Goal: Check status: Check status

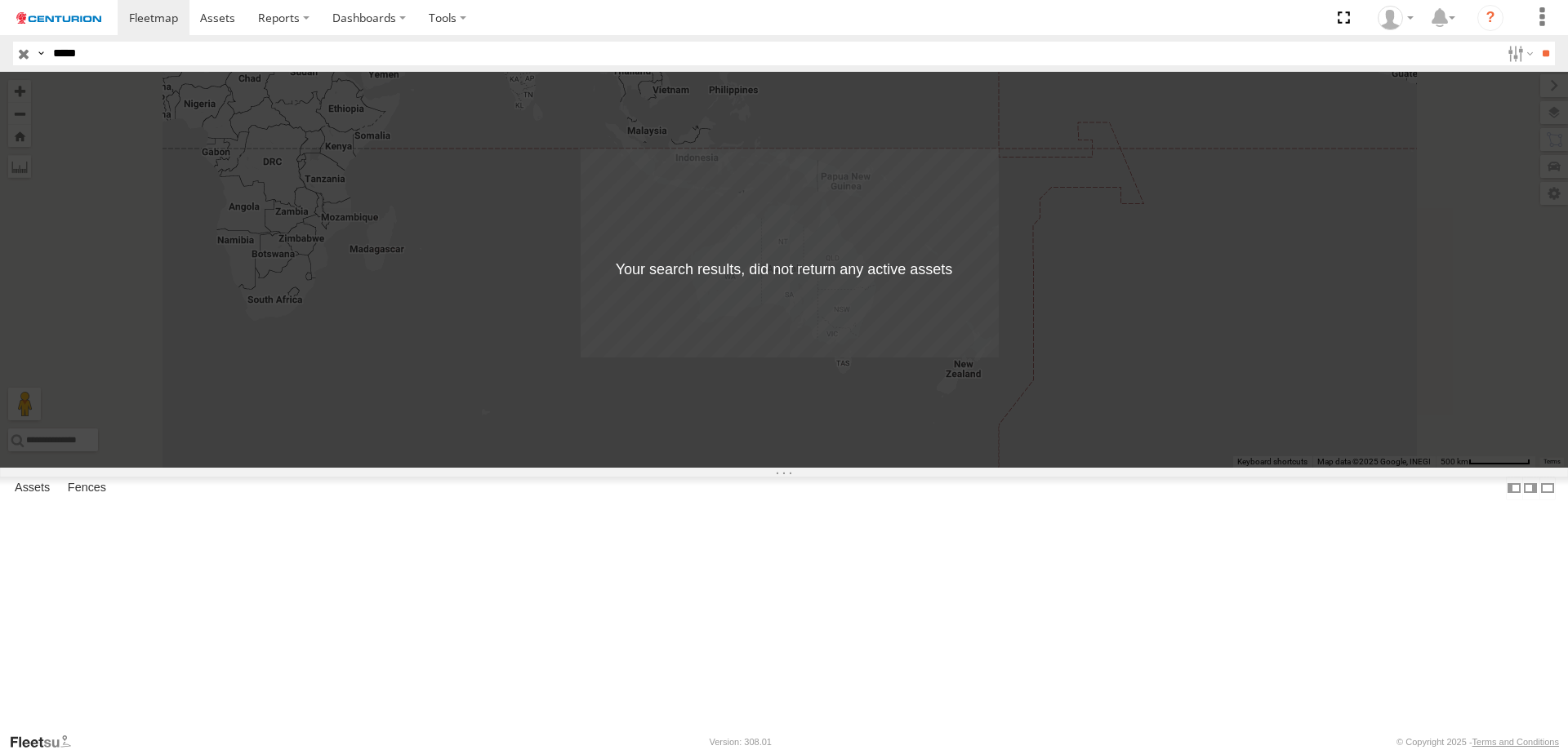
click at [118, 59] on input "*****" at bounding box center [773, 53] width 1453 height 24
click at [1536, 42] on input "**" at bounding box center [1545, 53] width 19 height 24
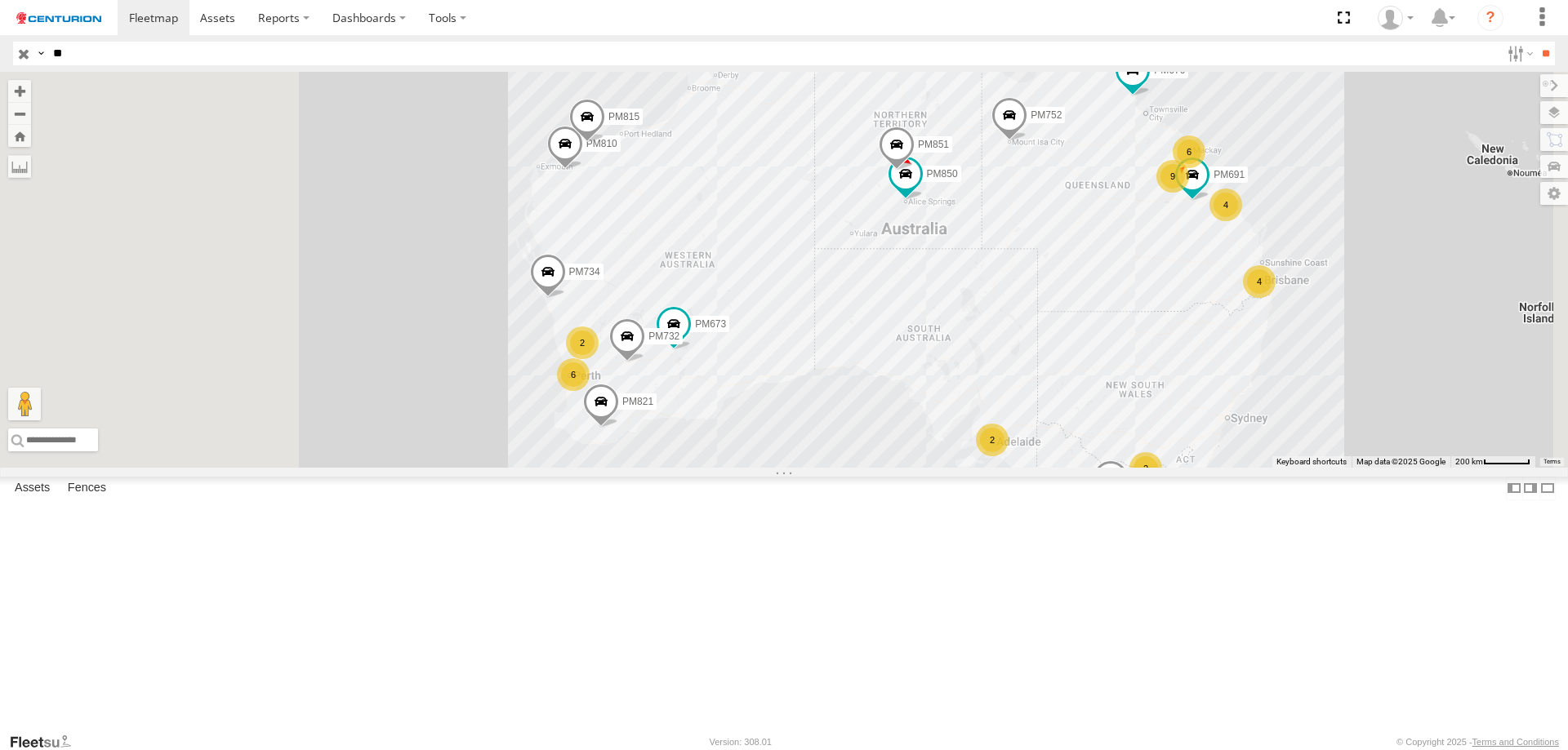
drag, startPoint x: 841, startPoint y: 426, endPoint x: 891, endPoint y: 412, distance: 51.9
click at [891, 412] on div "PM752 PM852 PM810 4 2 9 6 PM673 2 6 PM850 PM670 4 2 PM732 PM738 PM734 PM821 PM8…" at bounding box center [784, 269] width 1568 height 396
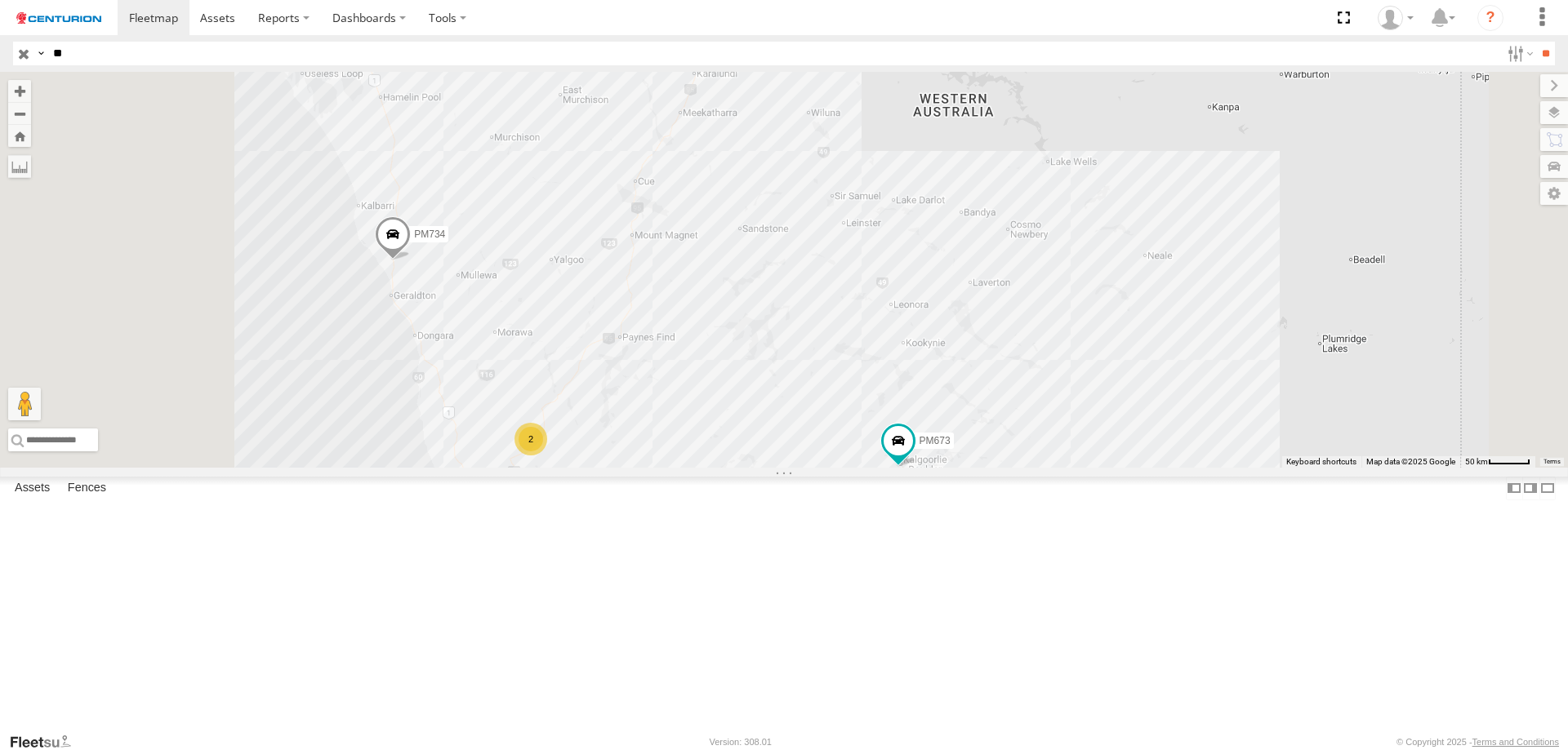
drag, startPoint x: 761, startPoint y: 500, endPoint x: 863, endPoint y: 519, distance: 103.8
click at [863, 468] on div "PM752 PM852 PM810 PM673 PM850 PM670 PM732 PM738 PM734 PM821 PM851 PM691 PM815 6…" at bounding box center [784, 269] width 1568 height 396
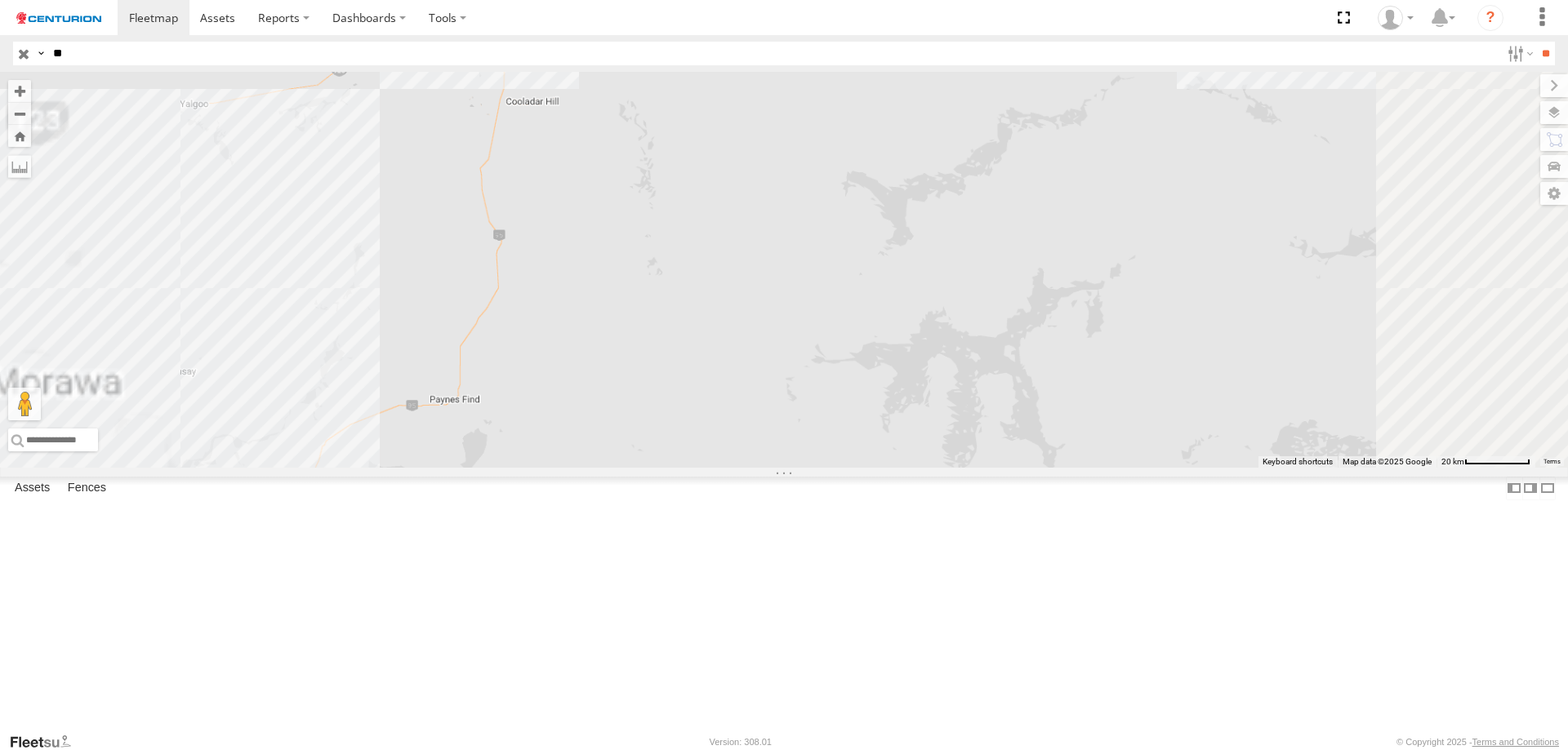
drag, startPoint x: 852, startPoint y: 383, endPoint x: 846, endPoint y: 478, distance: 95.2
click at [846, 468] on div "PM752 PM852 PM810 PM673 PM850 PM670 PM732 PM738 PM734 PM821 PM851 PM691 PM815" at bounding box center [784, 269] width 1568 height 396
click at [31, 167] on label at bounding box center [19, 167] width 23 height 23
click at [0, 0] on label at bounding box center [0, 0] width 0 height 0
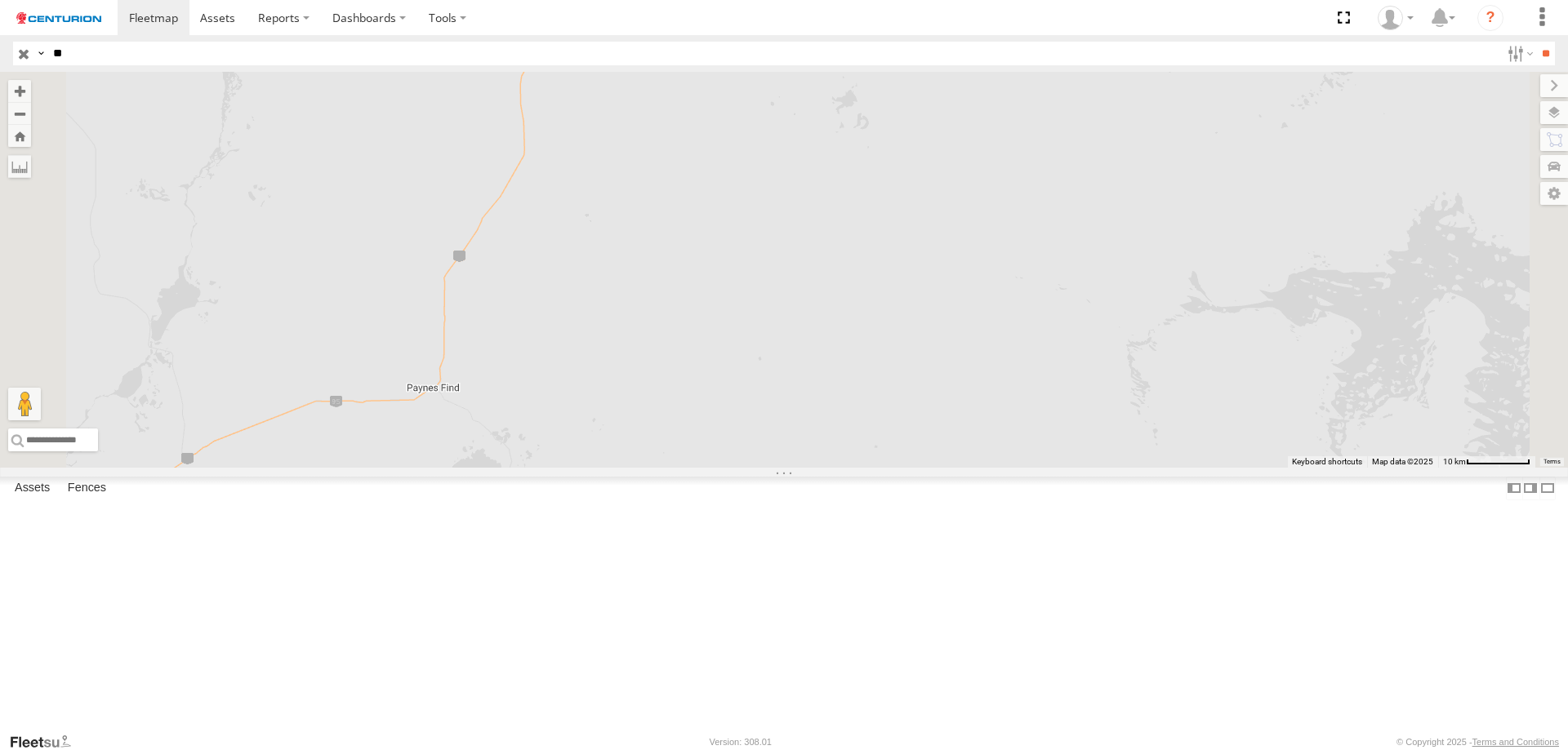
click at [643, 468] on div "PM752 PM852 PM810 PM673 PM850 PM670 PM732 PM738 PM734 PM821 PM851 PM691 PM815" at bounding box center [784, 269] width 1568 height 396
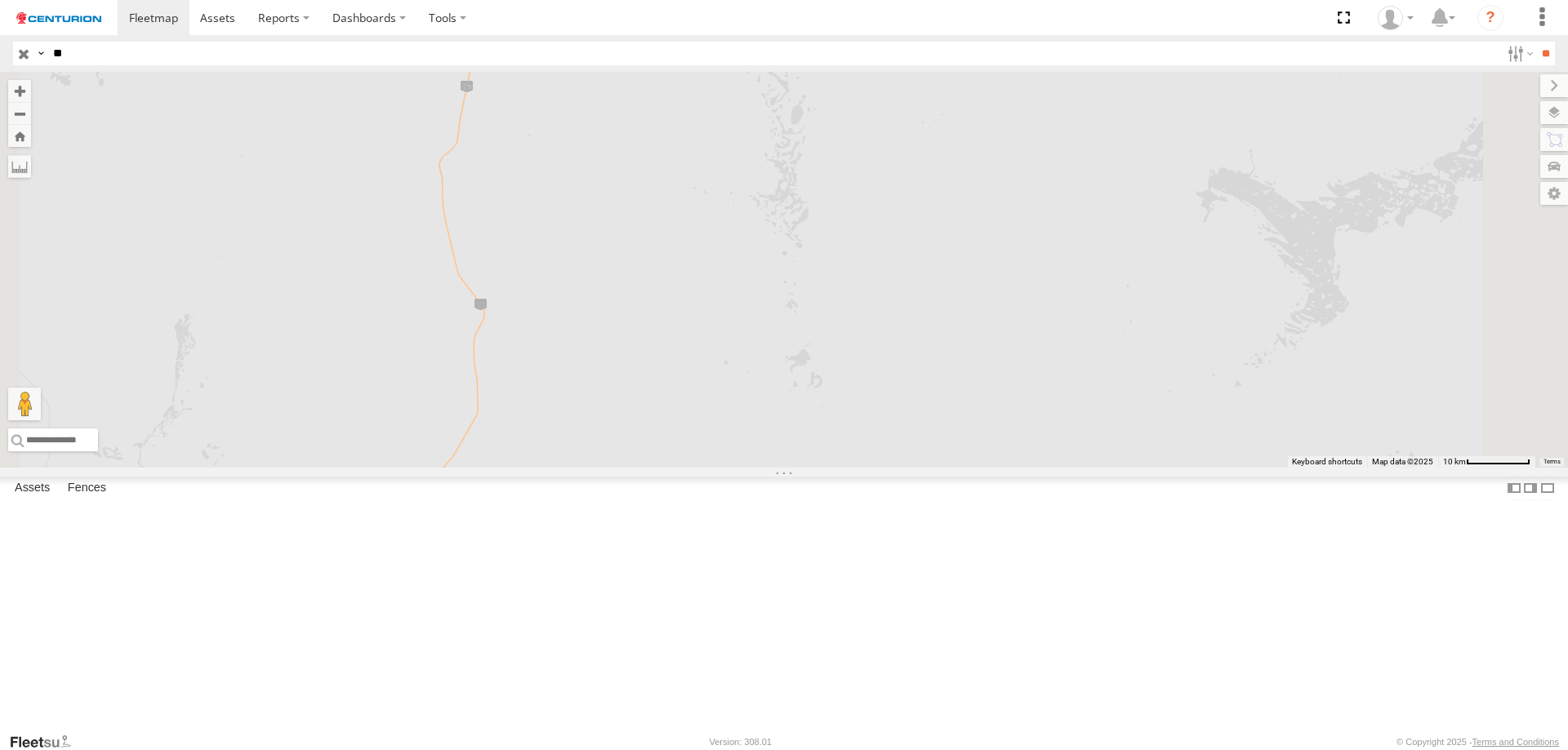
drag, startPoint x: 786, startPoint y: 151, endPoint x: 739, endPoint y: 484, distance: 336.3
click at [739, 468] on div "PM752 PM852 PM810 PM673 PM850 PM670 PM732 PM738 PM734 PM821 PM851 PM691 PM815" at bounding box center [784, 269] width 1568 height 396
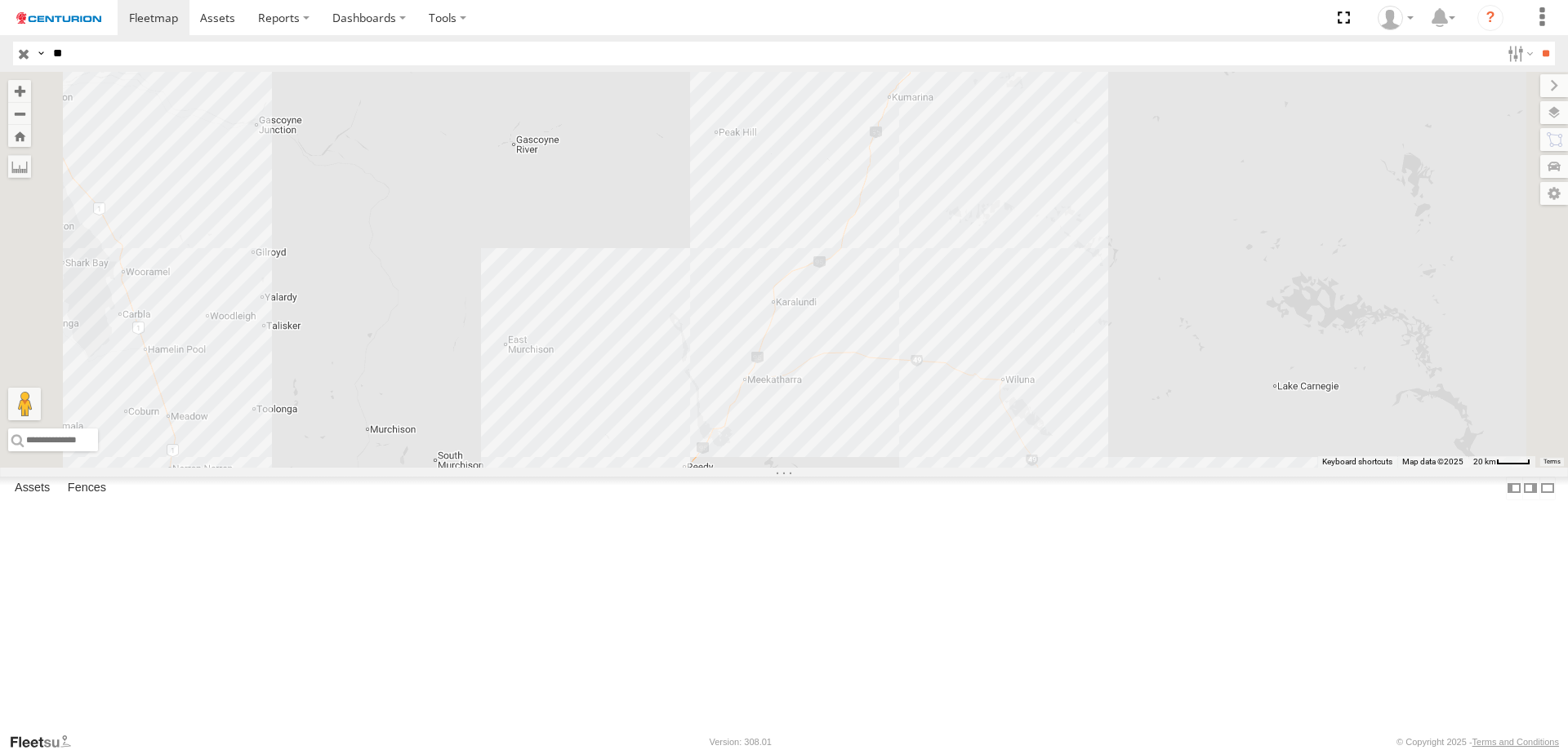
drag, startPoint x: 1034, startPoint y: 107, endPoint x: 1089, endPoint y: 689, distance: 584.6
click at [1089, 468] on div "PM752 PM852 PM810 PM673 PM850 PM670 PM732 PM738 PM734 PM821 PM851 PM691 PM815 2" at bounding box center [784, 269] width 1568 height 396
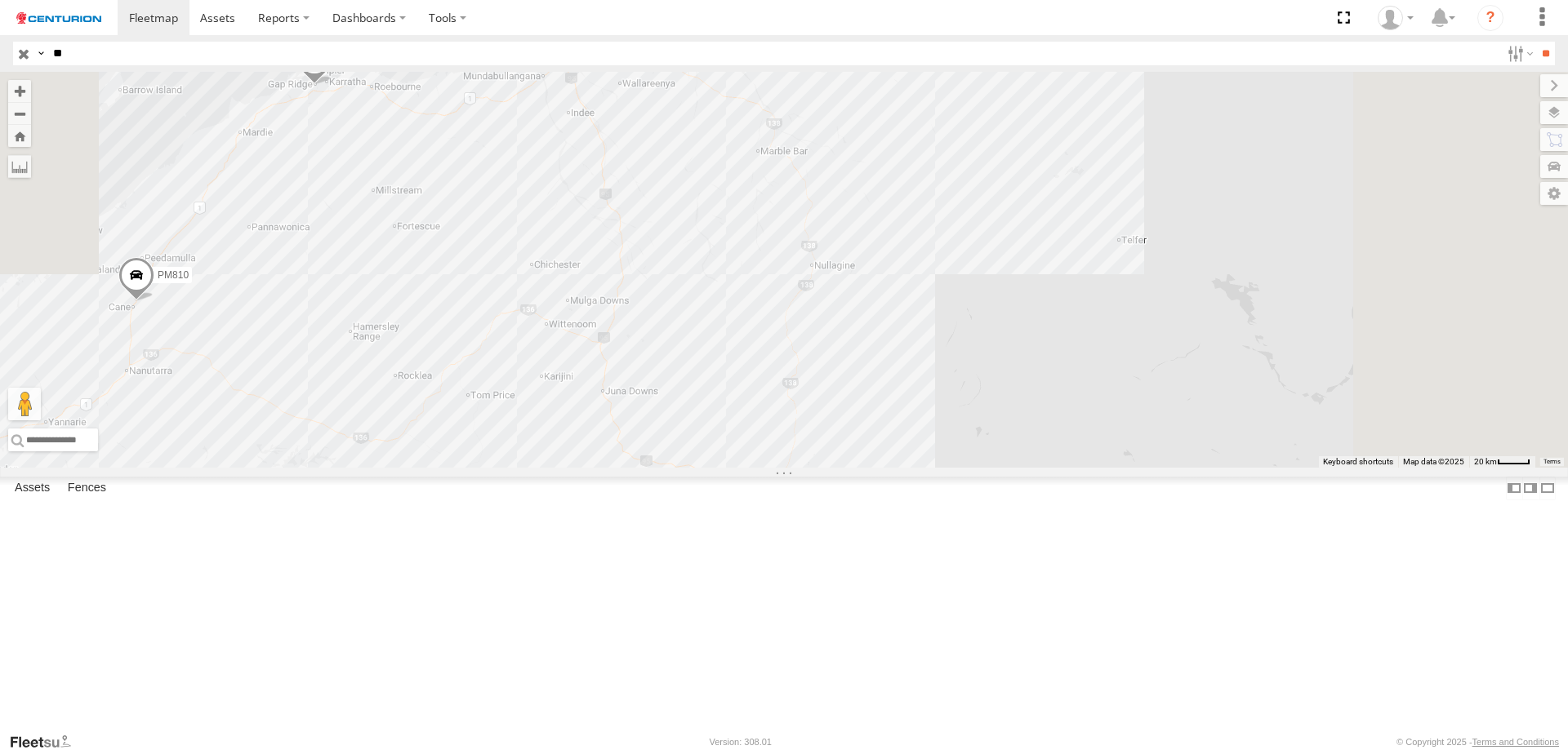
drag, startPoint x: 1174, startPoint y: 113, endPoint x: 1006, endPoint y: 713, distance: 623.1
click at [1006, 468] on div "PM752 PM852 PM810 PM673 PM850 PM670 PM732 PM738 PM734 PM821 PM851 PM691 PM815 2" at bounding box center [784, 269] width 1568 height 396
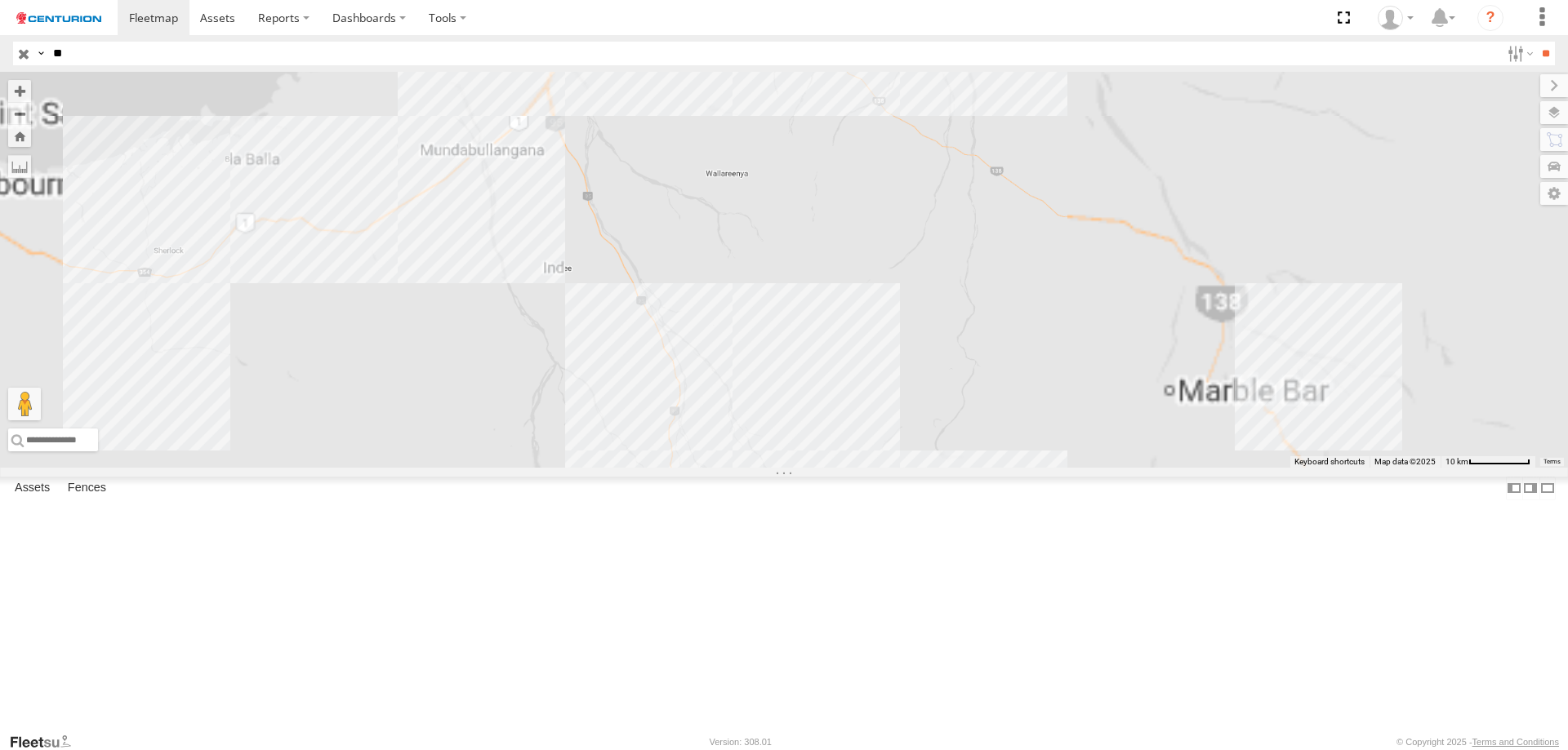
drag, startPoint x: 801, startPoint y: 307, endPoint x: 786, endPoint y: 392, distance: 86.3
click at [786, 392] on div "PM752 PM852 PM810 PM673 PM850 PM670 PM732 PM738 PM734 PM821 PM851 PM691 PM815" at bounding box center [784, 269] width 1568 height 396
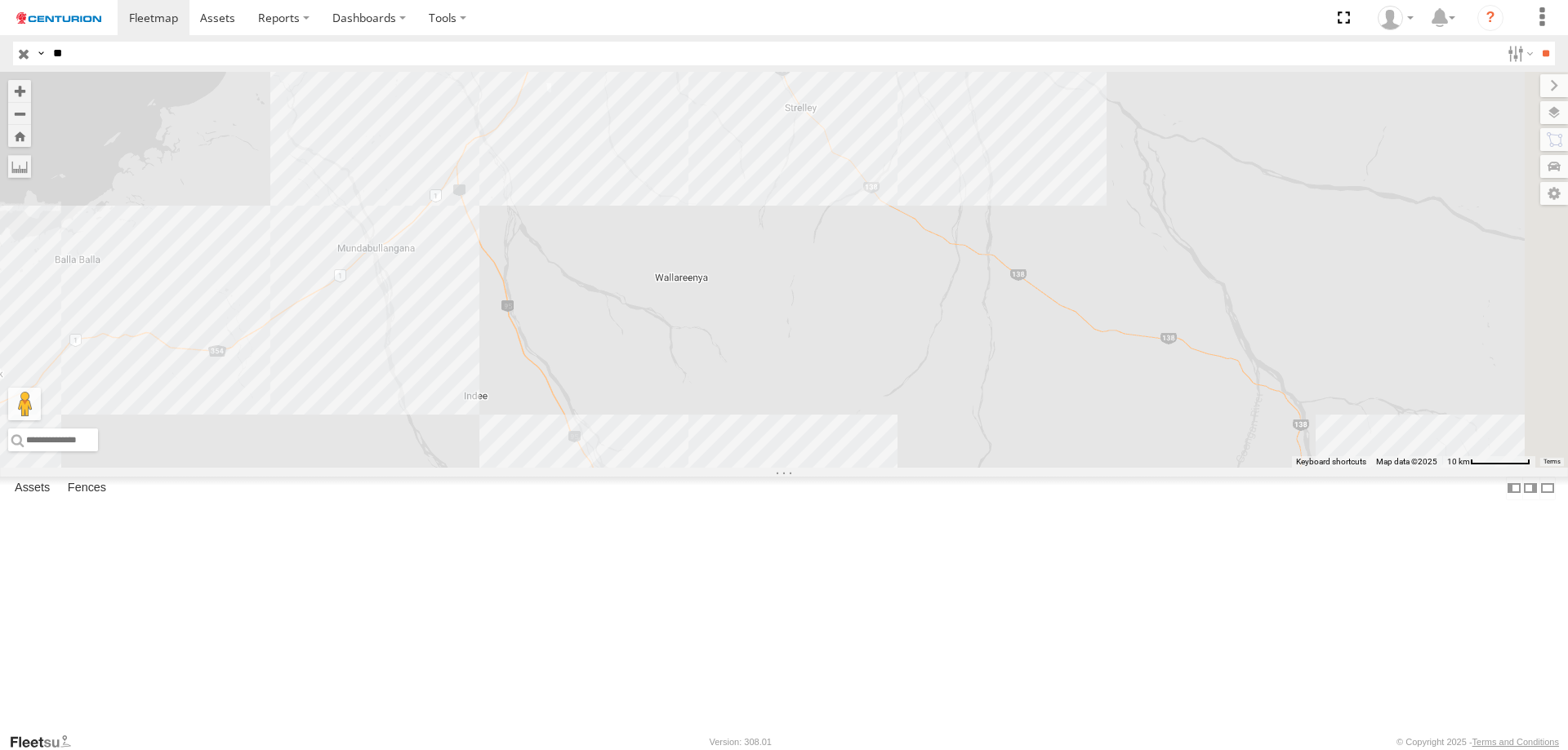
click at [666, 335] on div "PM752 PM852 PM810 PM673 PM850 PM670 PM732 PM738 PM734 PM821 PM851 PM691 PM815" at bounding box center [784, 269] width 1568 height 396
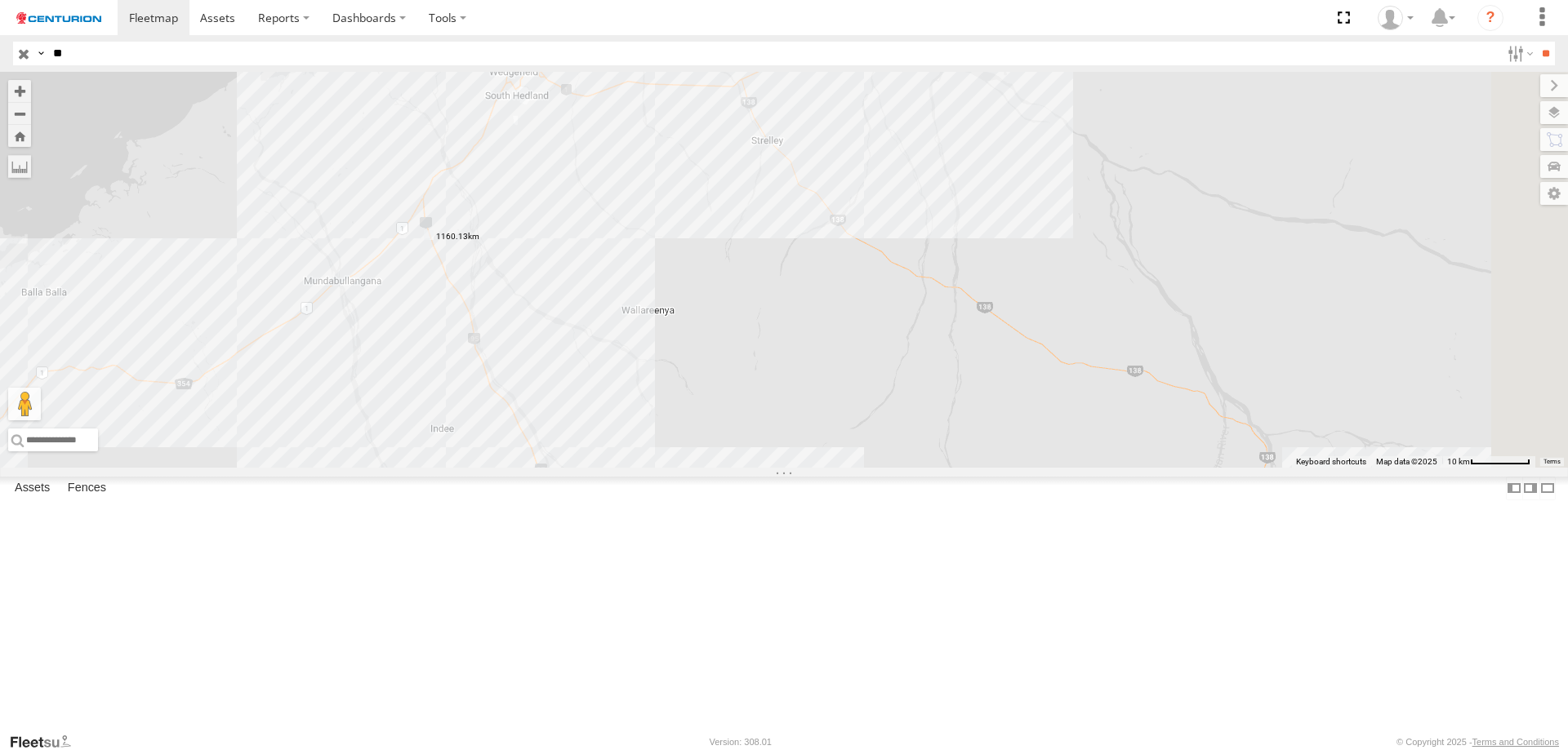
drag, startPoint x: 1193, startPoint y: 229, endPoint x: 1122, endPoint y: 303, distance: 102.6
click at [1122, 303] on div "PM752 PM852 PM810 PM673 PM850 PM670 PM732 PM738 PM734 PM821 PM851 PM691 PM815" at bounding box center [784, 269] width 1568 height 396
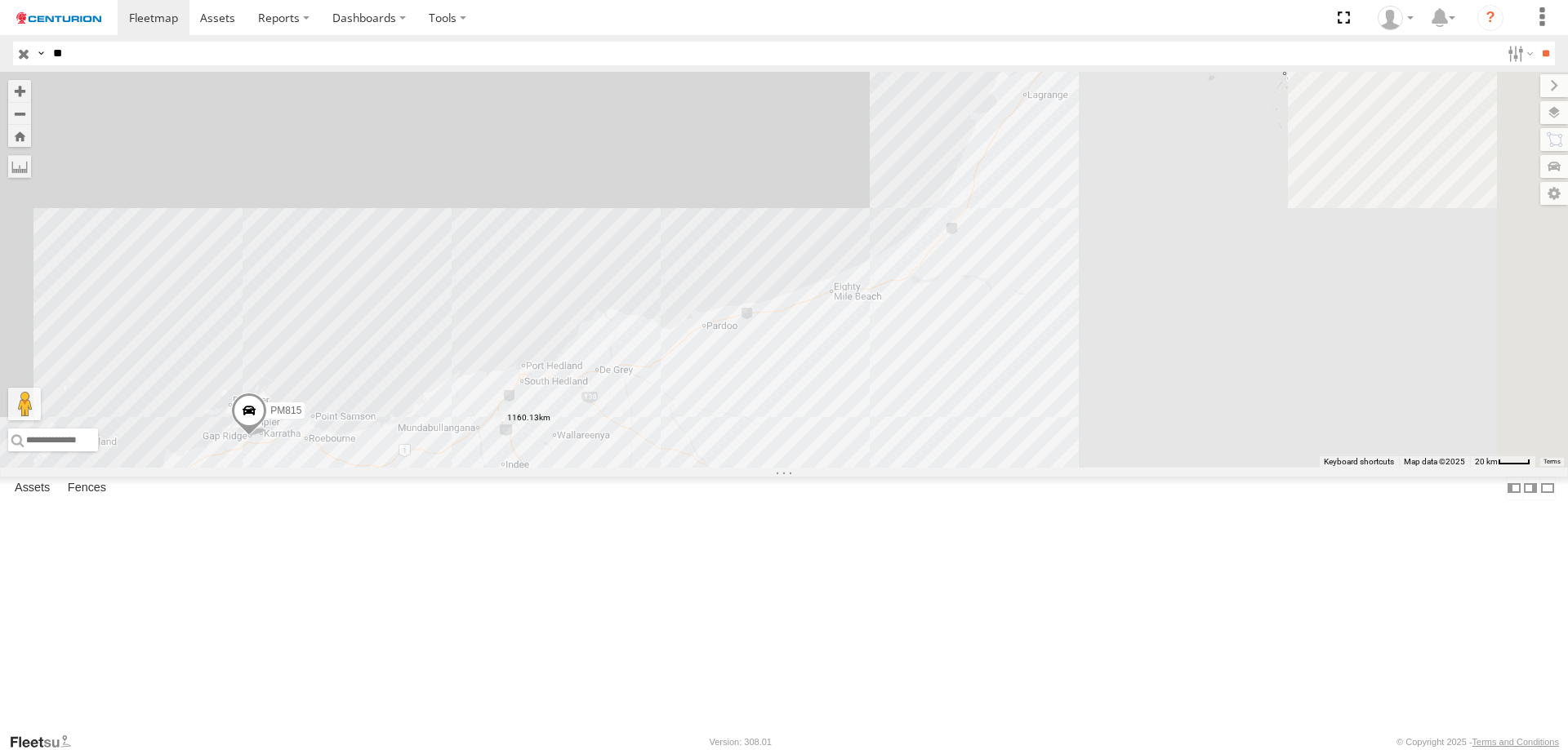
drag, startPoint x: 1261, startPoint y: 246, endPoint x: 881, endPoint y: 542, distance: 481.7
click at [881, 468] on div "PM752 PM852 PM810 PM673 PM850 PM670 PM732 PM738 PM734 PM821 PM851 PM691 PM815" at bounding box center [784, 269] width 1568 height 396
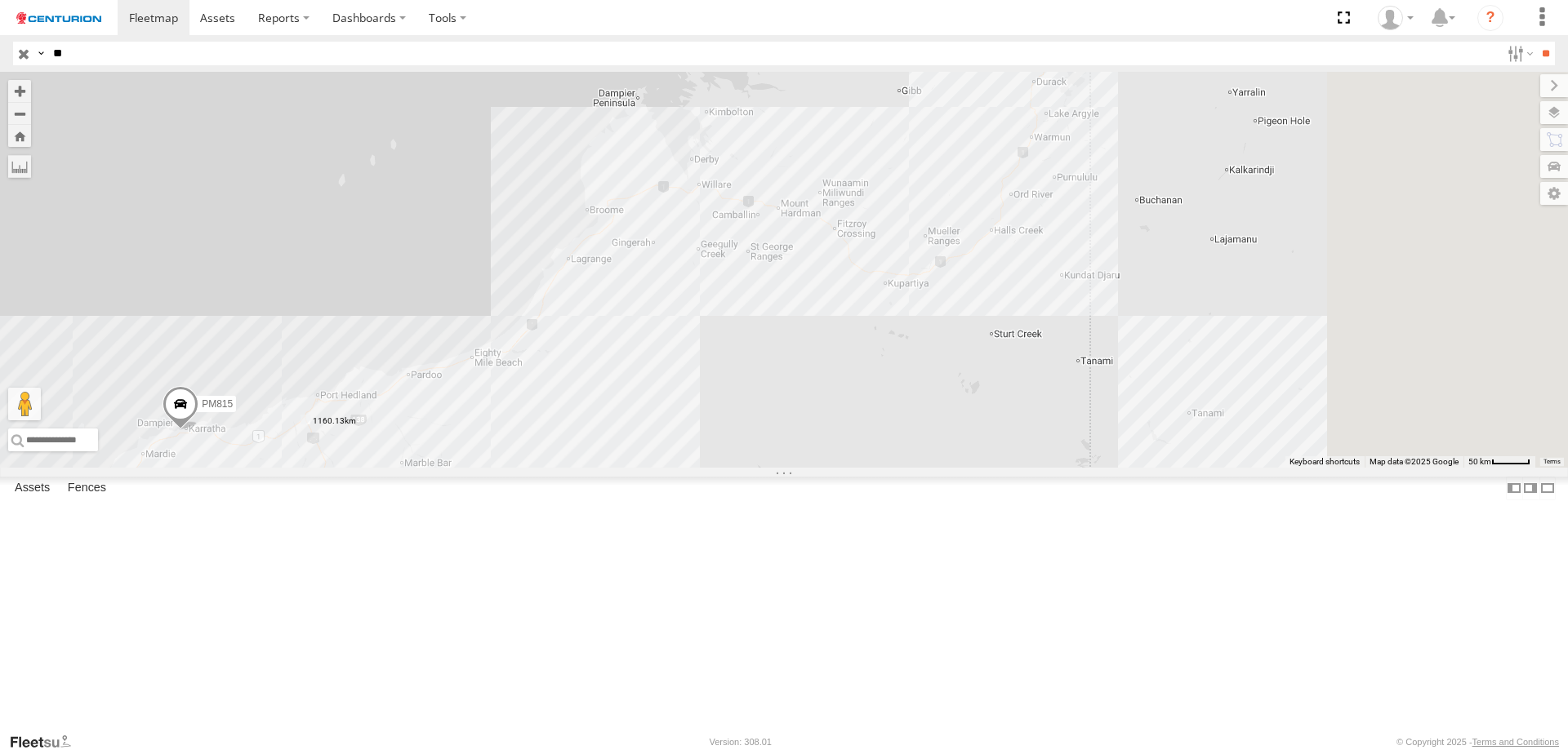
drag, startPoint x: 1257, startPoint y: 352, endPoint x: 858, endPoint y: 383, distance: 400.2
click at [858, 383] on div "PM752 PM852 PM810 PM673 PM850 PM670 PM732 PM738 PM734 PM821 PM851 PM691 PM815" at bounding box center [784, 269] width 1568 height 396
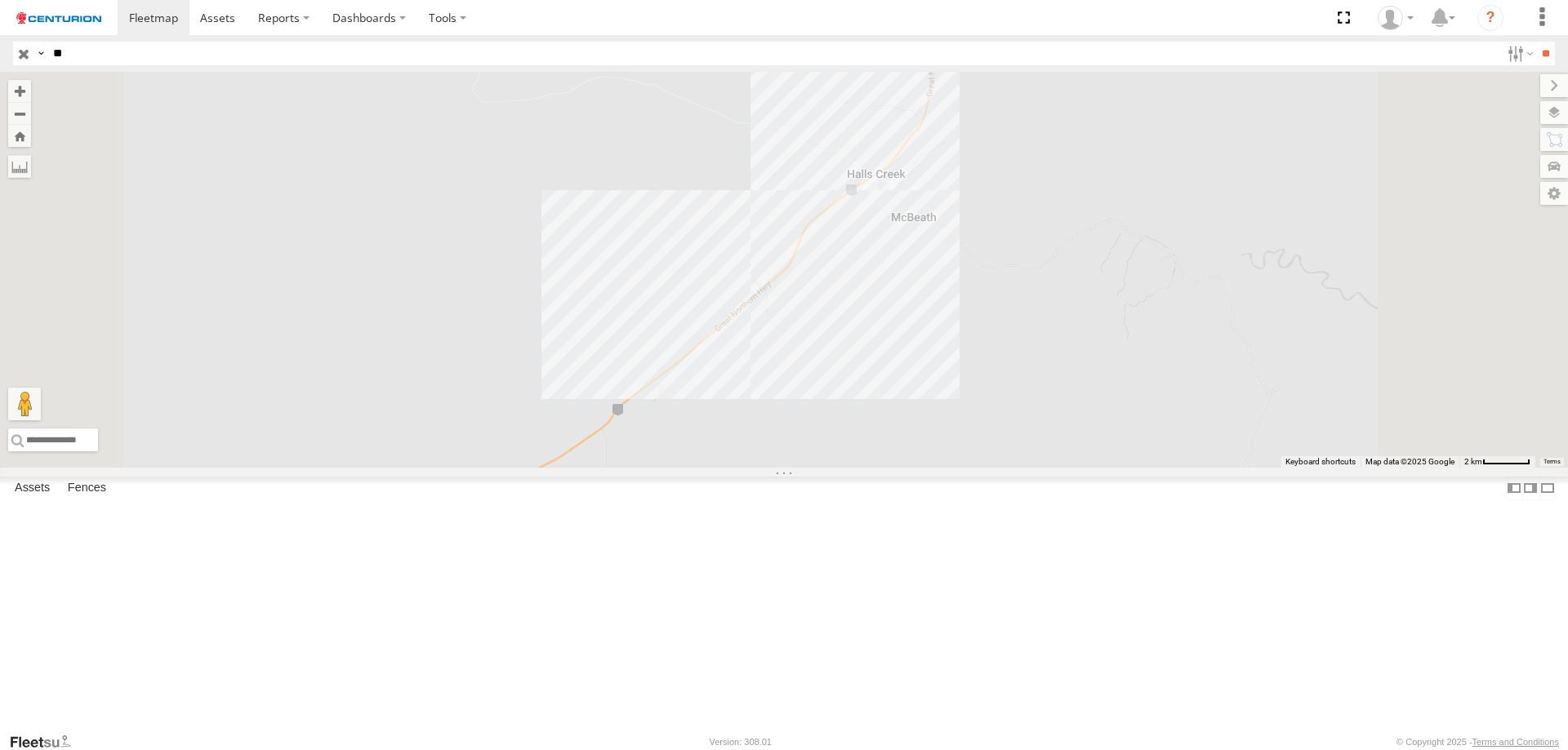
click at [1088, 302] on div "PM752 PM852 PM810 PM673 PM850 PM670 PM732 PM738 PM734 PM821 PM851 PM691 PM815" at bounding box center [784, 269] width 1568 height 396
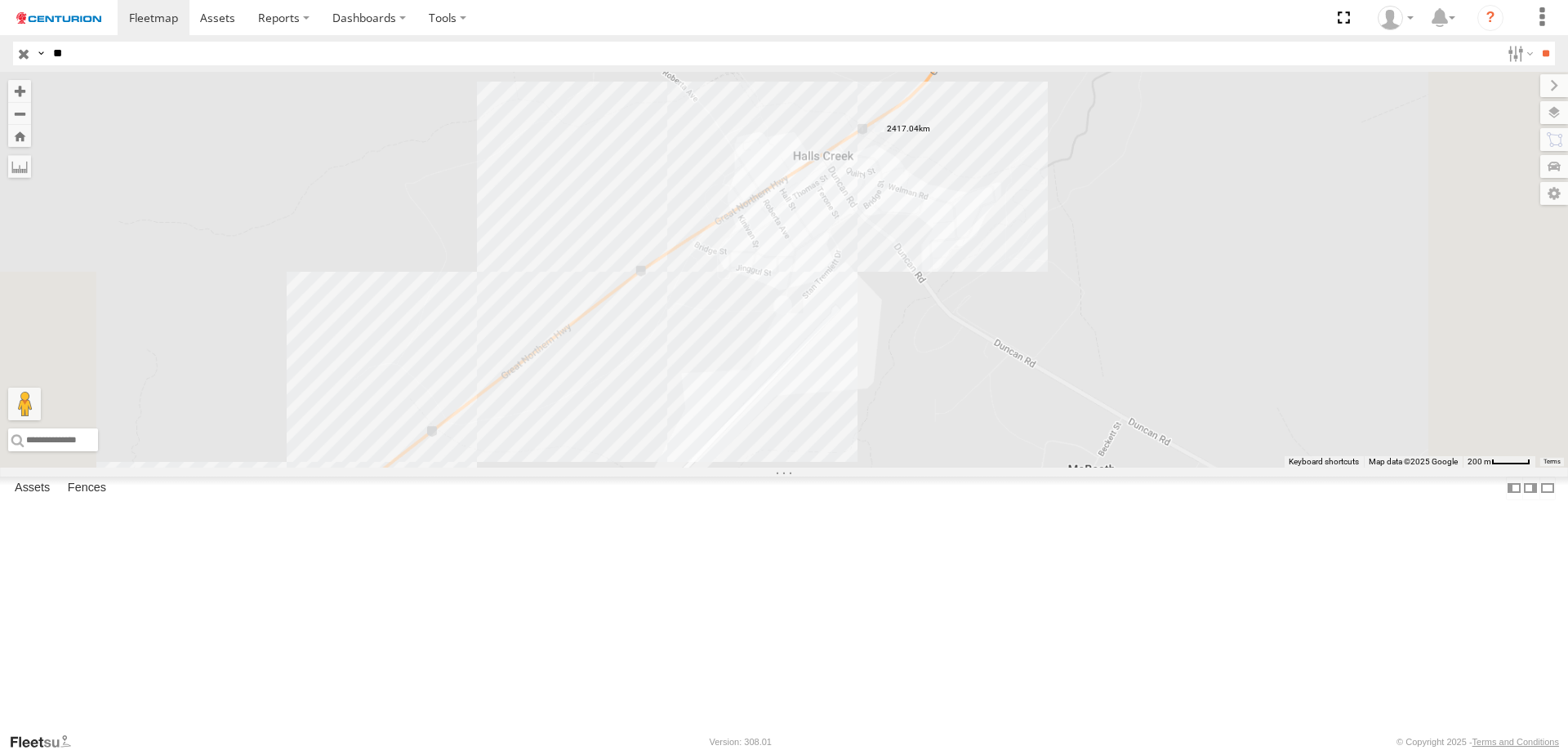
drag, startPoint x: 1094, startPoint y: 264, endPoint x: 1048, endPoint y: 488, distance: 228.7
click at [1048, 468] on div "PM752 PM852 PM810 PM673 PM850 PM670 PM732 PM738 PM734 PM821 PM851 PM691 PM815" at bounding box center [784, 269] width 1568 height 396
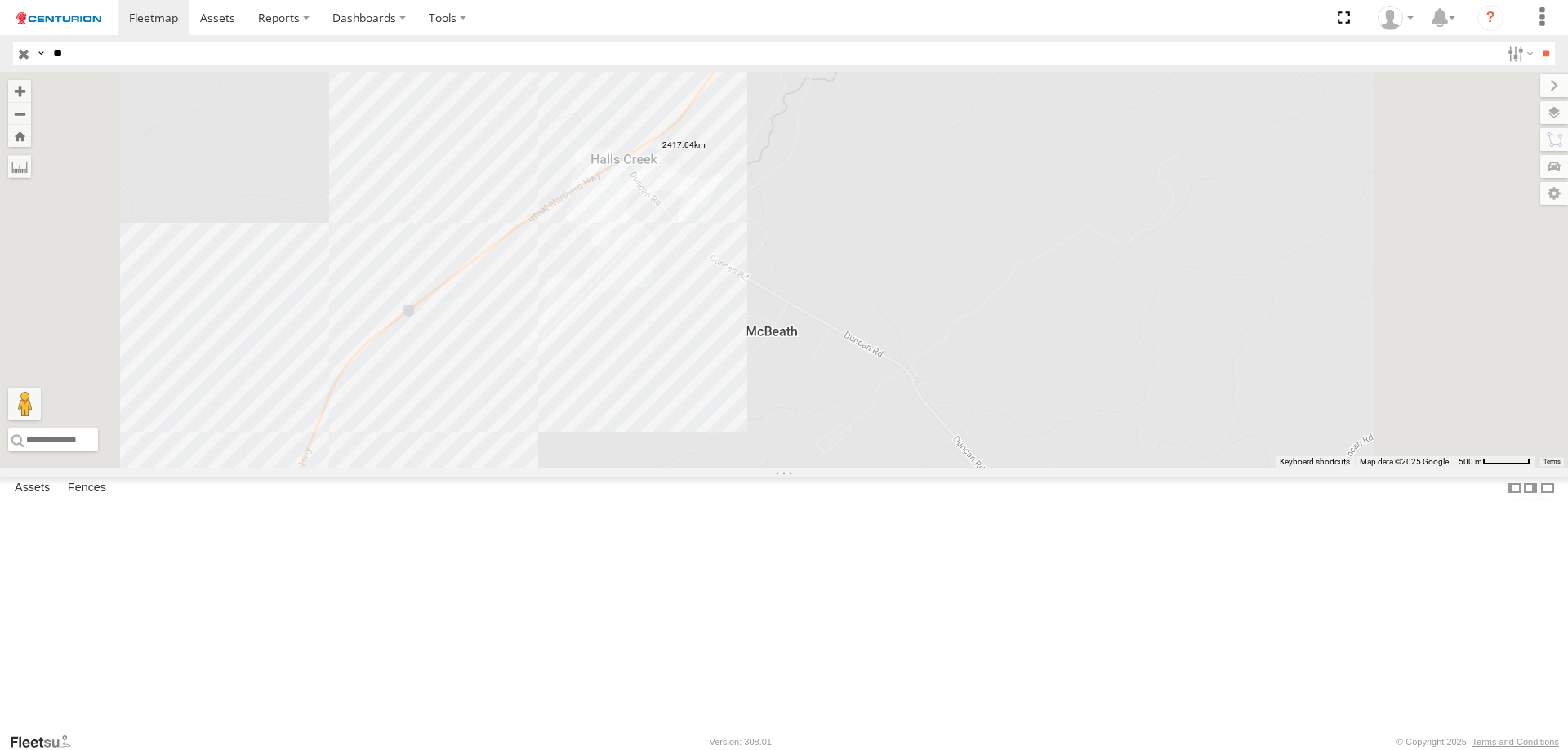
click at [0, 0] on label at bounding box center [0, 0] width 0 height 0
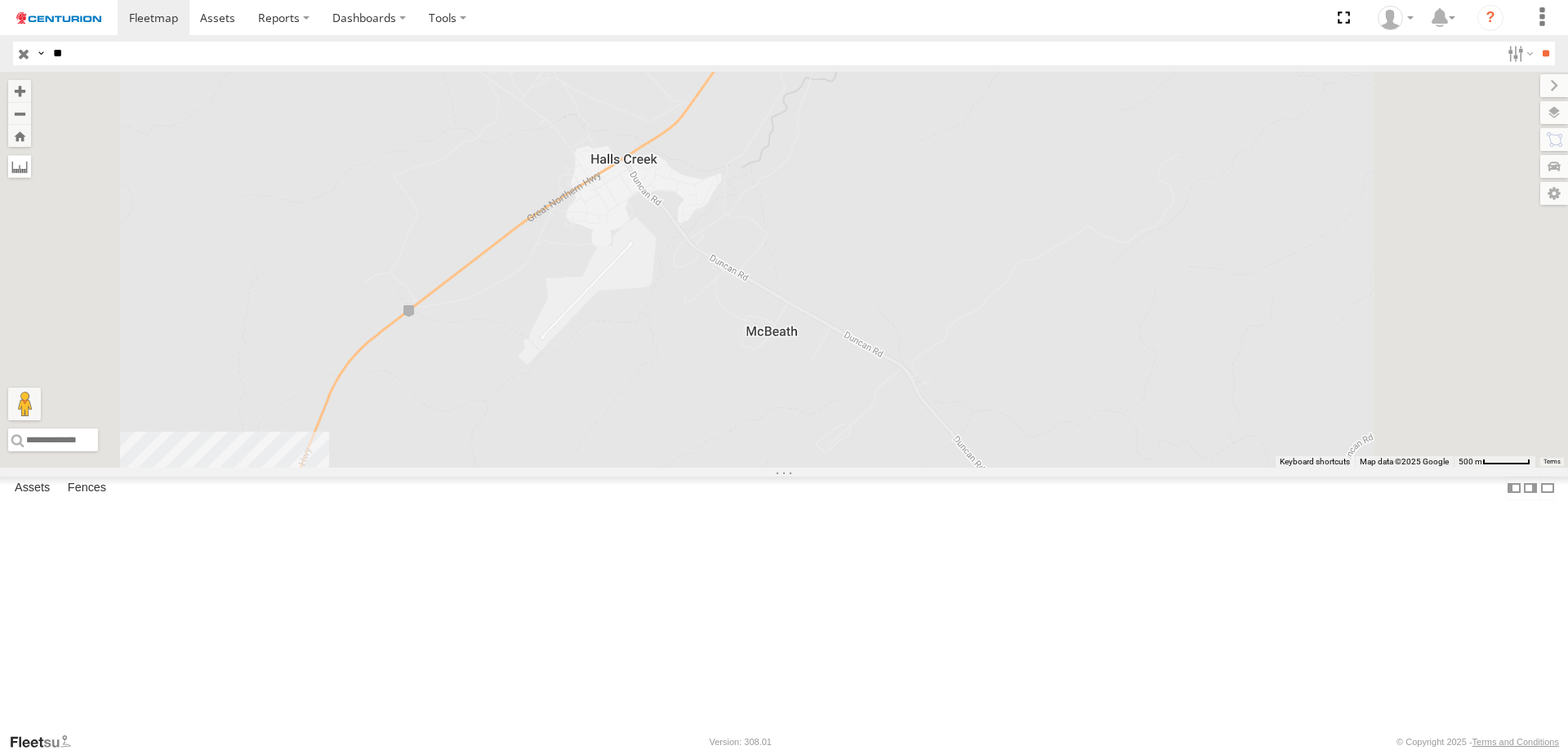
click at [31, 176] on label at bounding box center [19, 167] width 23 height 23
click at [0, 0] on label at bounding box center [0, 0] width 0 height 0
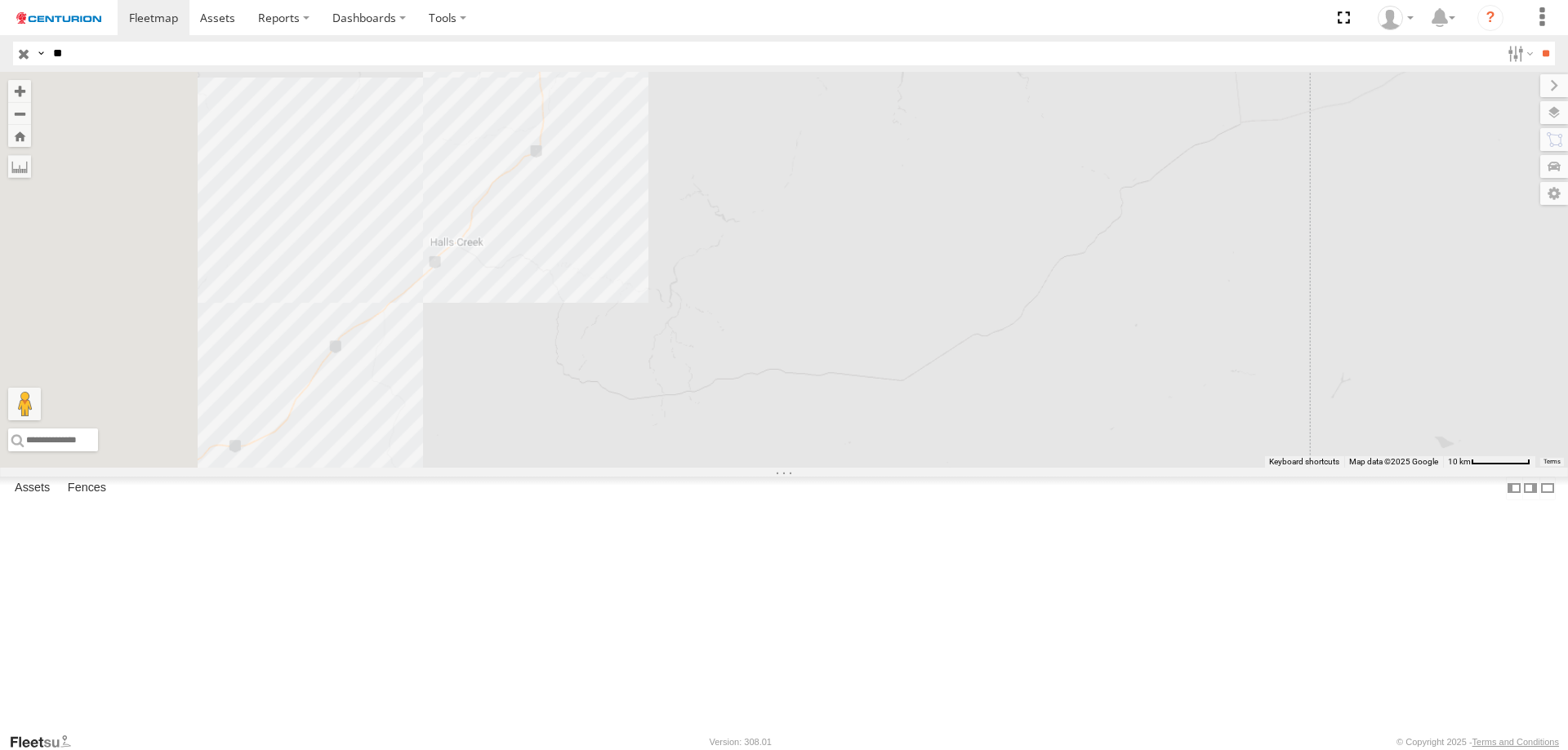
drag, startPoint x: 653, startPoint y: 459, endPoint x: 953, endPoint y: 137, distance: 440.1
click at [951, 138] on div "PM752 PM852 PM810 PM673 PM850 PM670 PM732 PM738 PM734 PM821 PM851 PM691 PM815" at bounding box center [784, 269] width 1568 height 396
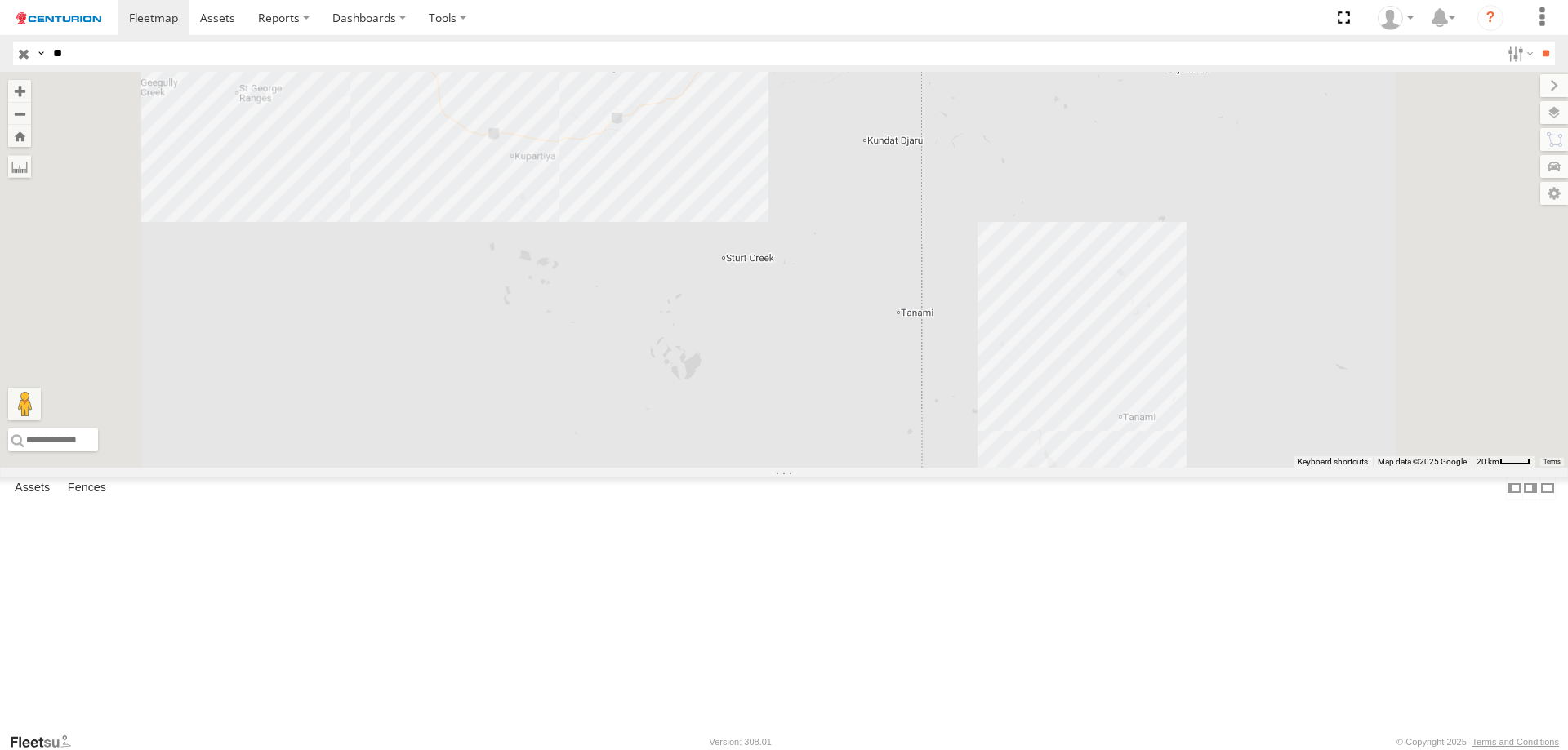
drag, startPoint x: 780, startPoint y: 374, endPoint x: 1192, endPoint y: 38, distance: 531.6
click at [1179, 49] on body at bounding box center [784, 375] width 1568 height 750
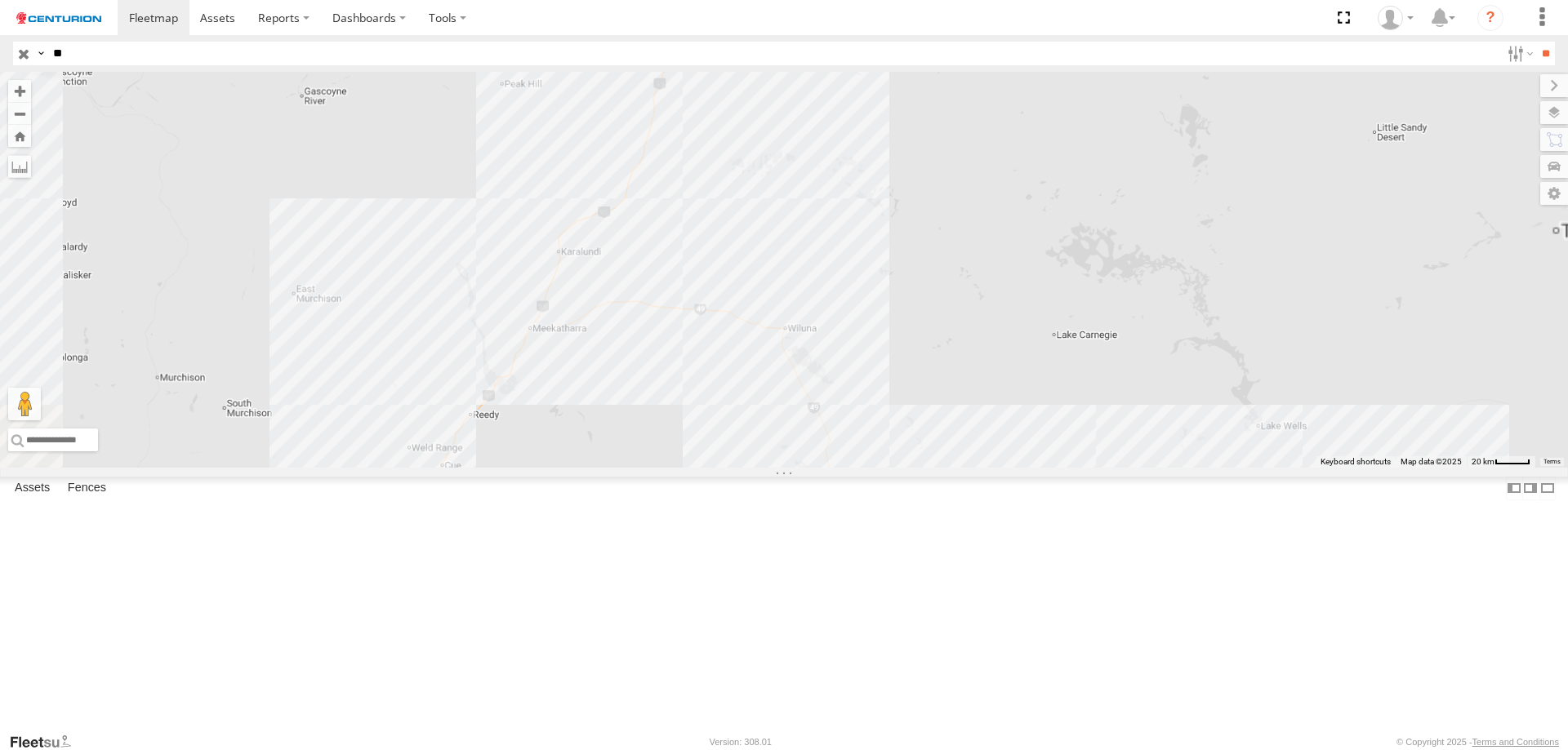
drag, startPoint x: 867, startPoint y: 283, endPoint x: 807, endPoint y: 657, distance: 378.8
click at [807, 468] on div "PM752 PM852 PM810 PM673 PM850 PM670 PM732 PM738 PM734 PM821 PM851 PM691 PM815" at bounding box center [784, 269] width 1568 height 396
click at [738, 454] on div "PM752 PM852 PM810 PM673 PM850 PM670 PM732 PM738 PM734 PM821 PM851 PM691 PM815" at bounding box center [784, 269] width 1568 height 396
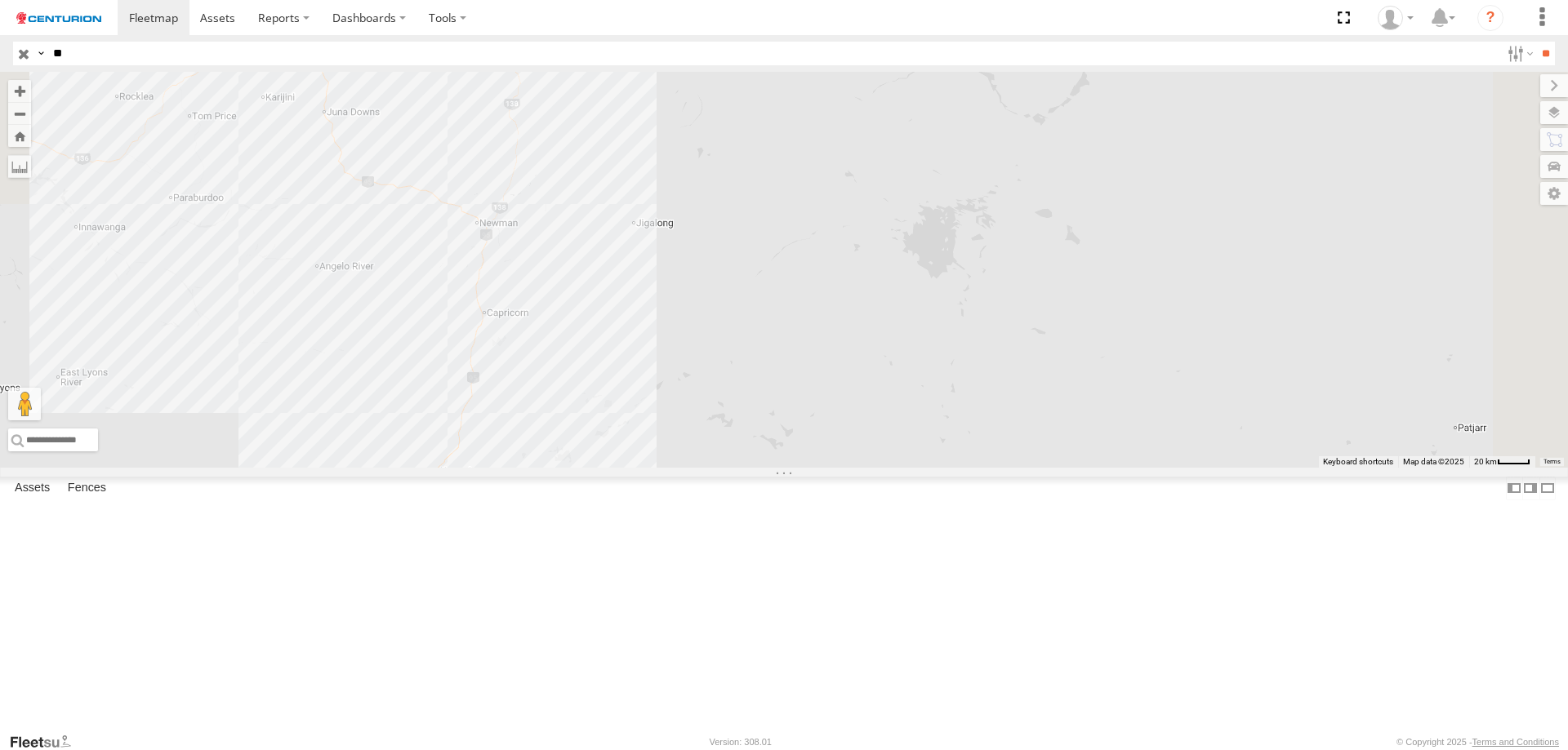
drag, startPoint x: 1045, startPoint y: 262, endPoint x: 752, endPoint y: 696, distance: 523.6
click at [752, 468] on div "PM752 PM852 PM810 PM673 PM850 PM670 PM732 PM738 PM734 PM821 PM851 PM691 PM815" at bounding box center [784, 269] width 1568 height 396
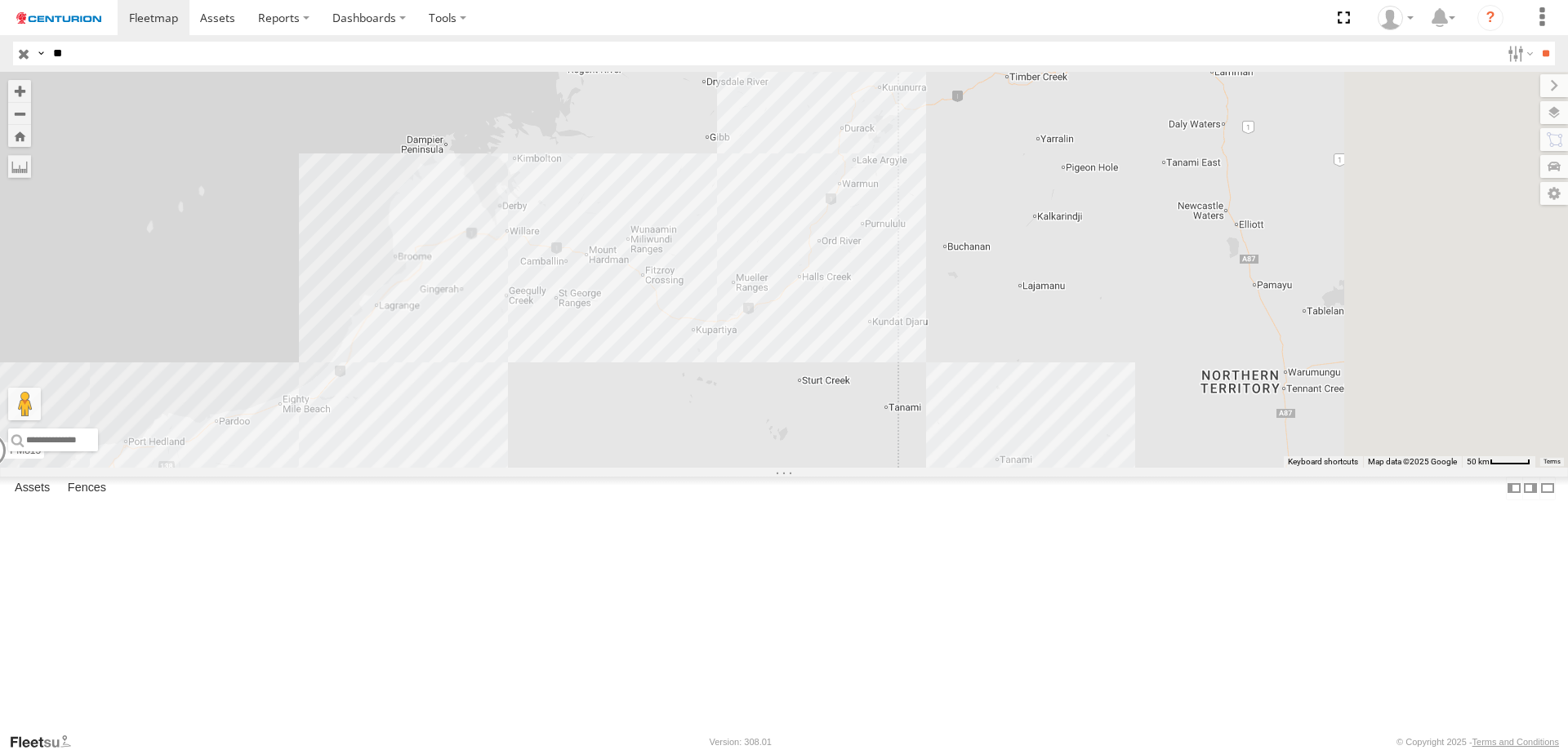
drag, startPoint x: 1149, startPoint y: 245, endPoint x: 762, endPoint y: 620, distance: 538.9
click at [762, 468] on div "PM752 PM852 PM810 PM673 PM850 PM670 PM732 PM738 PM734 PM821 PM851 PM691 PM815" at bounding box center [784, 269] width 1568 height 396
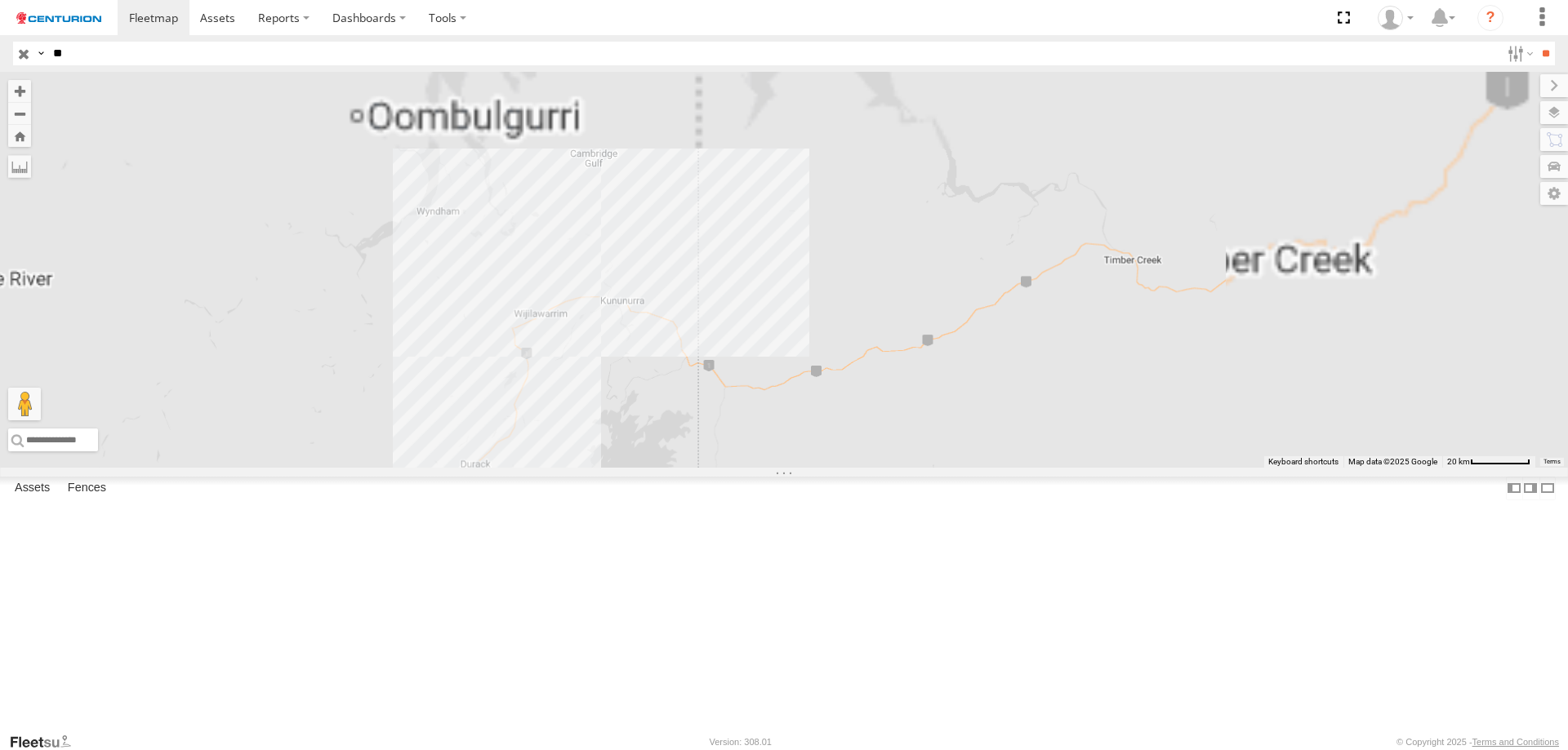
drag, startPoint x: 1018, startPoint y: 169, endPoint x: 781, endPoint y: 680, distance: 563.3
click at [781, 468] on div "PM752 PM852 PM810 PM673 PM850 PM670 PM732 PM738 PM734 PM821 PM851 PM691 PM815" at bounding box center [784, 269] width 1568 height 396
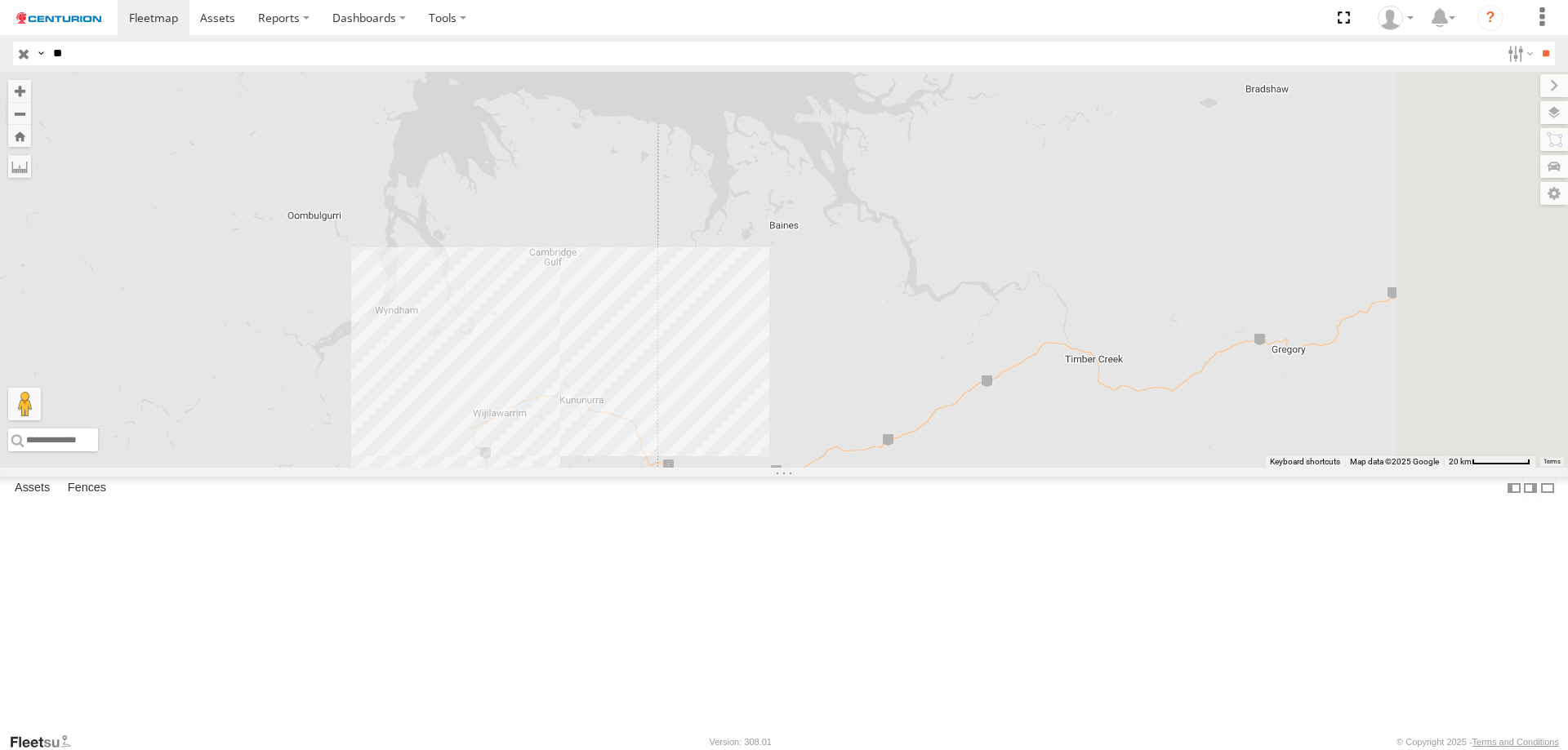
click at [758, 468] on div "PM752 PM852 PM810 PM673 PM850 PM670 PM732 PM738 PM734 PM821 PM851 PM691 PM815" at bounding box center [784, 269] width 1568 height 396
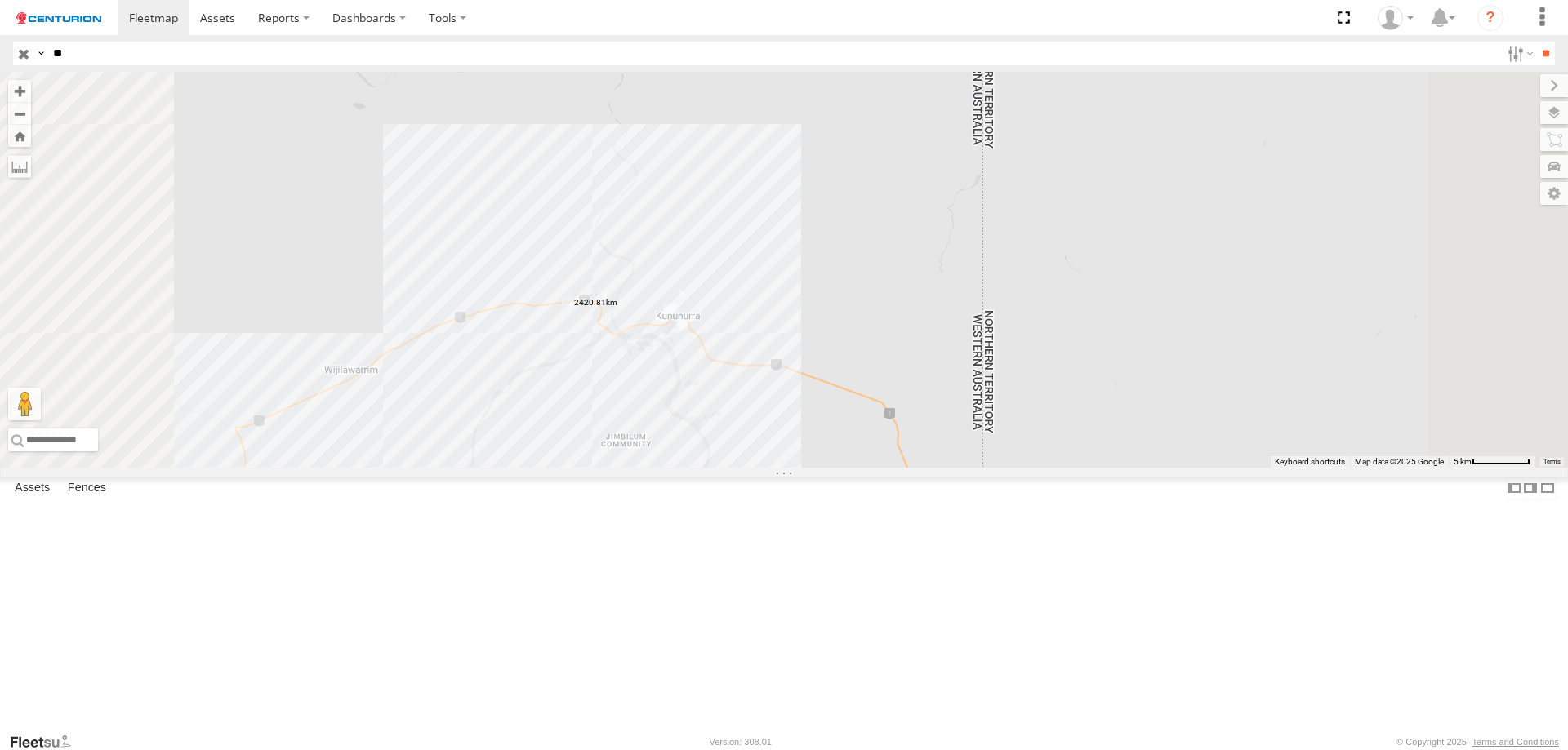
click at [0, 0] on label at bounding box center [0, 0] width 0 height 0
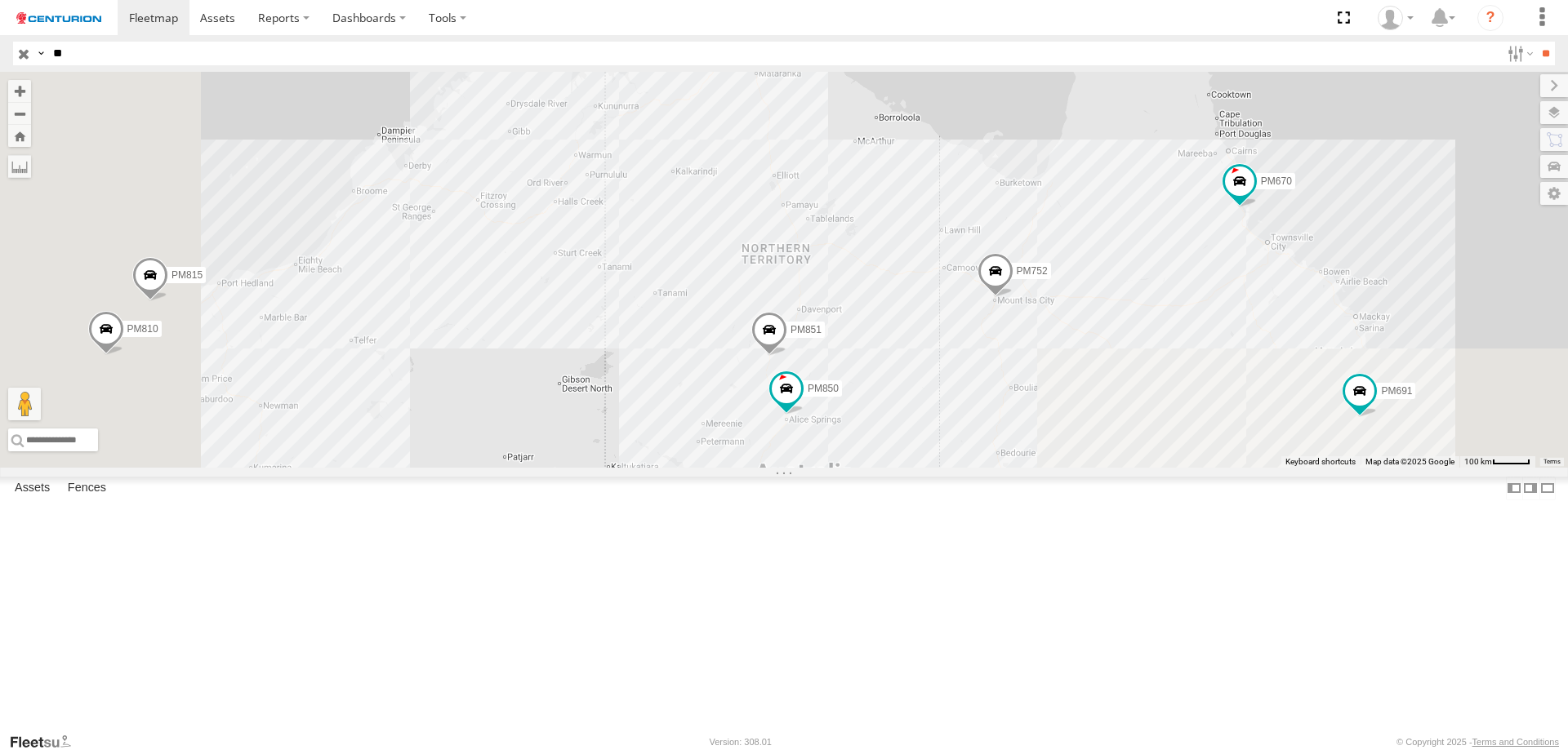
drag, startPoint x: 739, startPoint y: 729, endPoint x: 910, endPoint y: 155, distance: 598.9
click at [898, 174] on div "PM752 PM852 PM810 PM673 PM850 PM670 PM732 PM738 PM734 PM821 PM851 PM691 PM815" at bounding box center [784, 269] width 1568 height 396
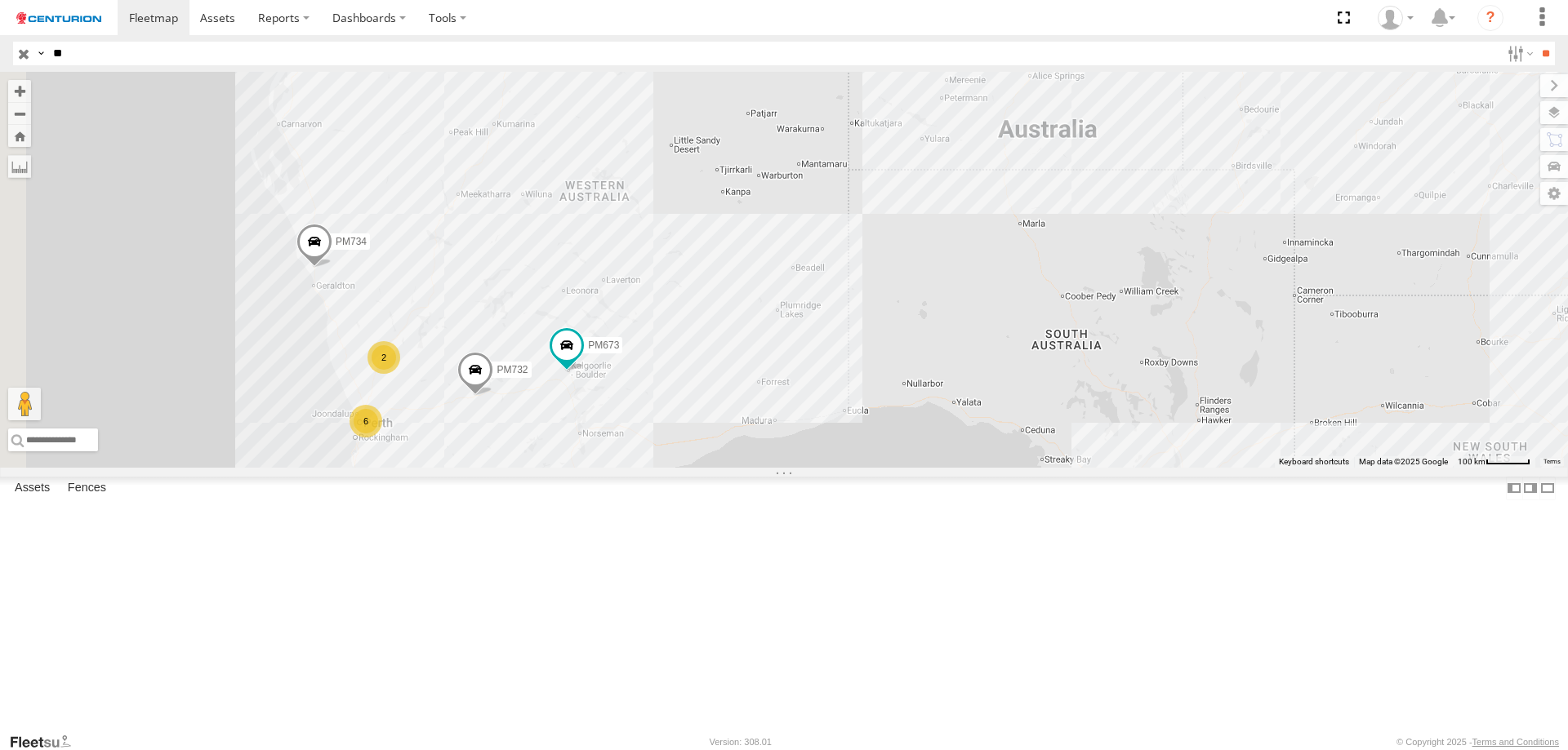
drag, startPoint x: 799, startPoint y: 522, endPoint x: 879, endPoint y: 527, distance: 80.2
click at [879, 468] on div "PM752 PM852 PM810 PM673 PM850 PM670 PM732 PM738 PM734 PM821 PM851 PM691 PM815 2…" at bounding box center [784, 269] width 1568 height 396
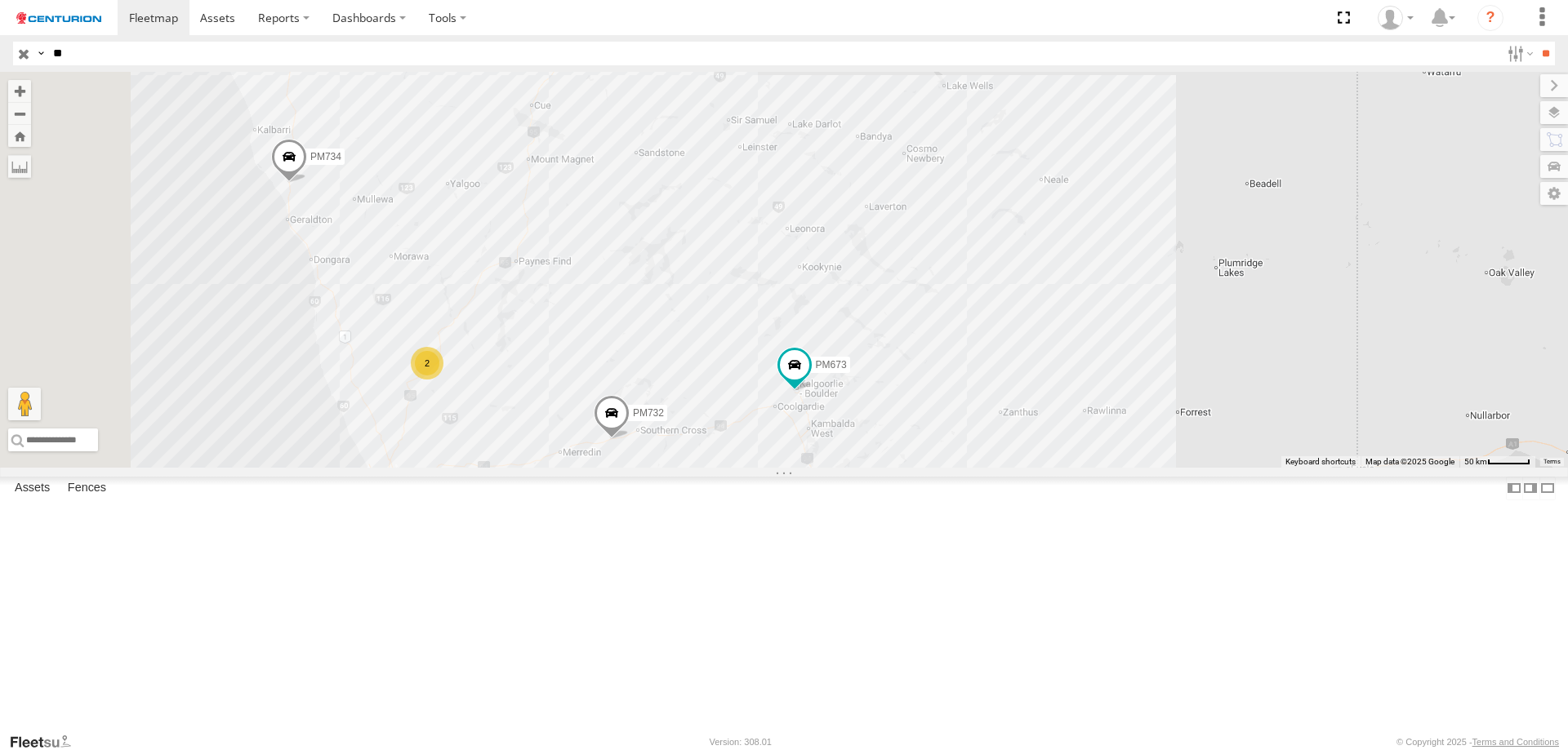
drag, startPoint x: 718, startPoint y: 389, endPoint x: 816, endPoint y: 398, distance: 98.4
click at [816, 398] on div "PM752 PM852 PM810 PM673 PM850 PM670 PM732 PM738 PM734 PM821 PM851 PM691 PM815 6…" at bounding box center [784, 269] width 1568 height 396
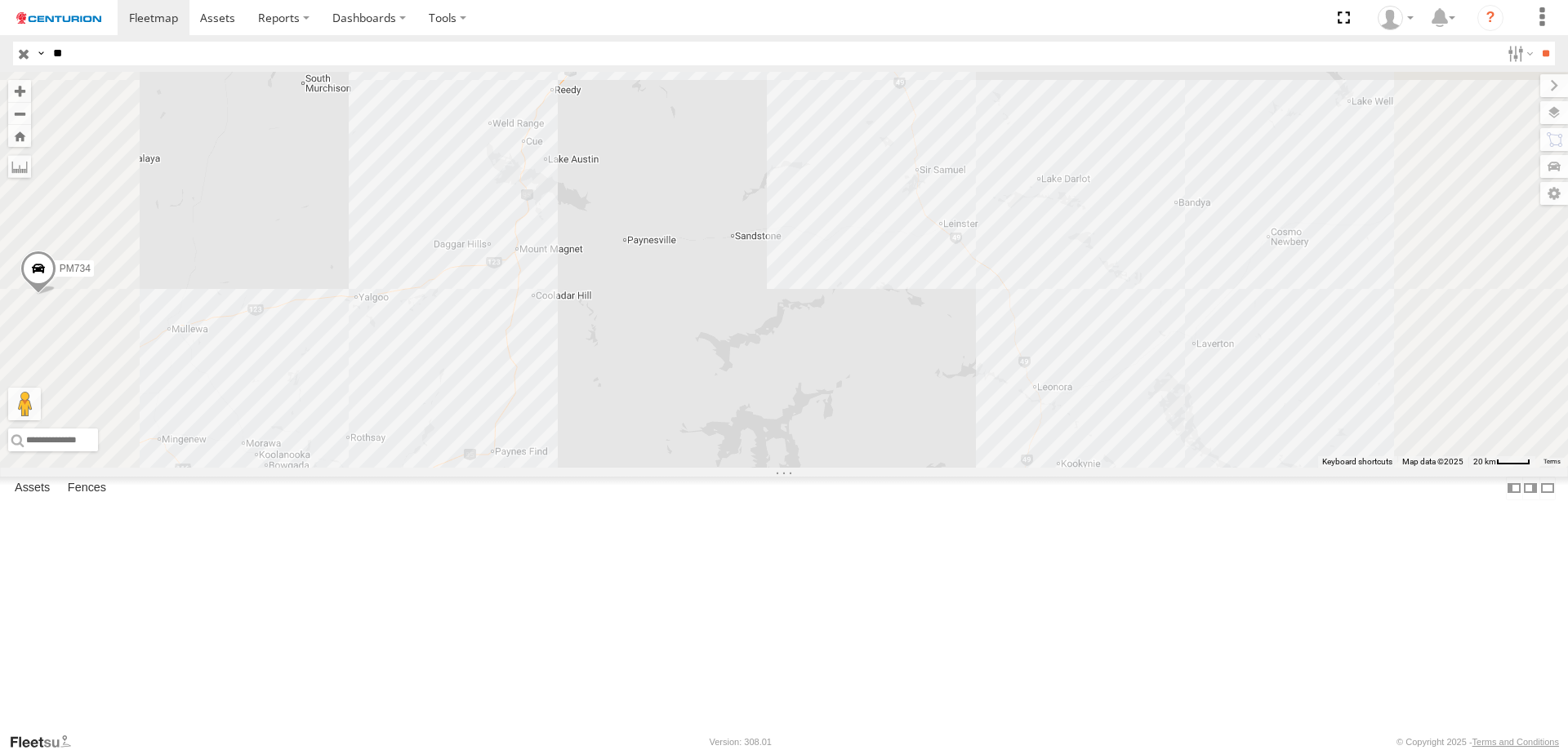
drag, startPoint x: 730, startPoint y: 406, endPoint x: 707, endPoint y: 659, distance: 254.0
click at [707, 468] on div "PM752 PM852 PM810 PM673 PM850 PM670 PM732 PM738 PM734 PM821 PM851 PM691 PM815 2" at bounding box center [784, 269] width 1568 height 396
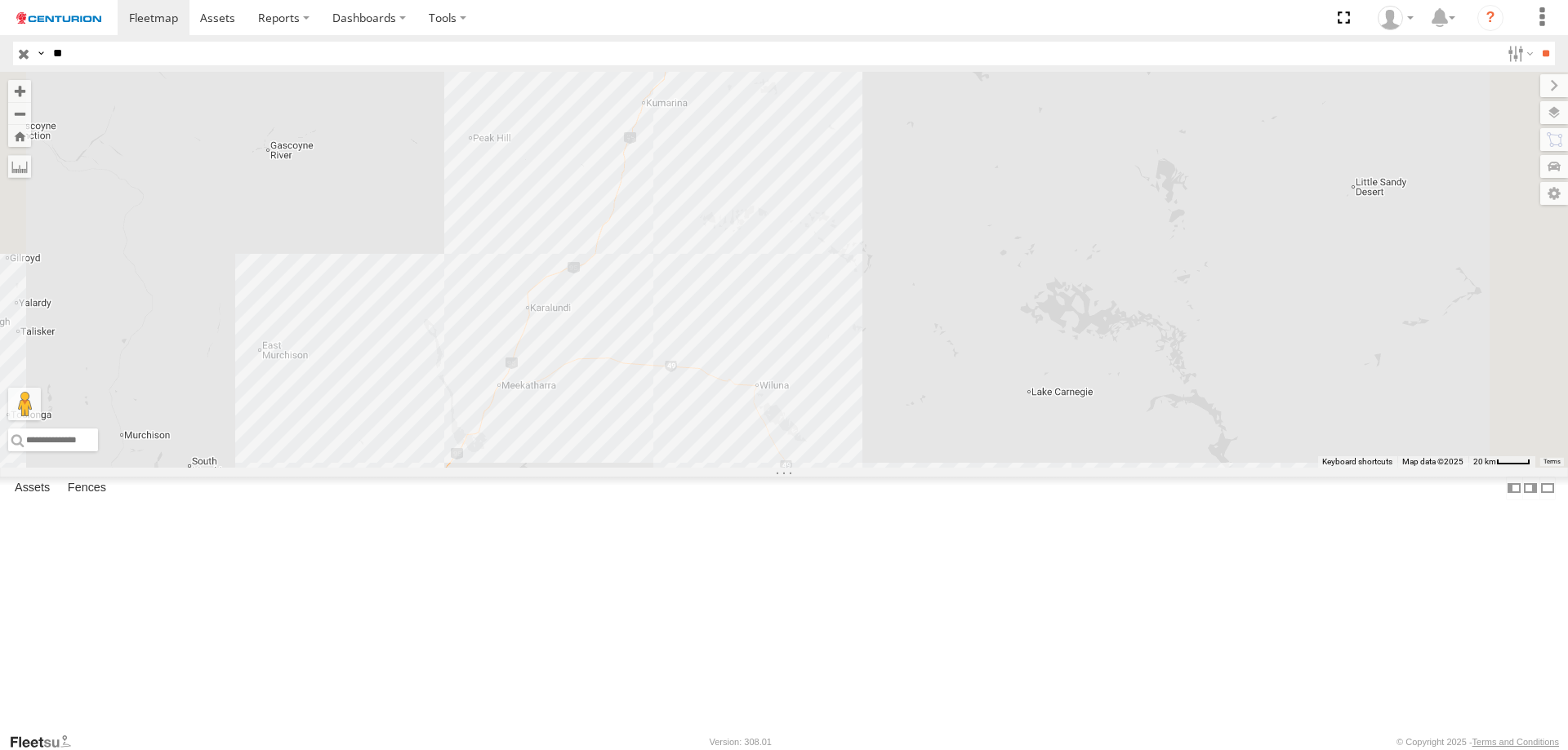
drag, startPoint x: 900, startPoint y: 393, endPoint x: 788, endPoint y: 776, distance: 399.0
click at [788, 750] on html at bounding box center [784, 375] width 1568 height 750
click at [827, 282] on div "PM752 PM852 PM810 PM673 PM850 PM670 PM732 PM738 PM734 PM821 PM851 PM691 PM815 2" at bounding box center [784, 269] width 1568 height 396
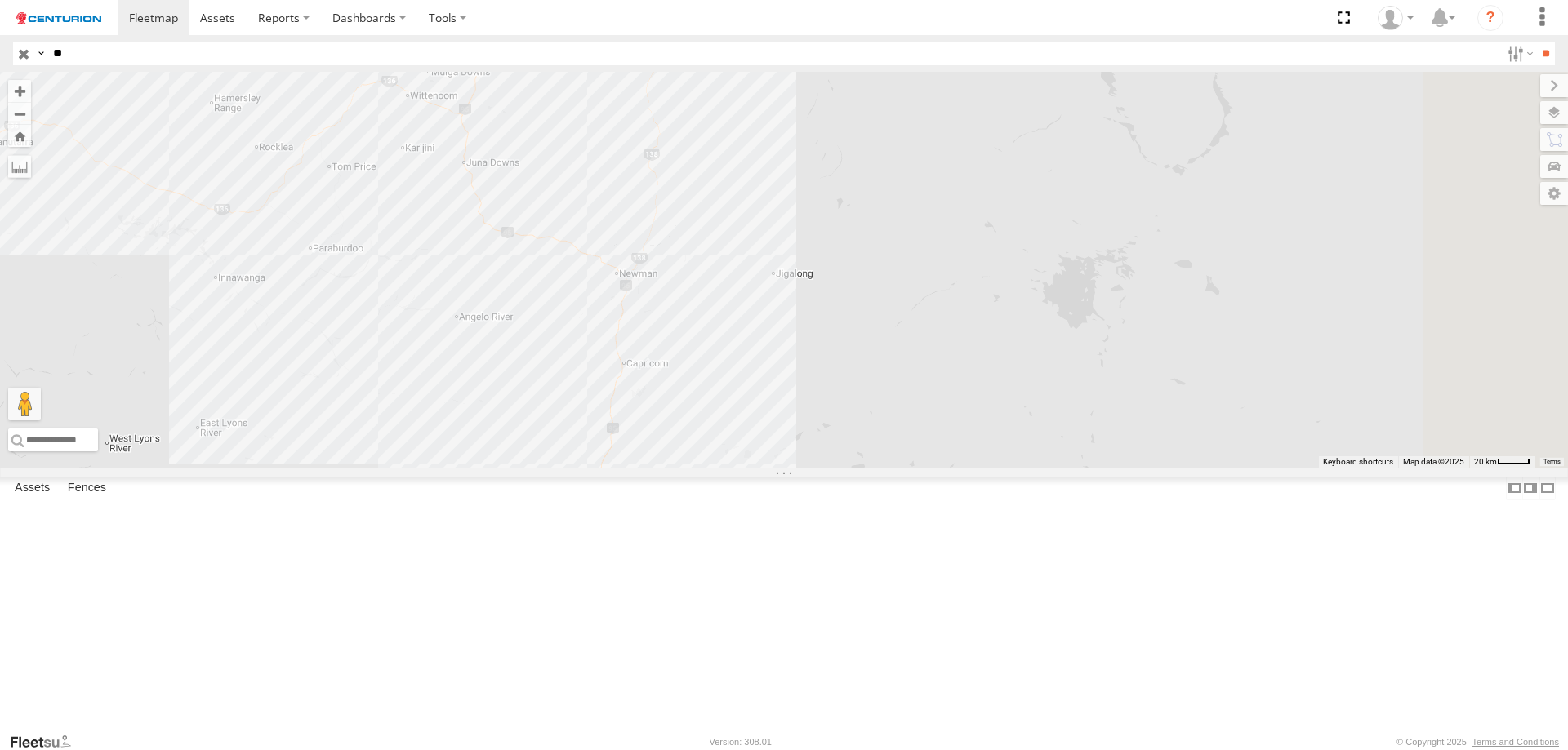
drag, startPoint x: 978, startPoint y: 224, endPoint x: 912, endPoint y: 576, distance: 358.1
click at [912, 468] on div "PM752 PM852 PM810 PM673 PM850 PM670 PM732 PM738 PM734 PM821 PM851 PM691 PM815 2" at bounding box center [784, 269] width 1568 height 396
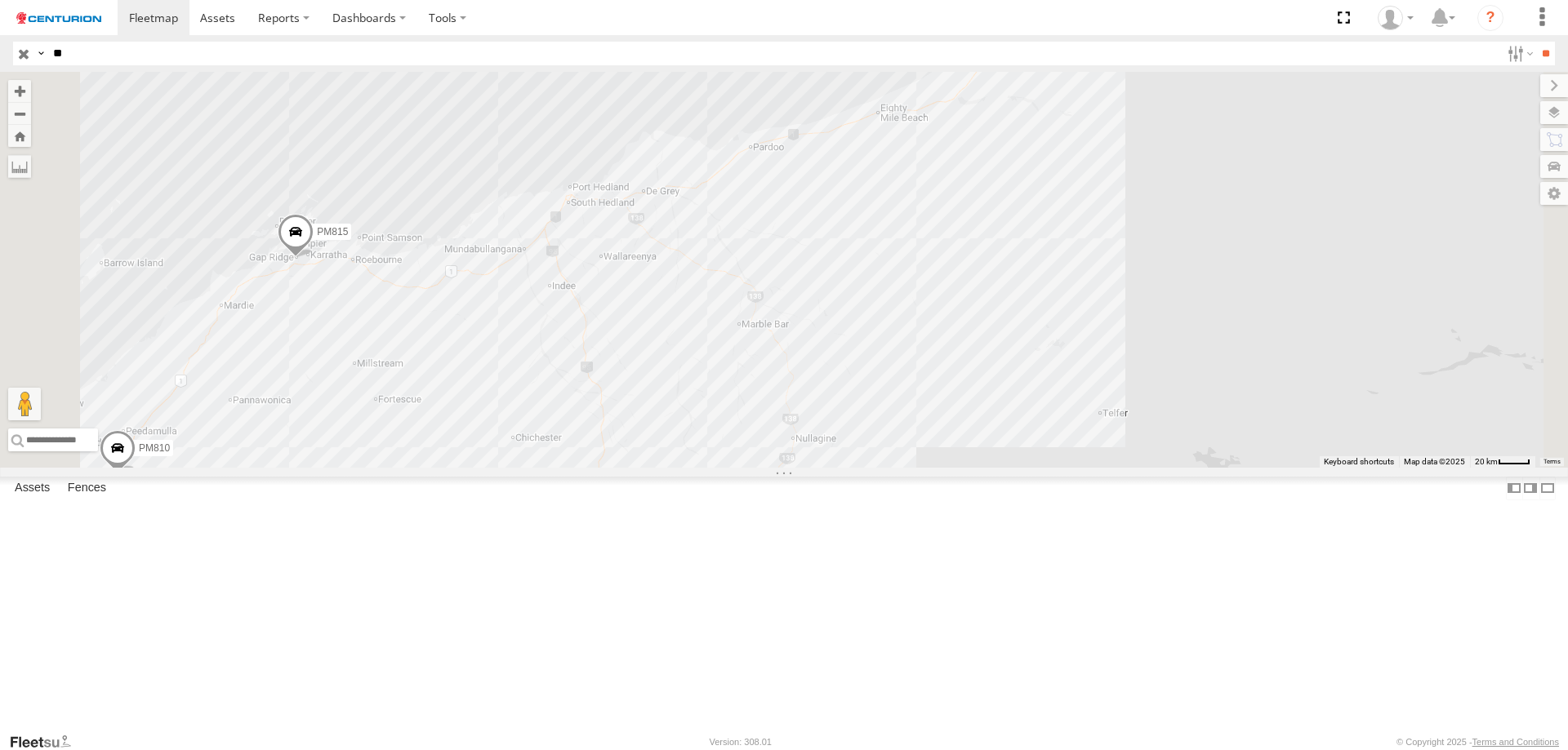
drag, startPoint x: 805, startPoint y: 247, endPoint x: 909, endPoint y: 572, distance: 341.2
click at [909, 468] on div "PM752 PM852 PM810 PM673 PM850 PM670 PM732 PM738 PM734 PM821 PM851 PM691 PM815 2" at bounding box center [784, 269] width 1568 height 396
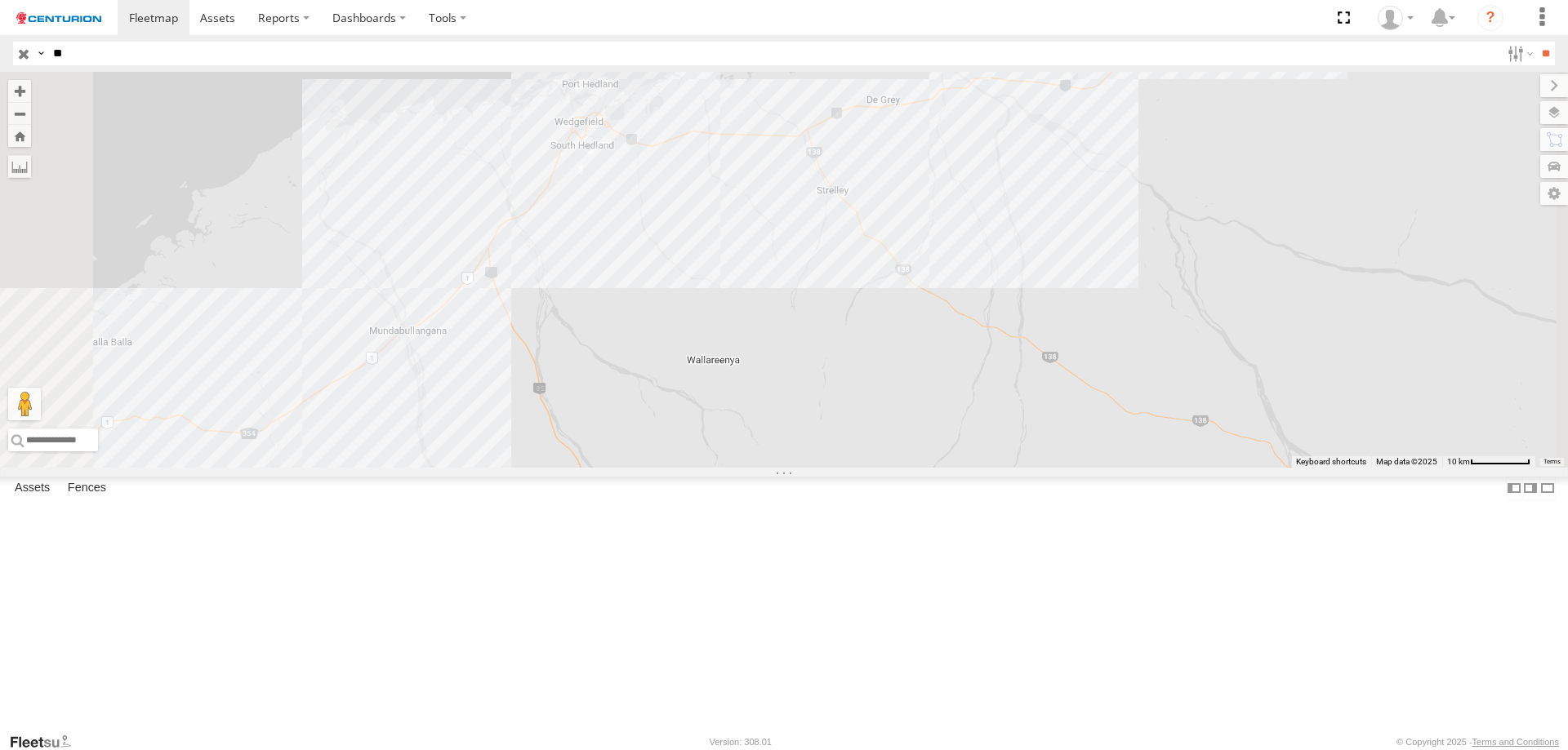
click at [761, 295] on div "PM752 PM852 PM810 PM673 PM850 PM670 PM732 PM738 PM734 PM821 PM851 PM691 PM815" at bounding box center [784, 269] width 1568 height 396
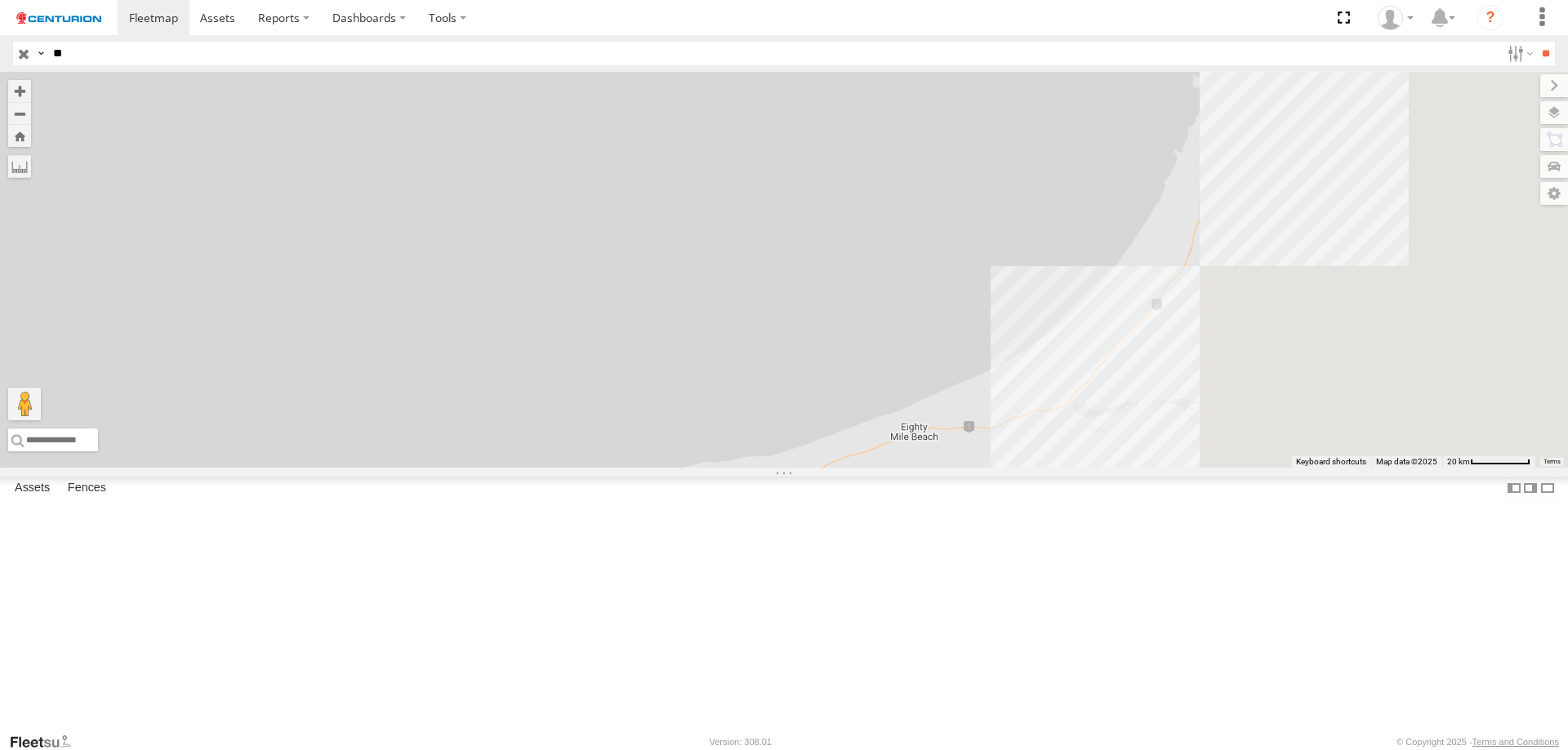
drag, startPoint x: 1230, startPoint y: 286, endPoint x: 784, endPoint y: 670, distance: 588.5
click at [732, 468] on div "PM752 PM852 PM810 PM673 PM850 PM670 PM732 PM738 PM734 PM821 PM851 PM691 PM815" at bounding box center [784, 269] width 1568 height 396
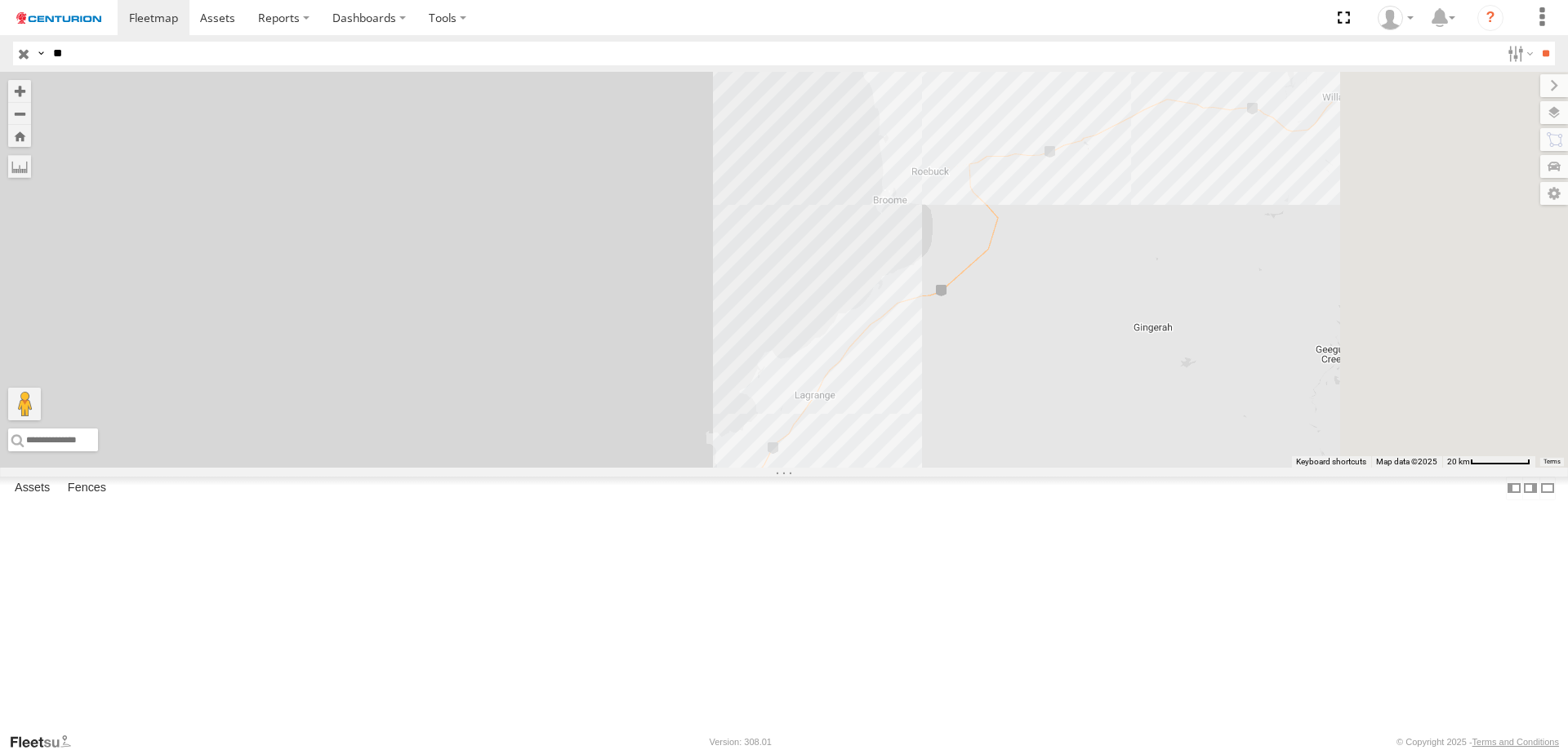
drag, startPoint x: 1142, startPoint y: 454, endPoint x: 896, endPoint y: 651, distance: 315.2
click at [896, 468] on div "PM752 PM852 PM810 PM673 PM850 PM670 PM732 PM738 PM734 PM821 PM851 PM691 PM815" at bounding box center [784, 269] width 1568 height 396
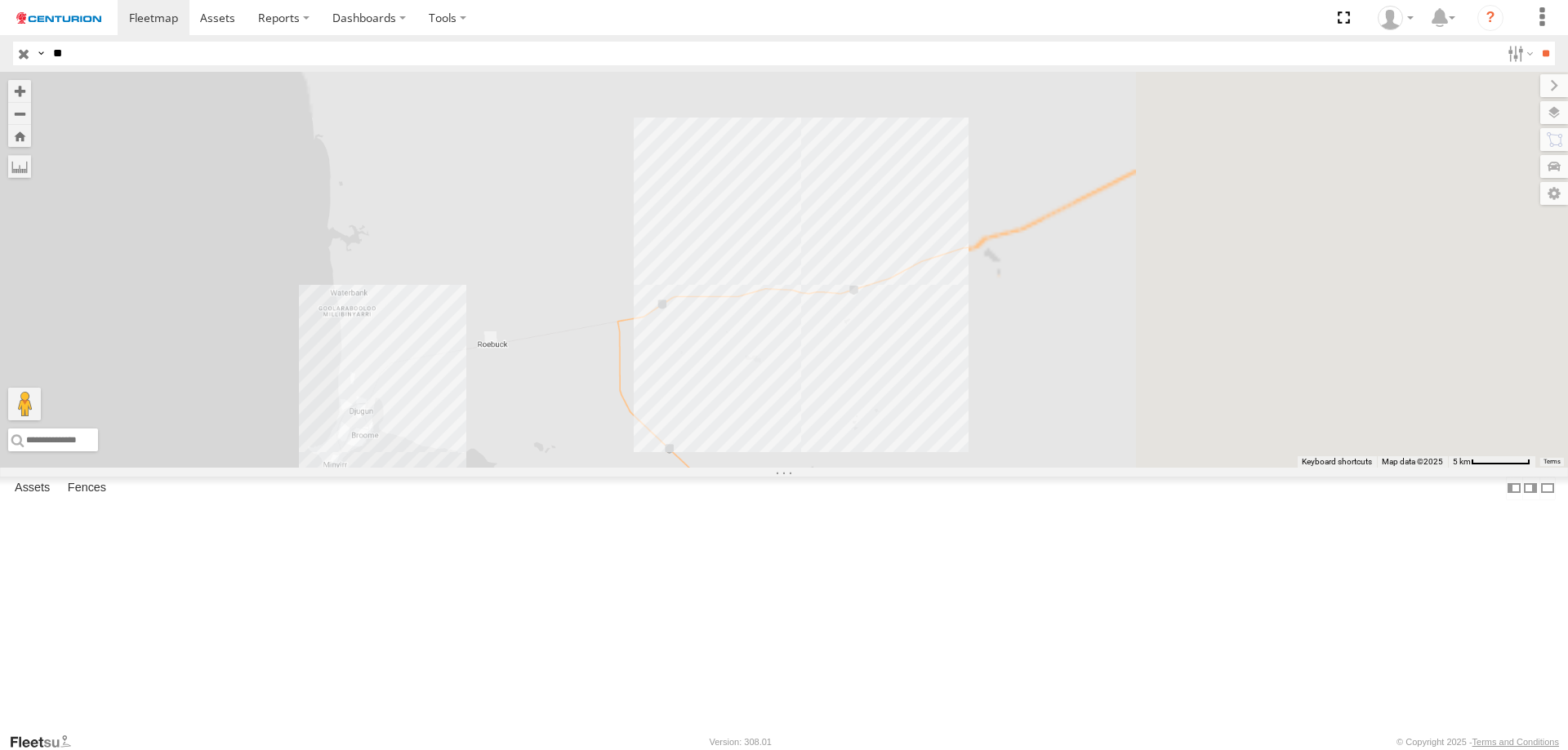
drag, startPoint x: 1240, startPoint y: 293, endPoint x: 755, endPoint y: 595, distance: 571.3
click at [708, 468] on div "PM752 PM852 PM810 PM673 PM850 PM670 PM732 PM738 PM734 PM821 PM851 PM691 PM815" at bounding box center [784, 269] width 1568 height 396
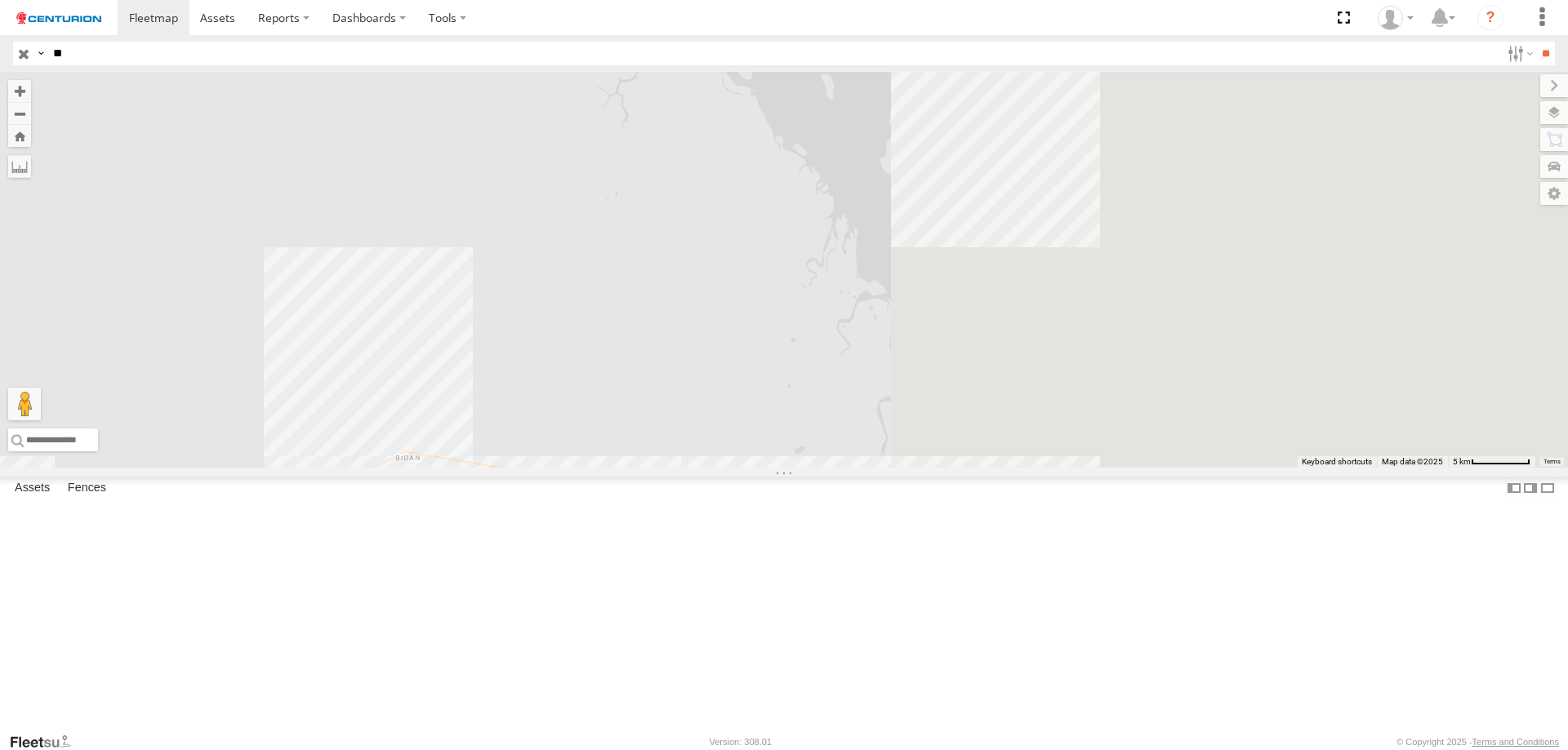
drag, startPoint x: 1308, startPoint y: 274, endPoint x: 495, endPoint y: 421, distance: 826.2
click at [495, 423] on div "PM752 PM852 PM810 PM673 PM850 PM670 PM732 PM738 PM734 PM821 PM851 PM691 PM815" at bounding box center [784, 269] width 1568 height 396
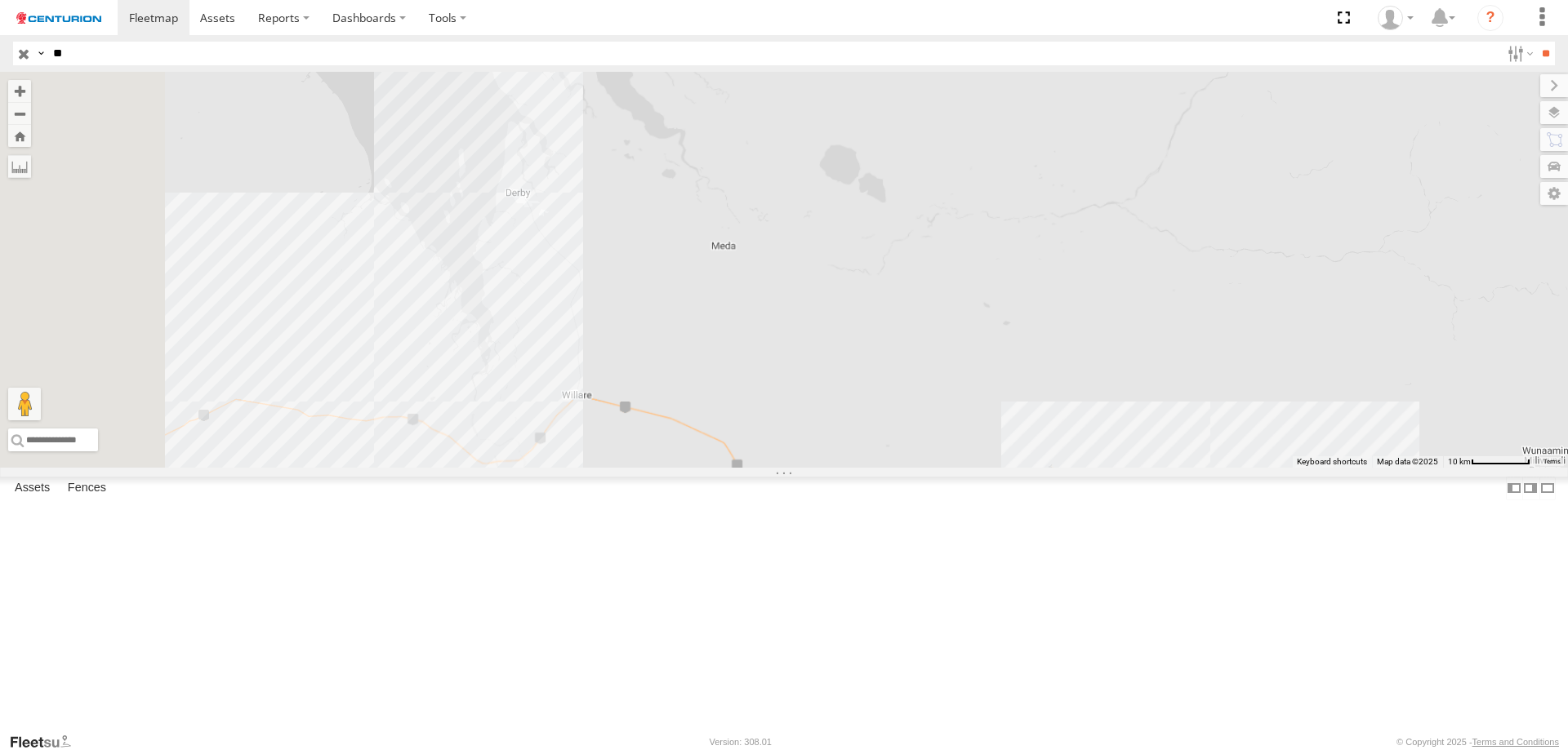
drag, startPoint x: 700, startPoint y: 465, endPoint x: 951, endPoint y: 468, distance: 251.0
click at [951, 468] on div "PM752 PM852 PM810 PM673 PM850 PM670 PM732 PM738 PM734 PM821 PM851 PM691 PM815" at bounding box center [784, 269] width 1568 height 396
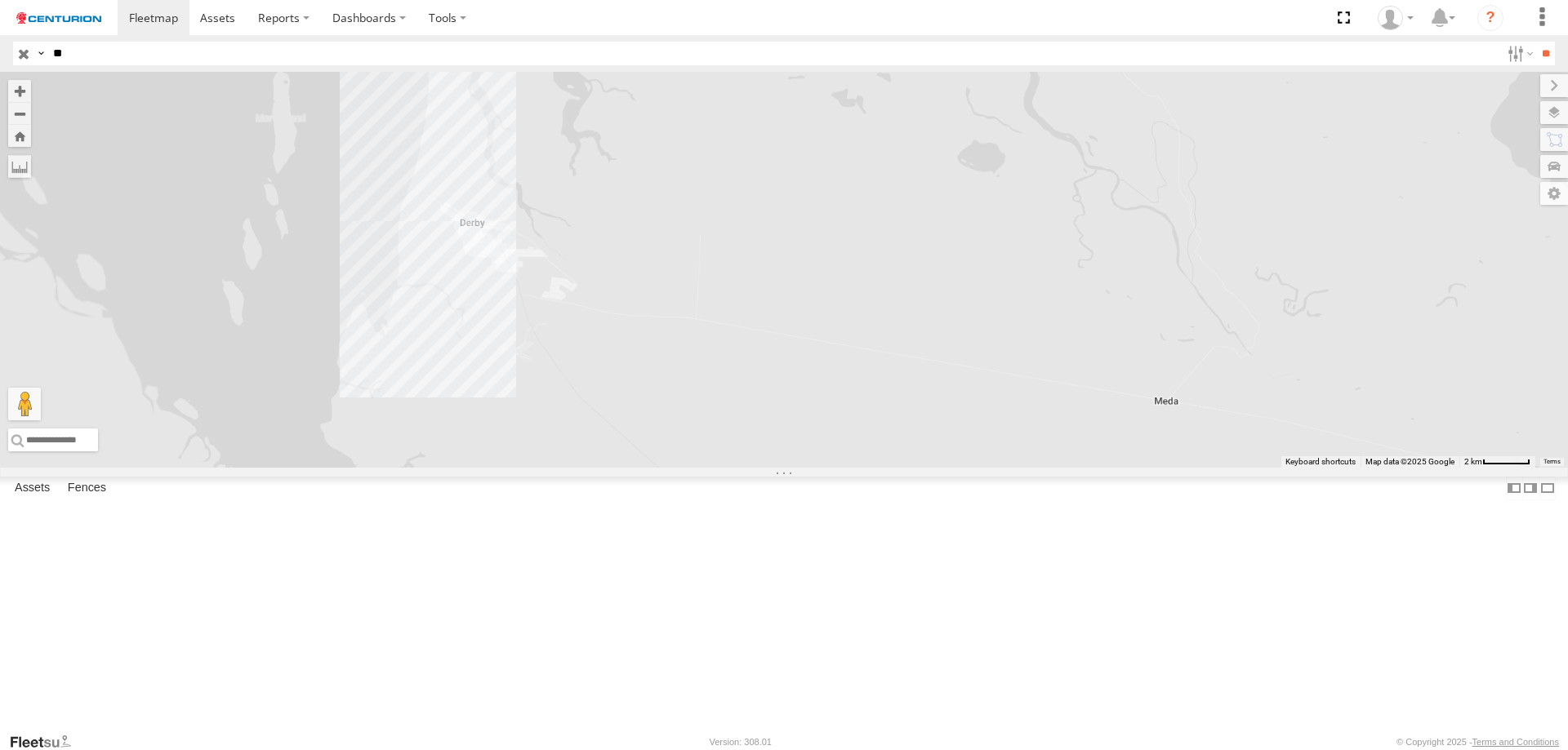
drag, startPoint x: 718, startPoint y: 330, endPoint x: 775, endPoint y: 492, distance: 171.7
click at [775, 468] on div "PM752 PM852 PM810 PM673 PM850 PM670 PM732 PM738 PM734 PM821 PM851 PM691 PM815" at bounding box center [784, 269] width 1568 height 396
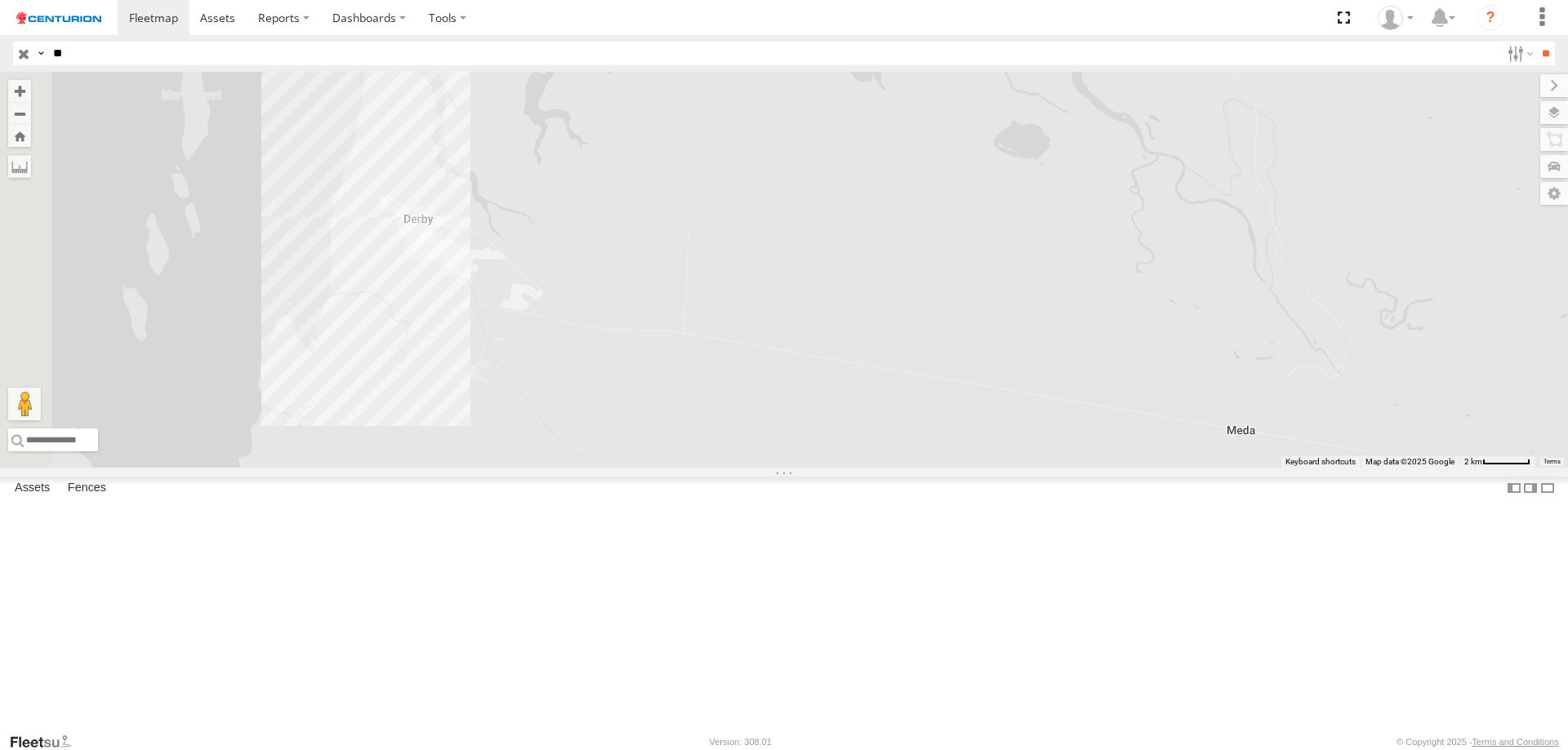
click at [643, 356] on div "PM752 PM852 PM810 PM673 PM850 PM670 PM732 PM738 PM734 PM821 PM851 PM691 PM815" at bounding box center [784, 269] width 1568 height 396
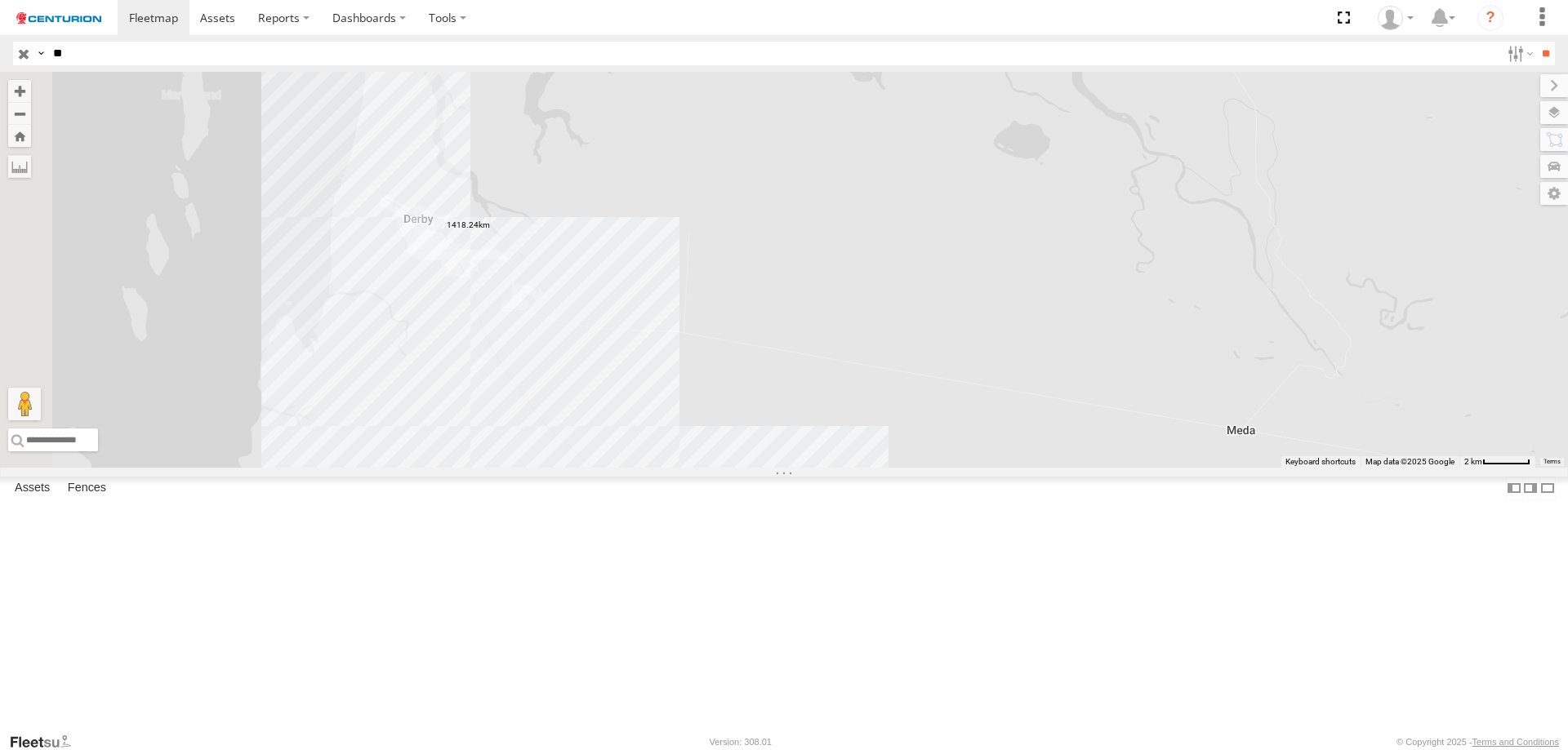
click at [0, 0] on label at bounding box center [0, 0] width 0 height 0
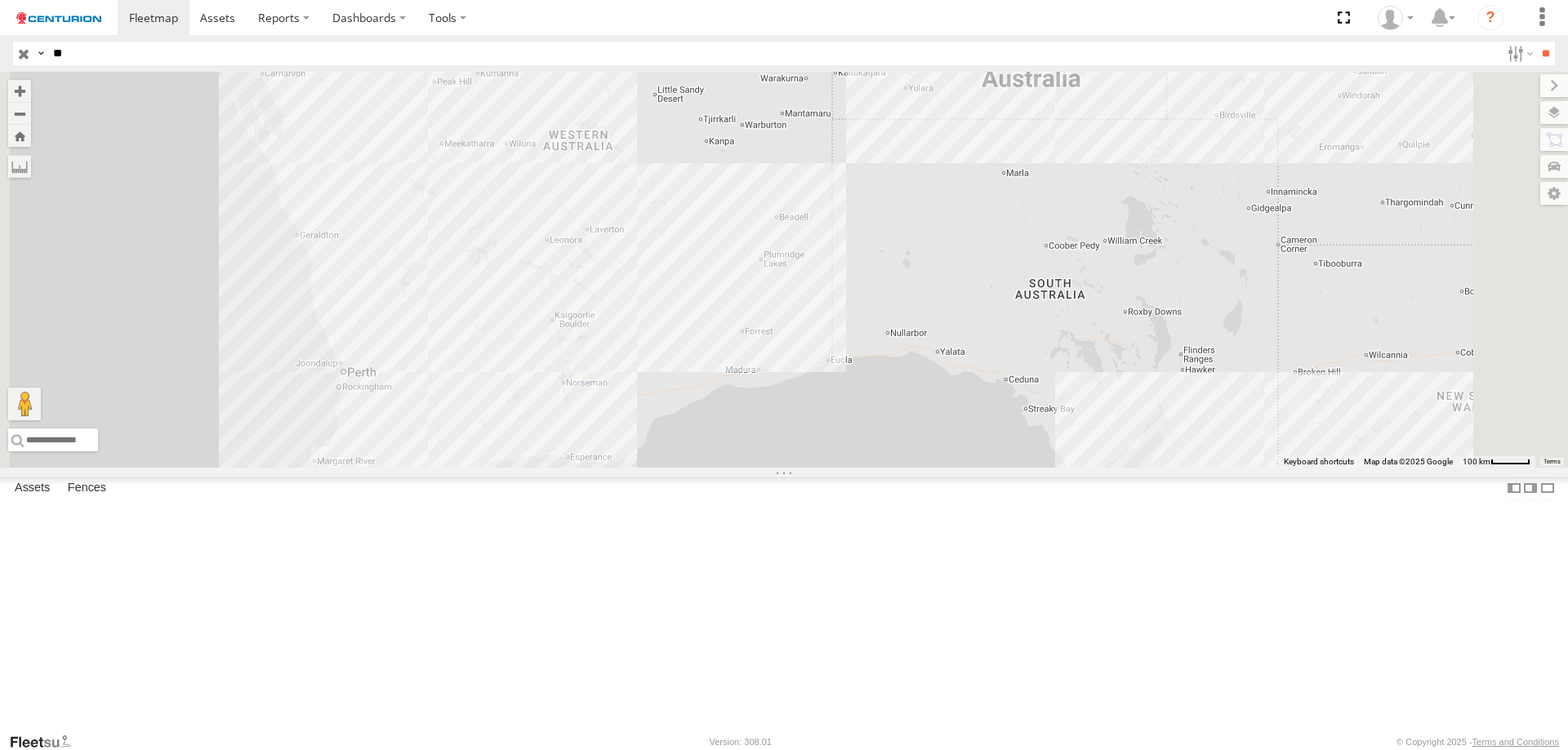
drag, startPoint x: 709, startPoint y: 555, endPoint x: 803, endPoint y: 38, distance: 525.5
click at [803, 38] on body at bounding box center [784, 375] width 1568 height 750
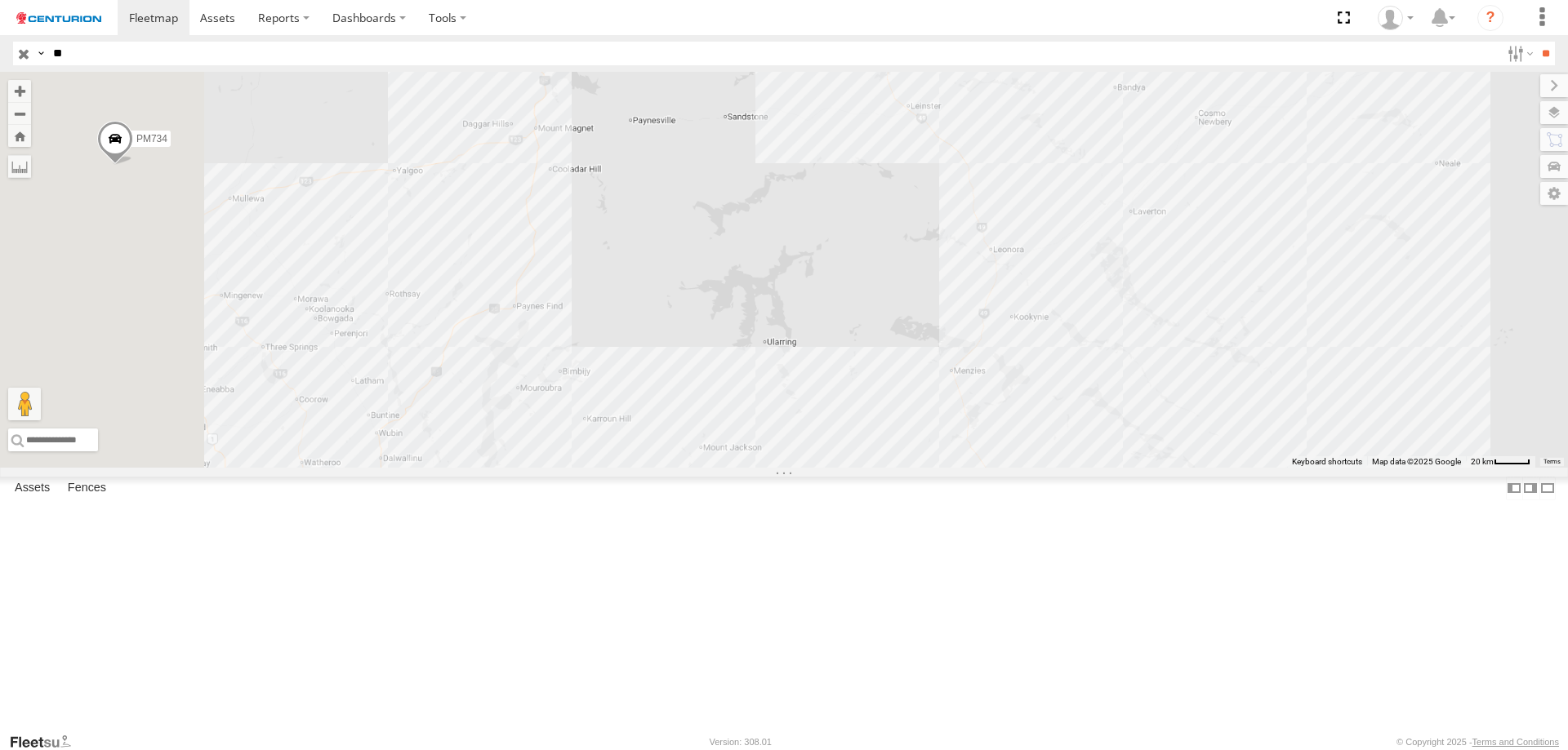
drag, startPoint x: 534, startPoint y: 535, endPoint x: 1023, endPoint y: 189, distance: 599.0
click at [1023, 189] on div "PM852 PM810 PM752 PM850 PM670 PM851 PM815 PM673 PM732 PM734 PM821" at bounding box center [784, 269] width 1568 height 396
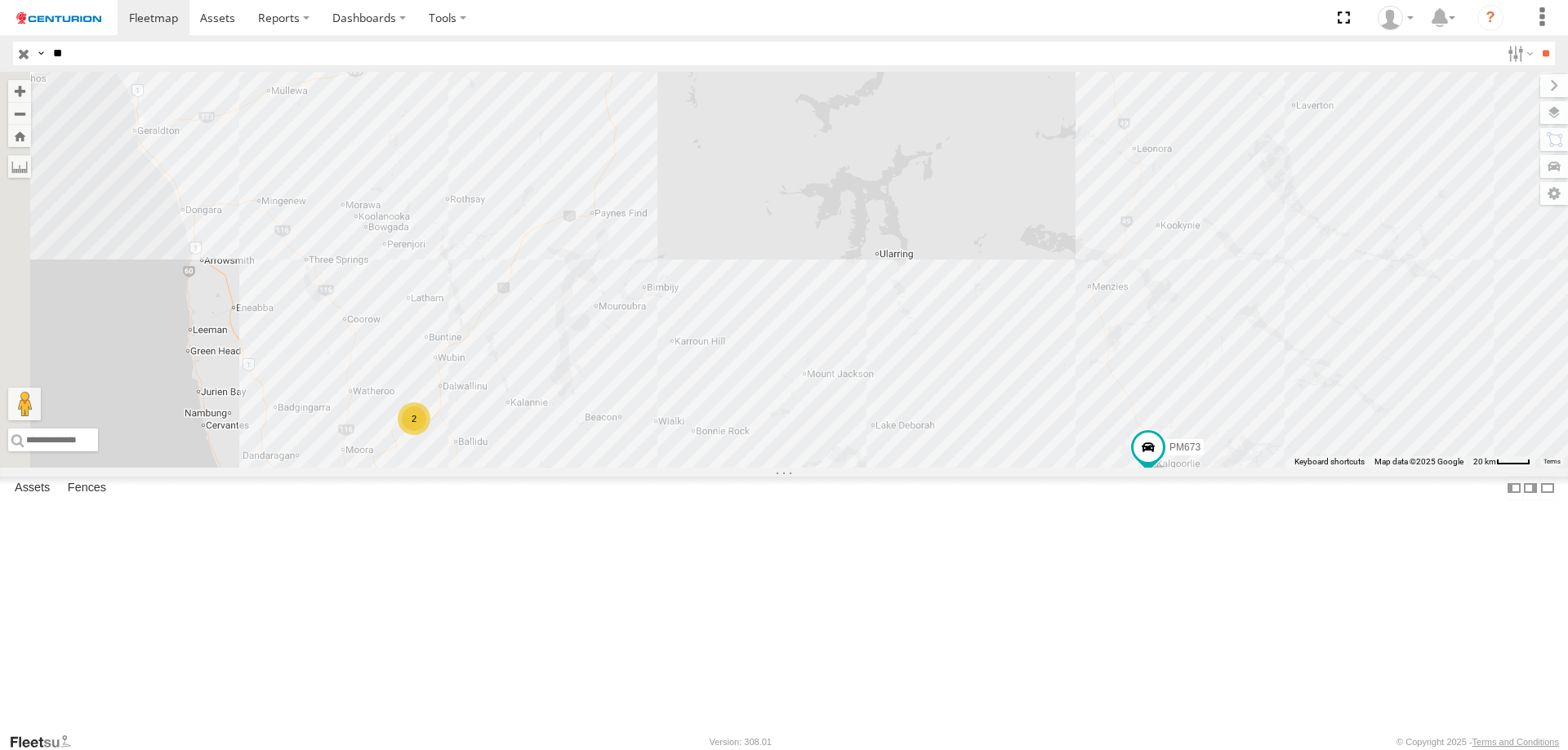
click at [749, 353] on div "PM852 PM810 PM752 PM850 PM670 PM851 PM815 PM673 PM732 PM734 PM821 2" at bounding box center [784, 269] width 1568 height 396
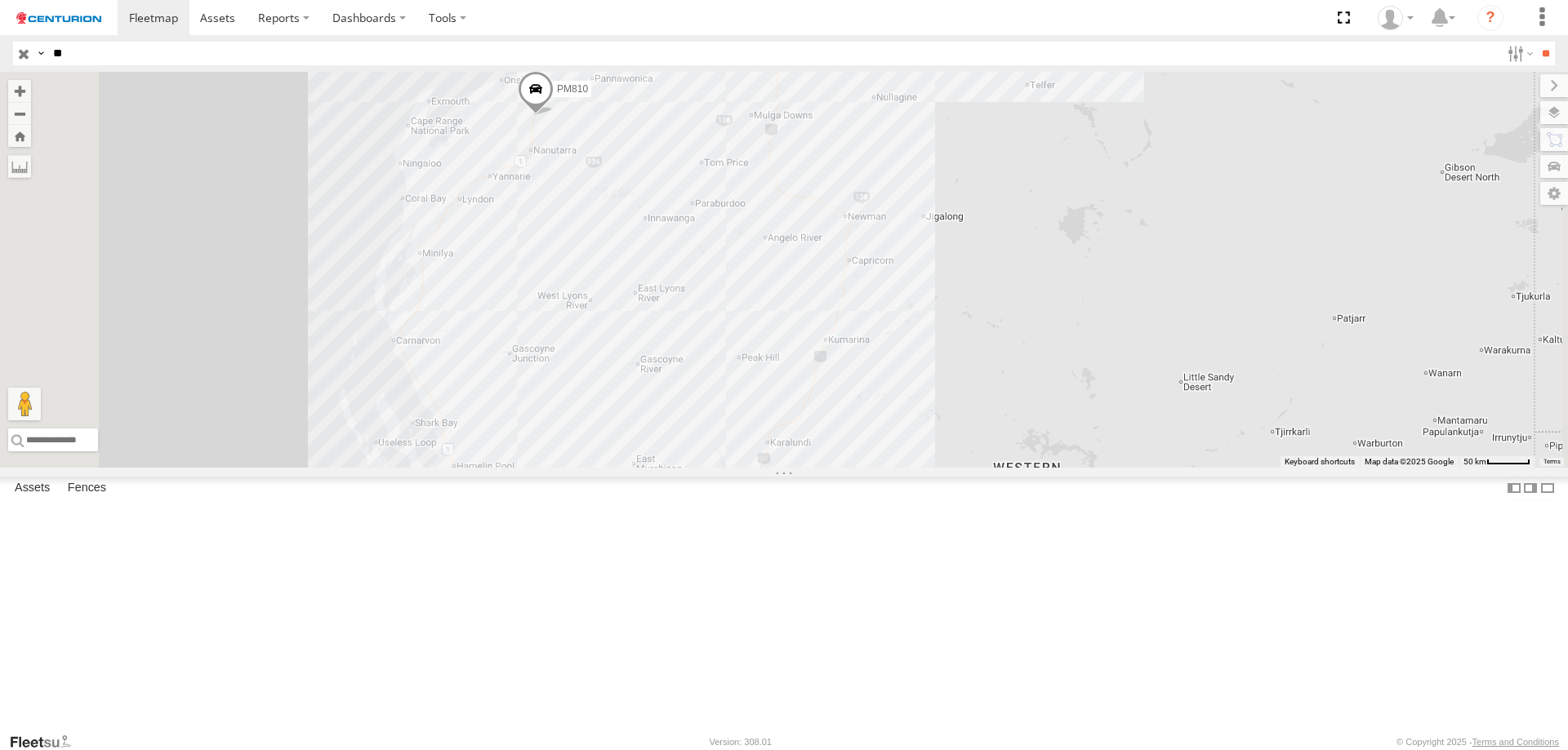
drag, startPoint x: 1089, startPoint y: 182, endPoint x: 1087, endPoint y: 738, distance: 556.0
click at [1087, 738] on body at bounding box center [784, 375] width 1568 height 750
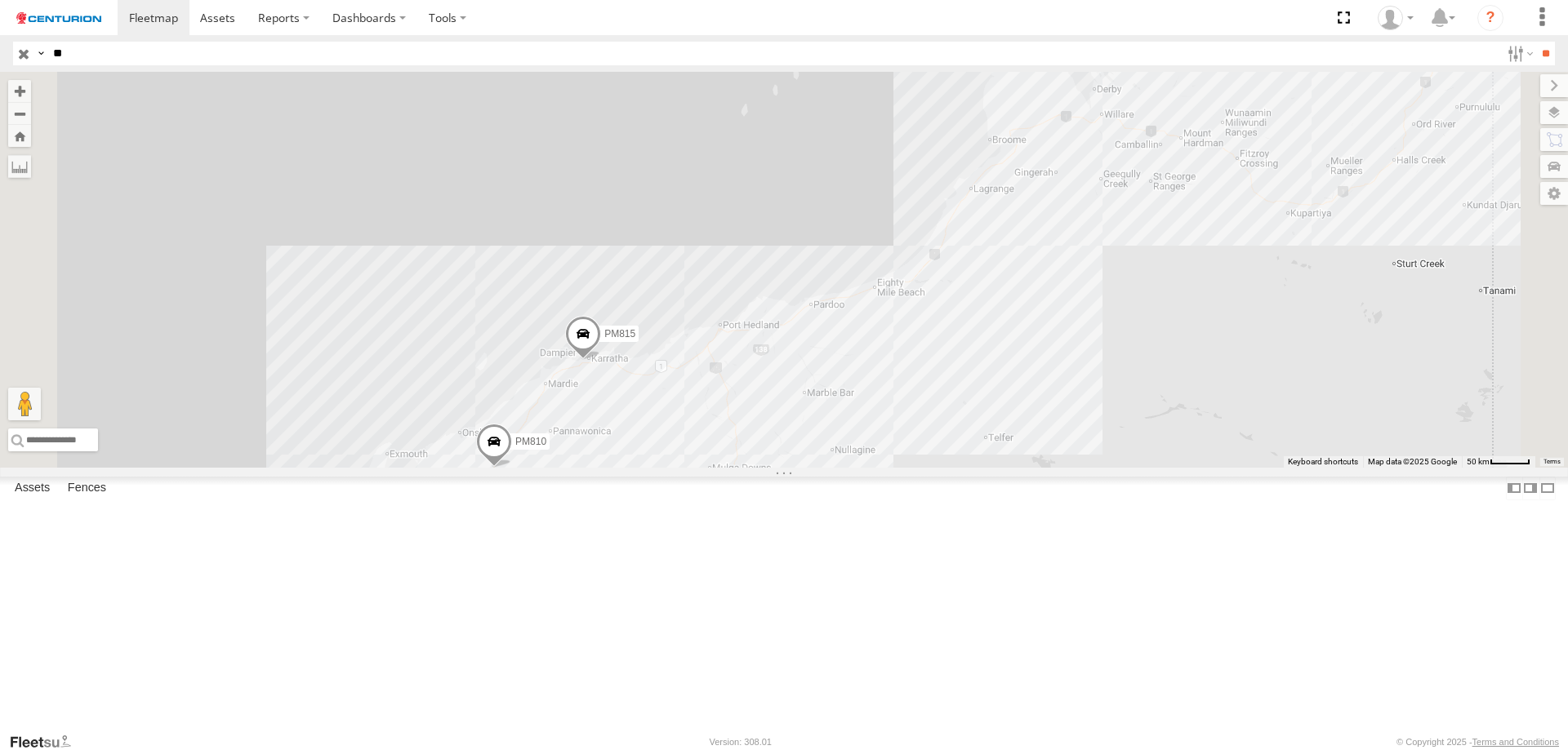
drag, startPoint x: 1046, startPoint y: 295, endPoint x: 892, endPoint y: 529, distance: 280.1
click at [973, 468] on div "PM852 PM810 PM752 PM850 PM670 PM851 PM815 PM673 PM732 PM734 PM821 6 2" at bounding box center [784, 269] width 1568 height 396
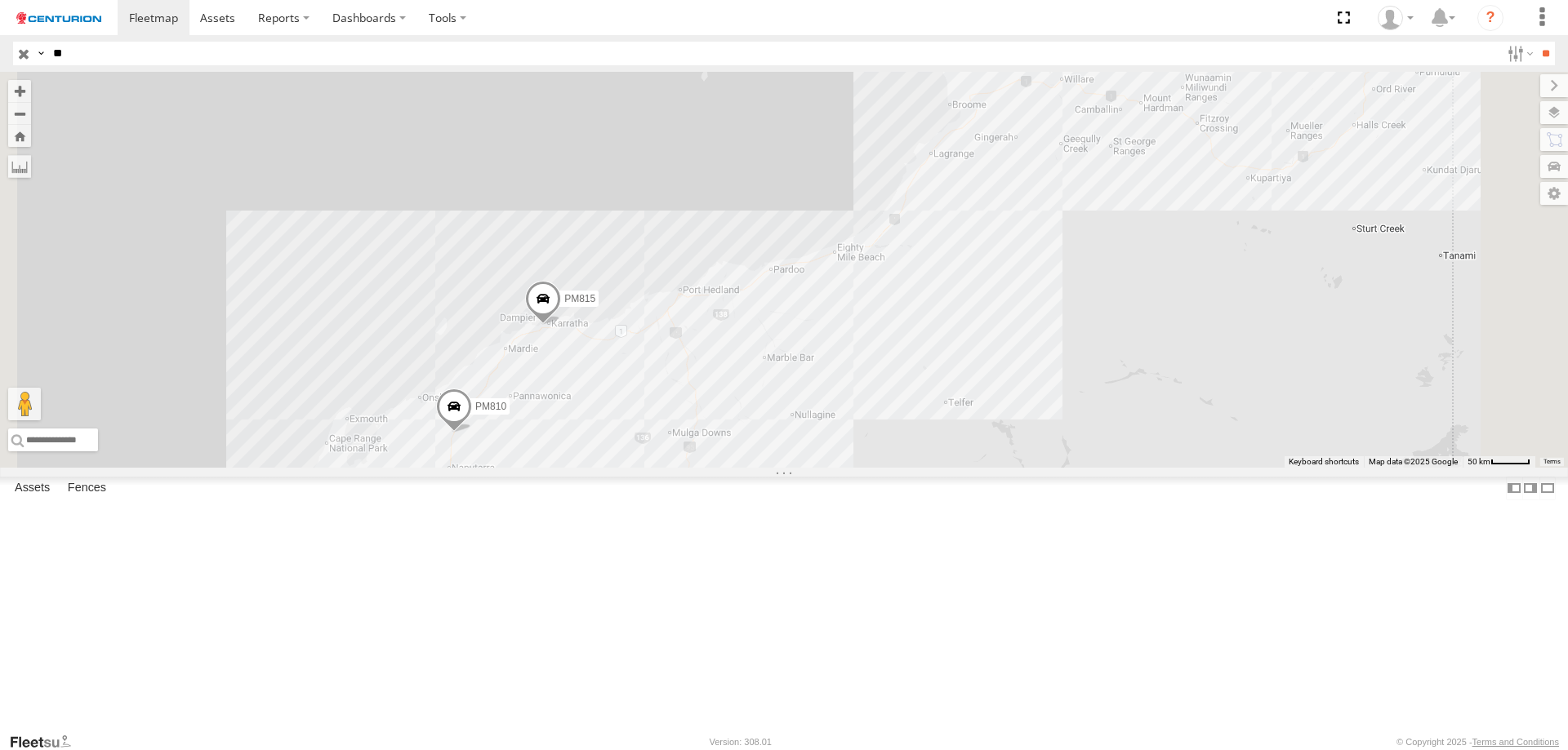
click at [875, 449] on div "PM852 PM810 PM752 PM850 PM670 PM851 PM815 PM673 PM732 PM734 PM821 6 2" at bounding box center [784, 269] width 1568 height 396
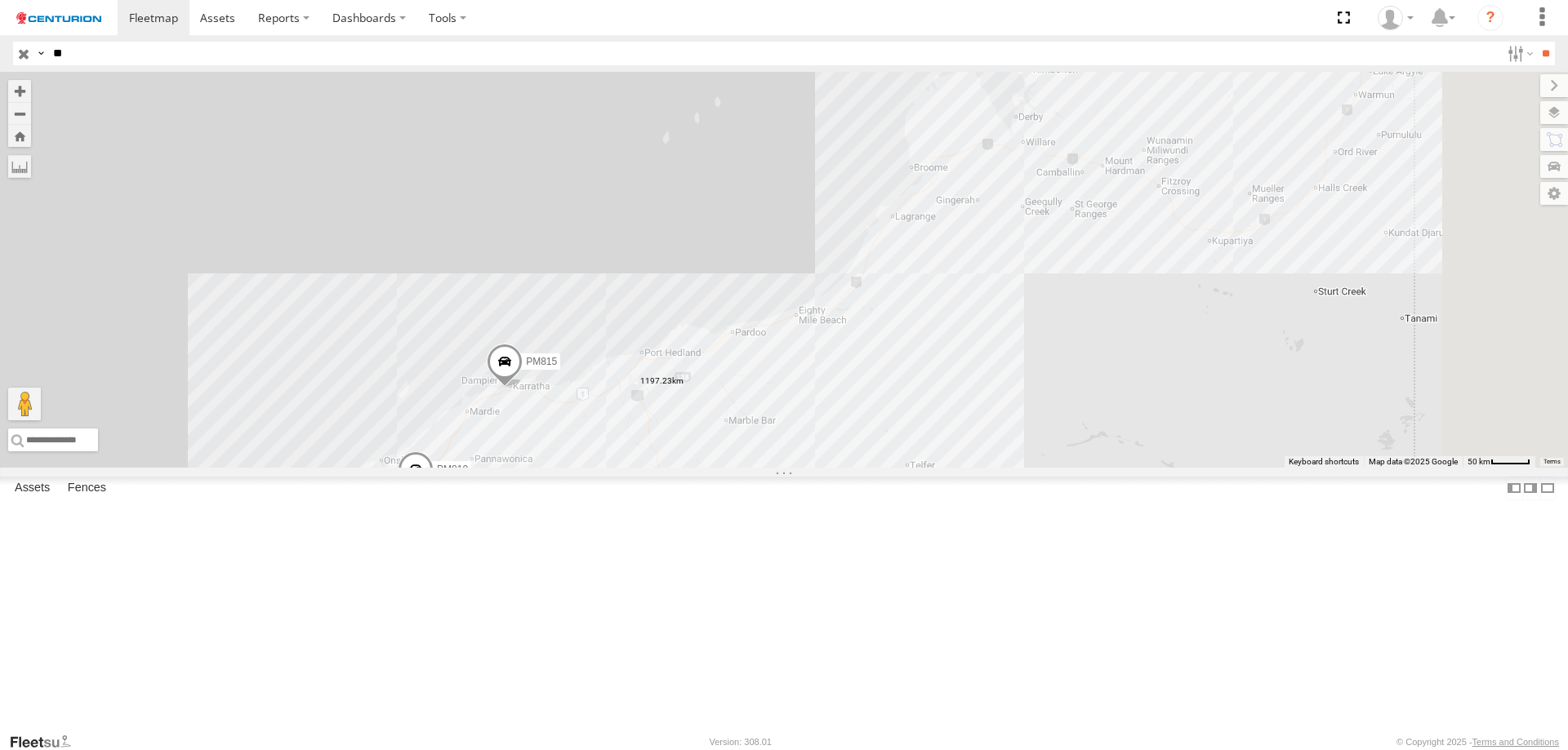
drag, startPoint x: 1261, startPoint y: 245, endPoint x: 1150, endPoint y: 363, distance: 162.0
click at [1150, 363] on div "PM852 PM810 PM752 PM850 PM670 PM851 PM815 PM673 PM732 PM734 PM821 6 2" at bounding box center [784, 269] width 1568 height 396
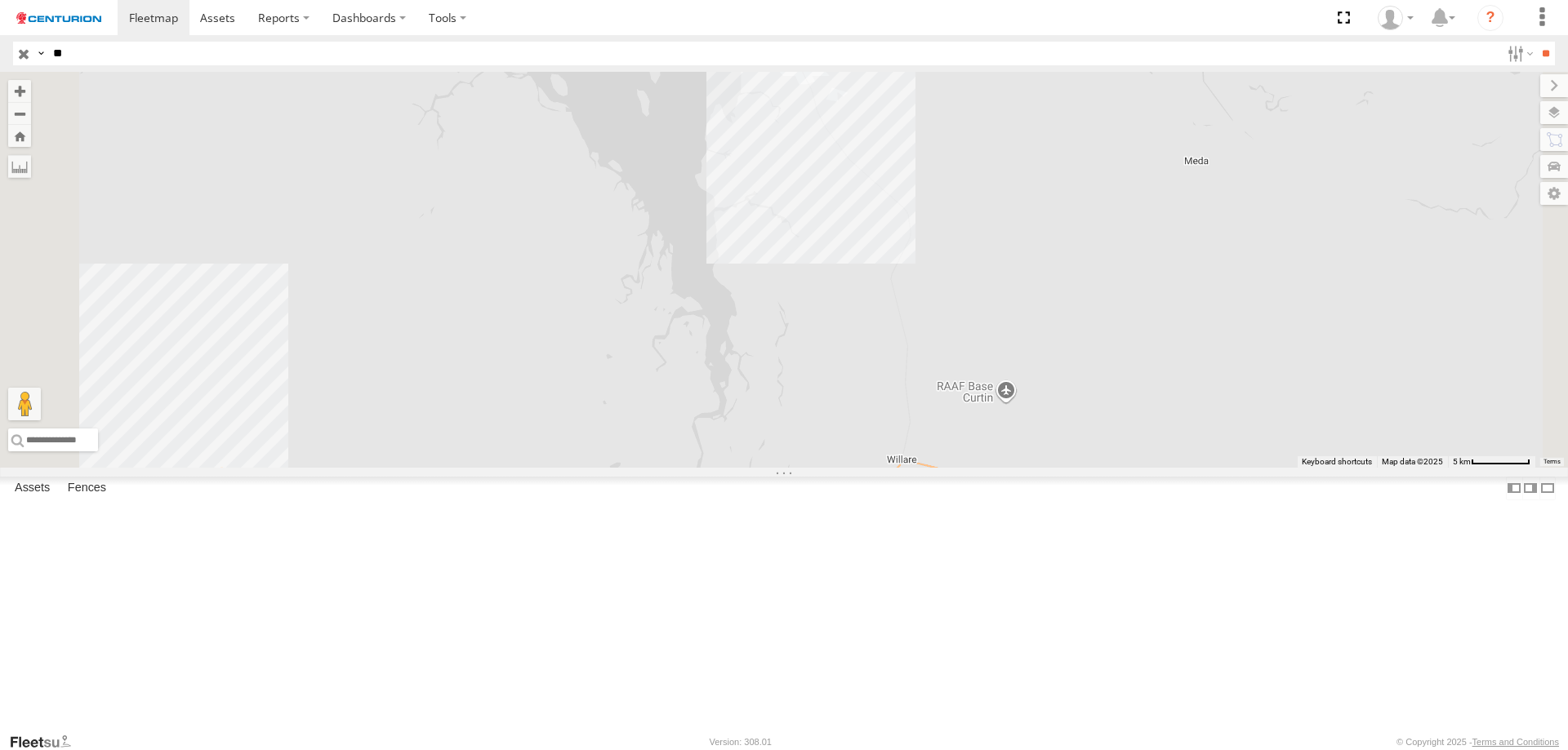
click at [1011, 216] on div "PM852 PM810 PM752 PM850 PM670 PM851 PM815 PM673 PM732 PM734 PM821" at bounding box center [784, 269] width 1568 height 396
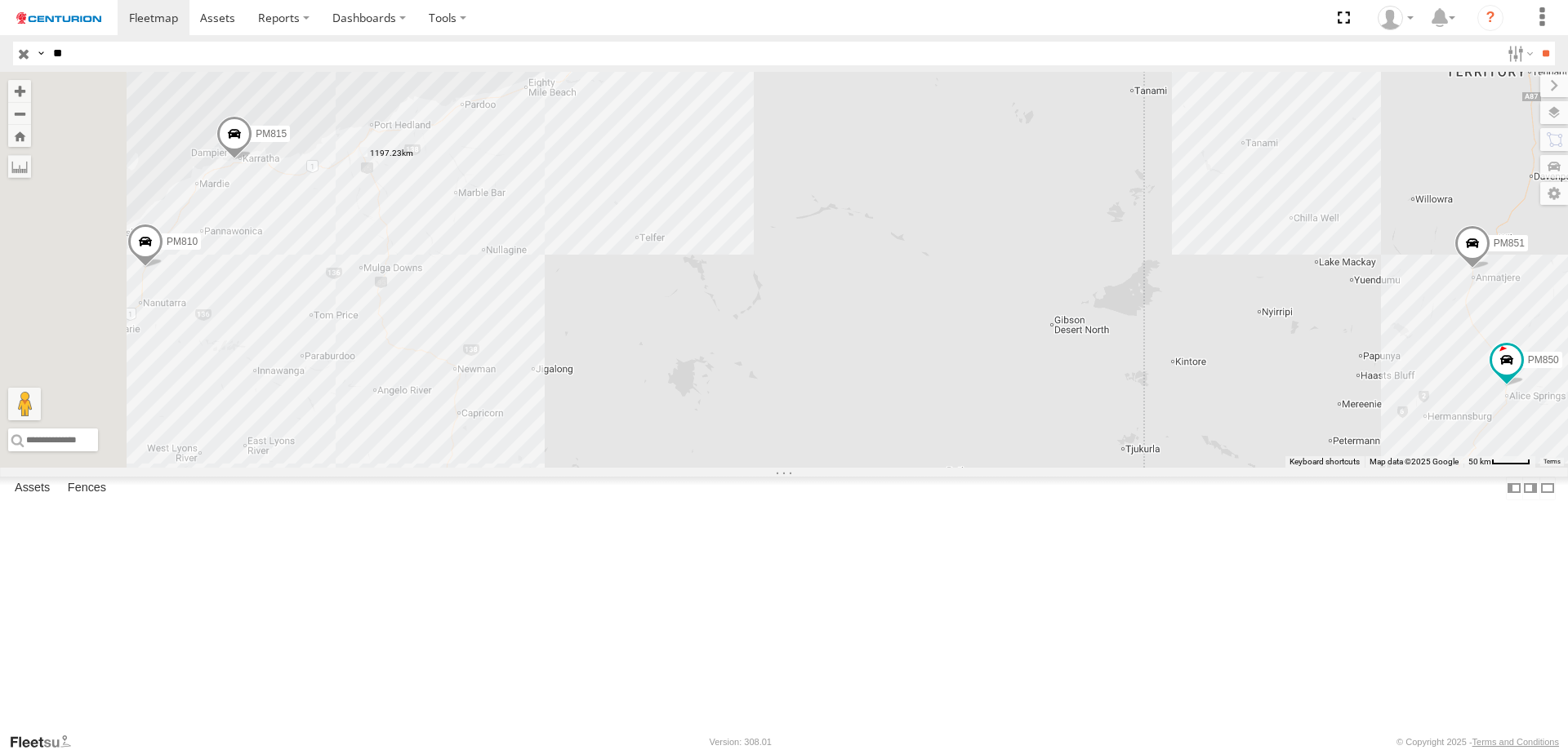
drag, startPoint x: 743, startPoint y: 575, endPoint x: 826, endPoint y: 180, distance: 403.6
click at [820, 186] on div "PM852 PM810 PM752 PM850 PM670 PM851 PM815 PM673 PM732 PM734 PM821" at bounding box center [784, 269] width 1568 height 396
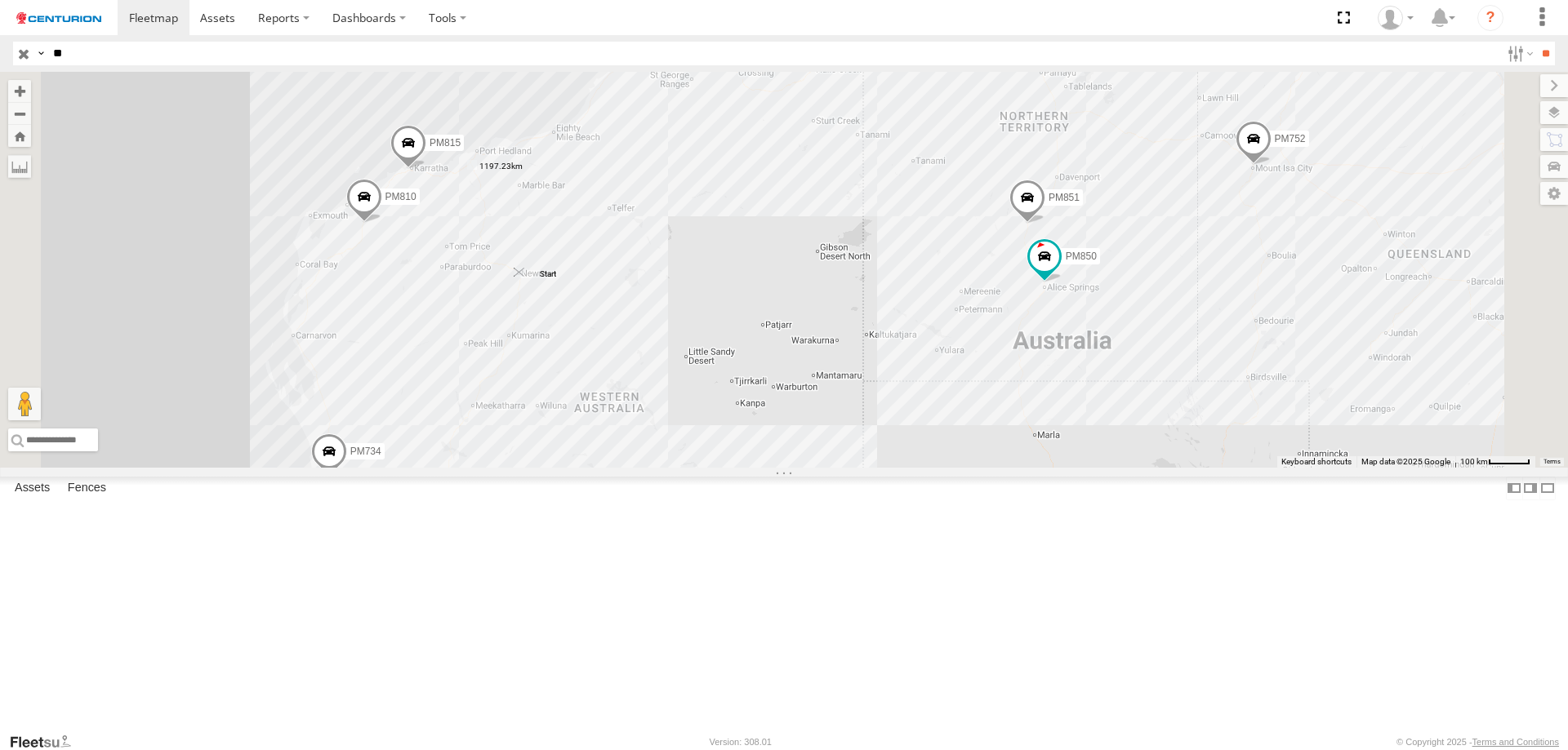
drag, startPoint x: 636, startPoint y: 653, endPoint x: 728, endPoint y: 405, distance: 264.5
click at [524, 277] on img "Start" at bounding box center [519, 272] width 10 height 10
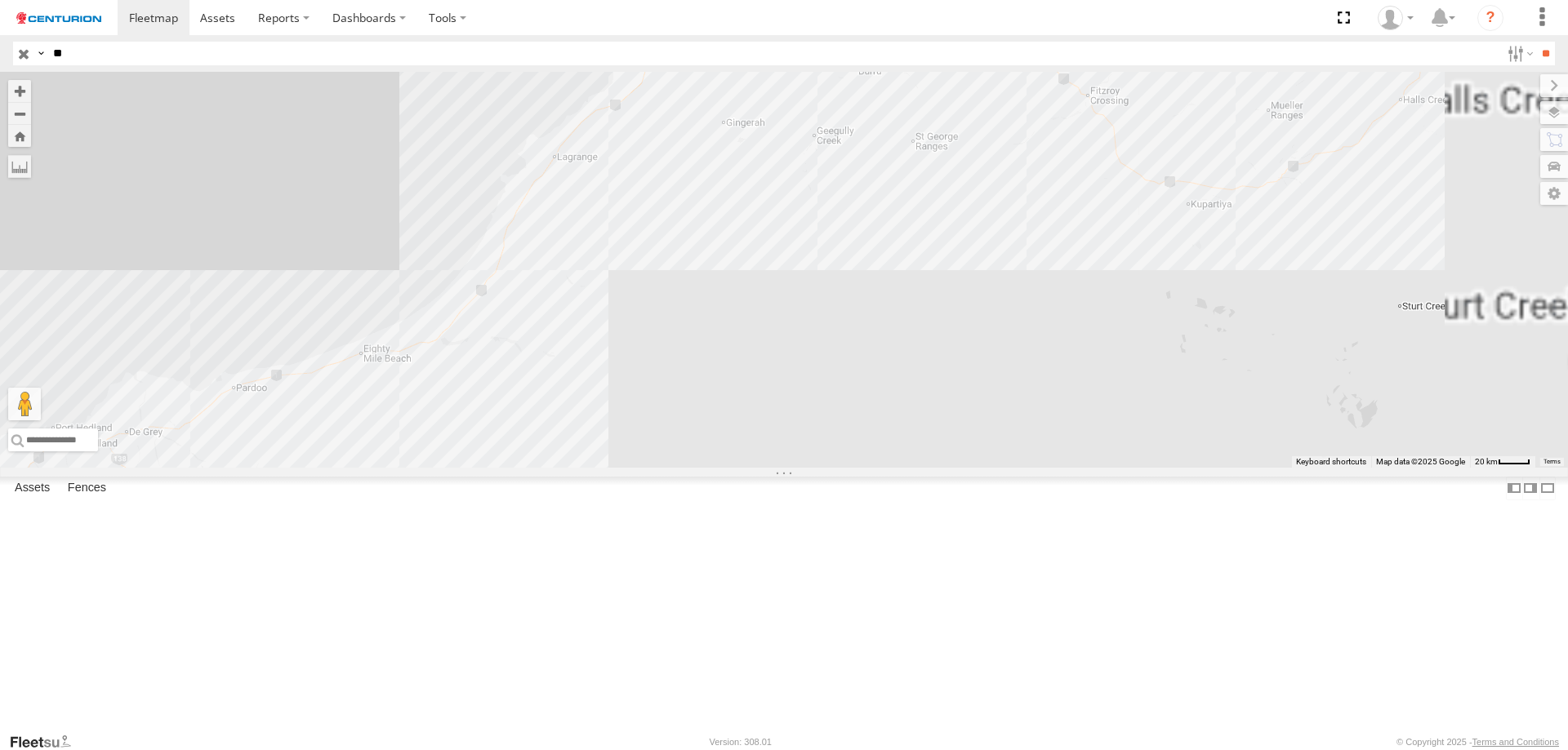
drag, startPoint x: 862, startPoint y: 191, endPoint x: 822, endPoint y: 512, distance: 323.5
click at [816, 468] on div "PM852 PM810 PM752 PM850 PM670 PM851 PM815 PM673 PM732 PM734 PM821" at bounding box center [784, 269] width 1568 height 396
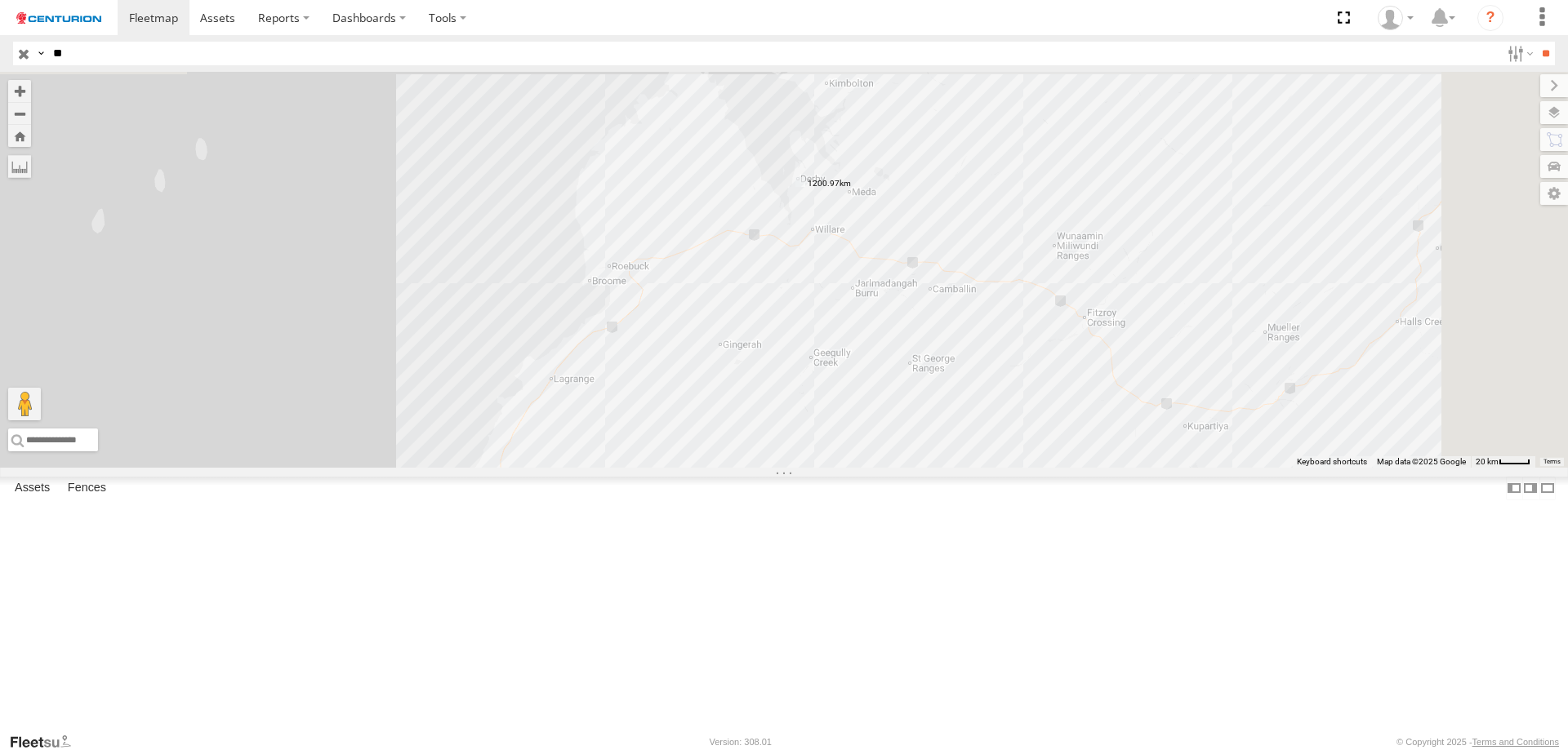
drag, startPoint x: 846, startPoint y: 303, endPoint x: 851, endPoint y: 478, distance: 175.1
click at [851, 468] on div "PM852 PM810 PM752 PM850 PM670 PM851 PM815 PM673 PM732 PM734 PM821" at bounding box center [784, 269] width 1568 height 396
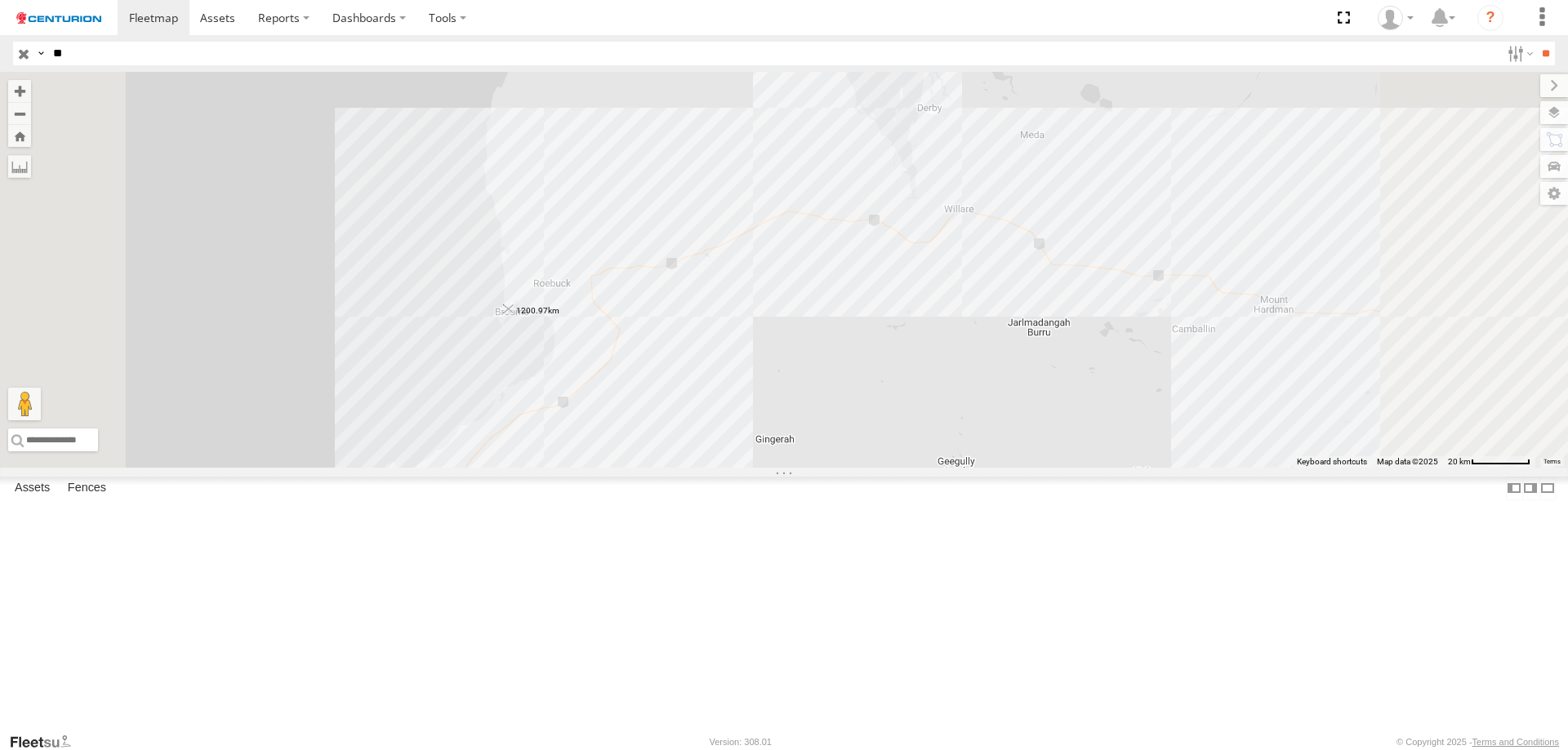
drag, startPoint x: 1140, startPoint y: 246, endPoint x: 713, endPoint y: 444, distance: 470.7
click at [513, 314] on img "1200.97km" at bounding box center [508, 309] width 10 height 10
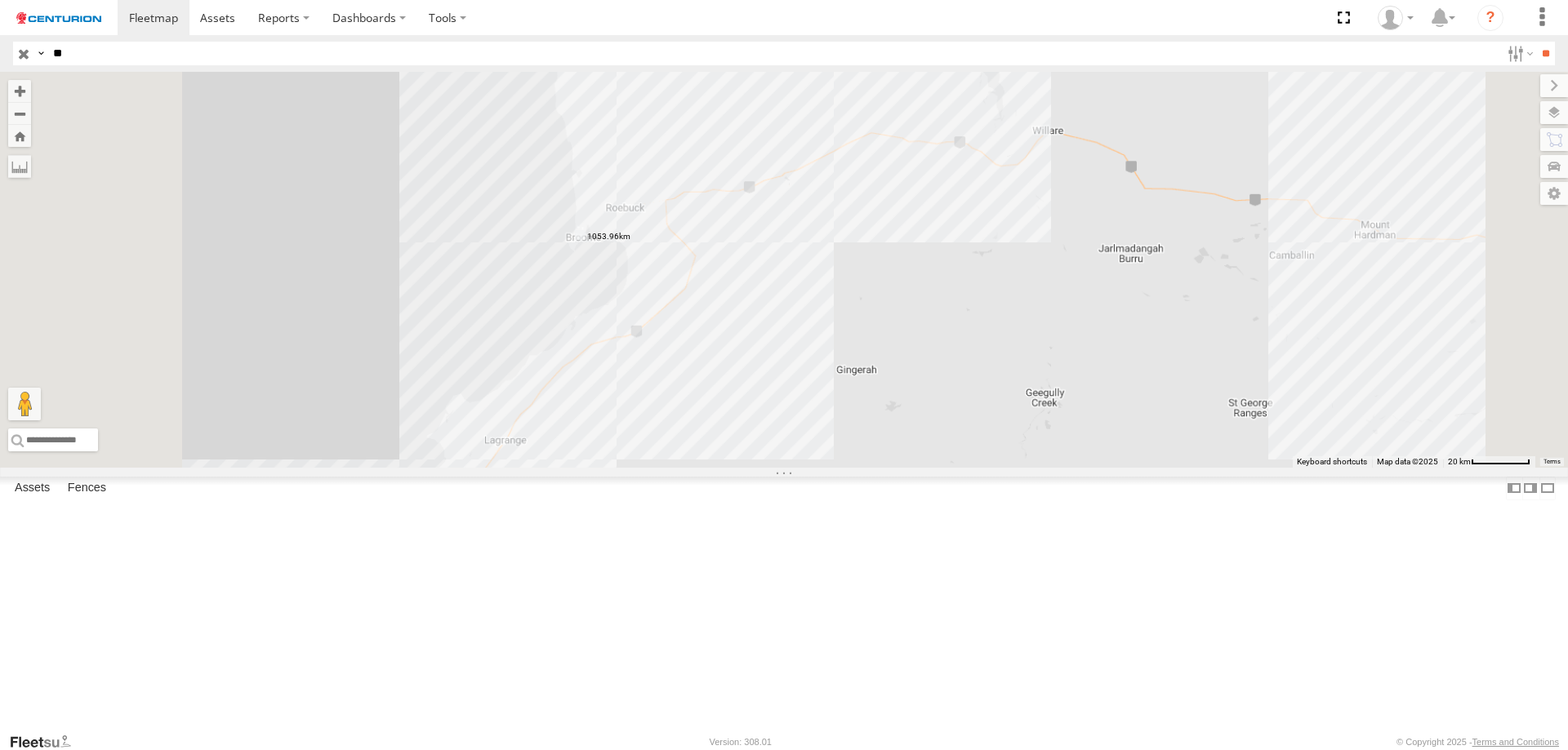
drag, startPoint x: 769, startPoint y: 524, endPoint x: 806, endPoint y: 414, distance: 116.1
click at [804, 415] on div "PM852 PM810 PM752 PM850 PM670 PM851 PM815 PM673 PM732 PM734 PM821" at bounding box center [784, 269] width 1568 height 396
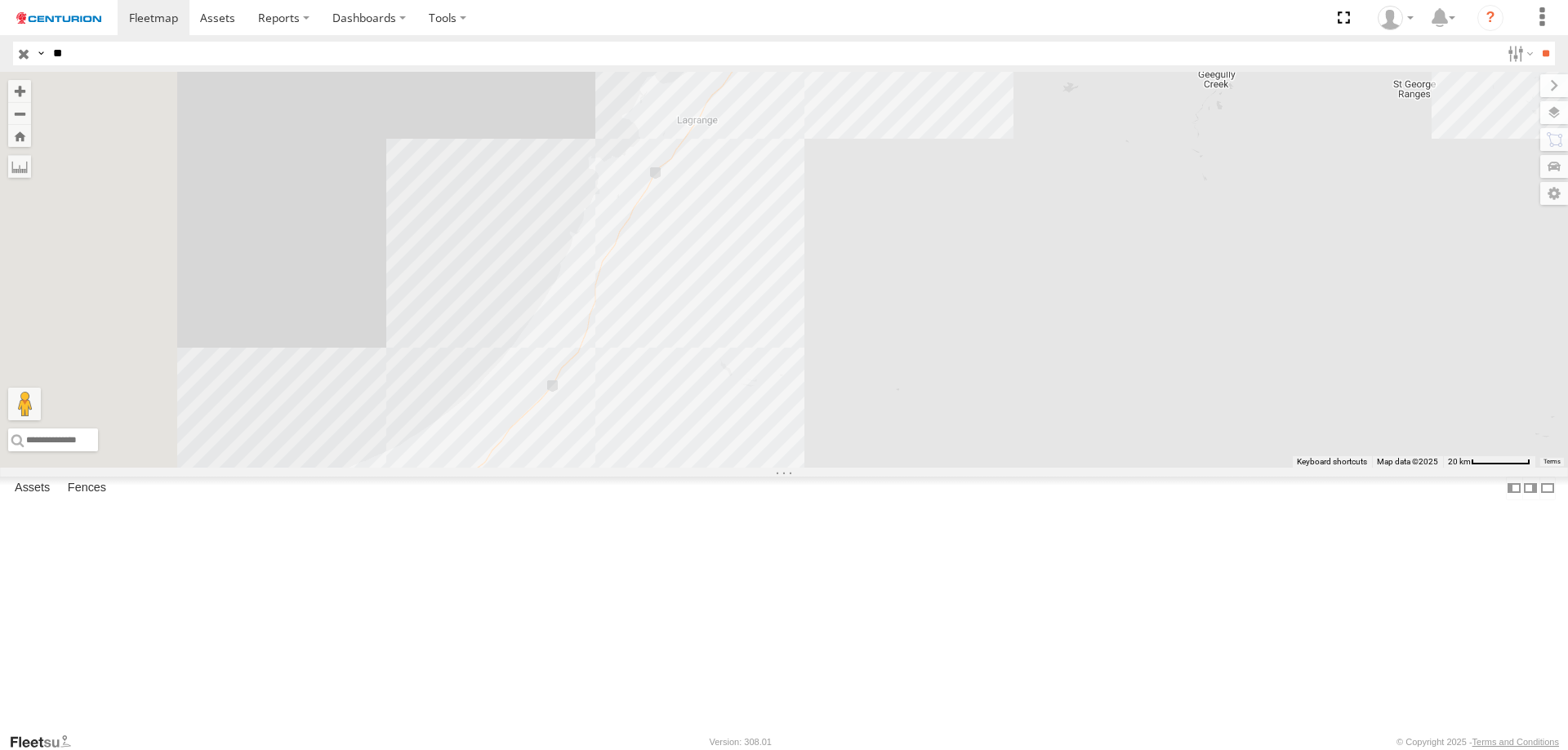
drag, startPoint x: 799, startPoint y: 521, endPoint x: 951, endPoint y: 273, distance: 290.9
click at [951, 273] on div "PM852 PM810 PM752 PM850 PM670 PM851 PM815 PM673 PM732 PM734 PM821" at bounding box center [784, 269] width 1568 height 396
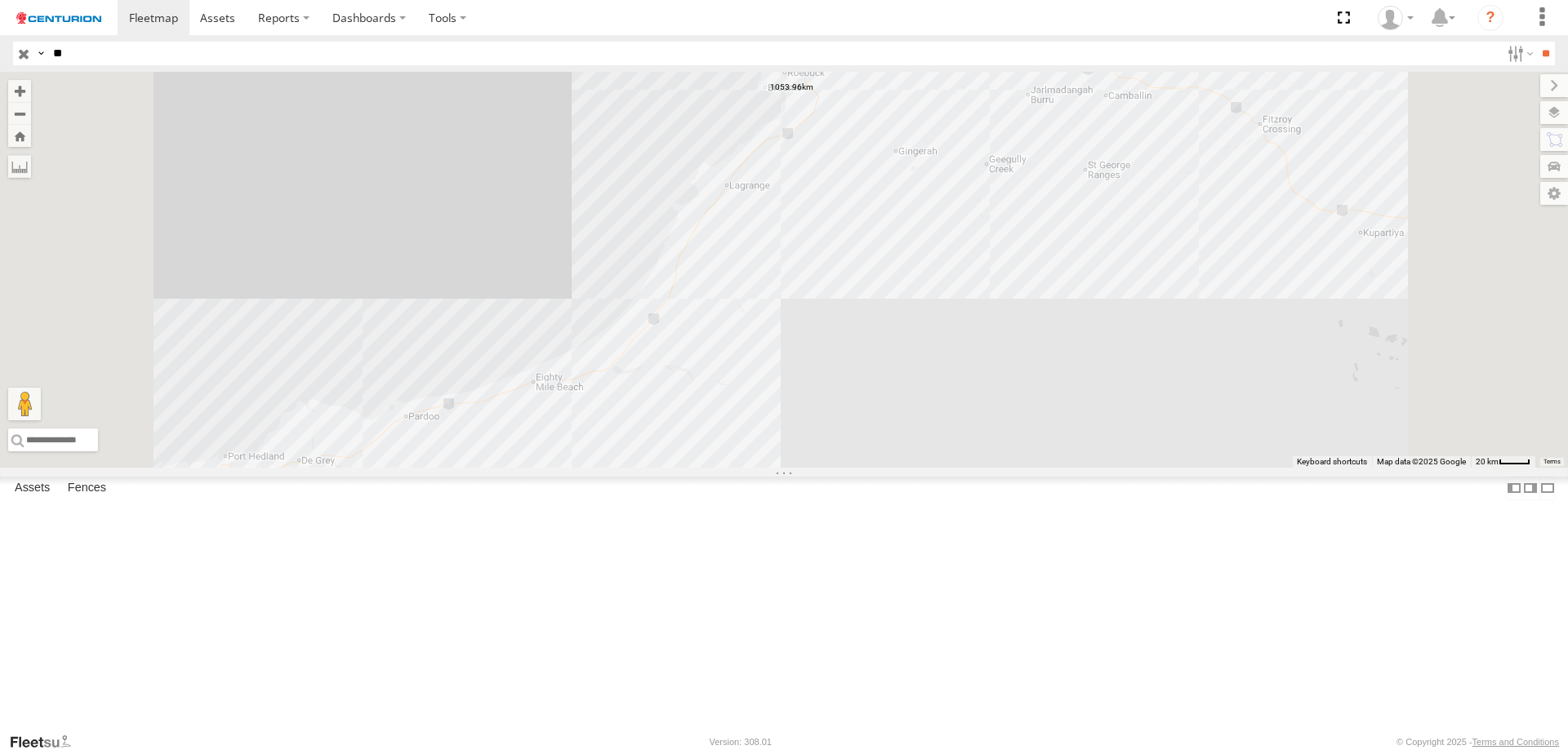
drag, startPoint x: 978, startPoint y: 237, endPoint x: 984, endPoint y: 292, distance: 55.3
click at [984, 292] on div "PM852 PM810 PM752 PM850 PM670 PM851 PM815 PM673 PM732 PM734 PM821" at bounding box center [784, 269] width 1568 height 396
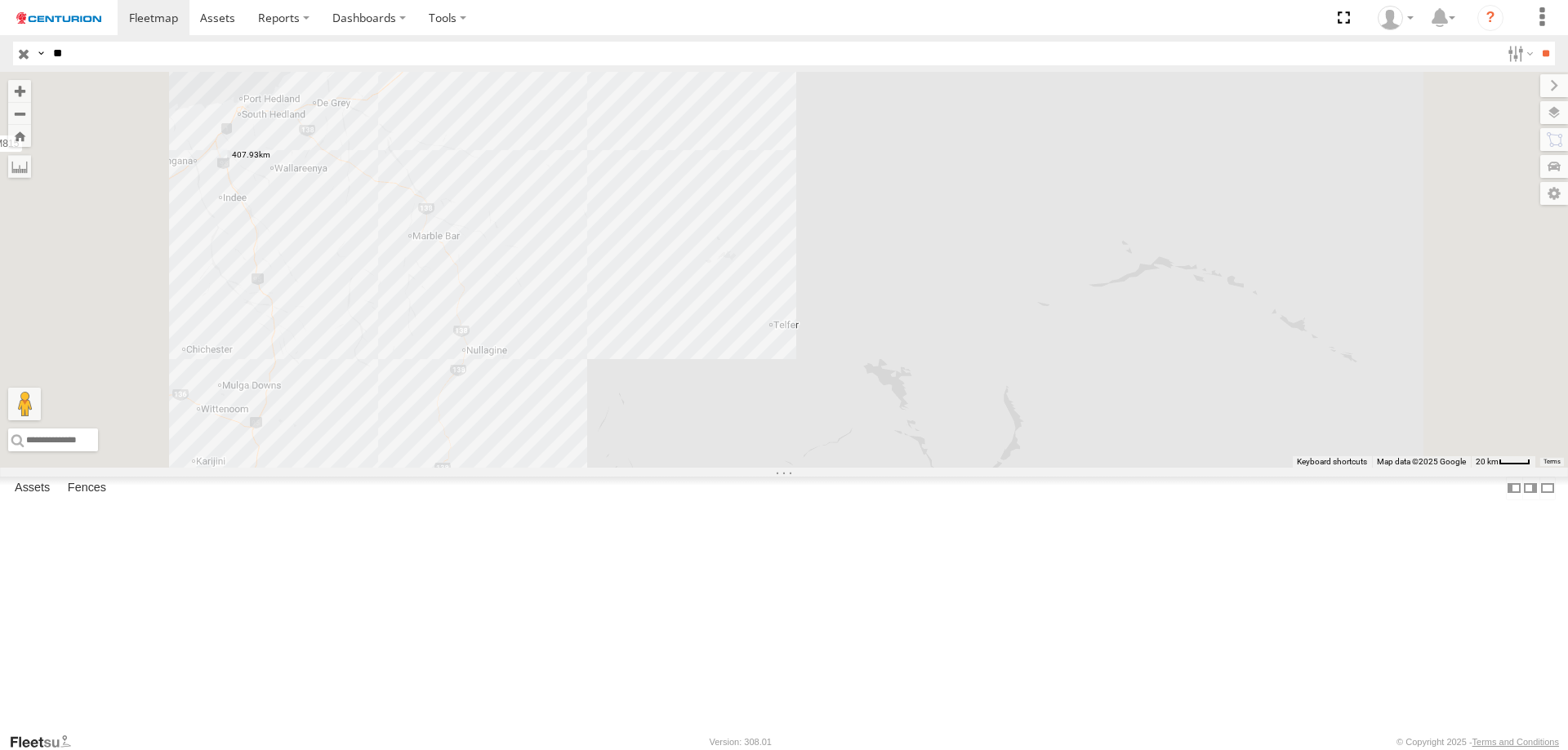
drag, startPoint x: 923, startPoint y: 577, endPoint x: 962, endPoint y: 155, distance: 423.8
click at [955, 171] on div "PM852 PM810 PM752 PM850 PM670 PM851 PM815 PM673 PM732 PM734 PM821" at bounding box center [784, 269] width 1568 height 396
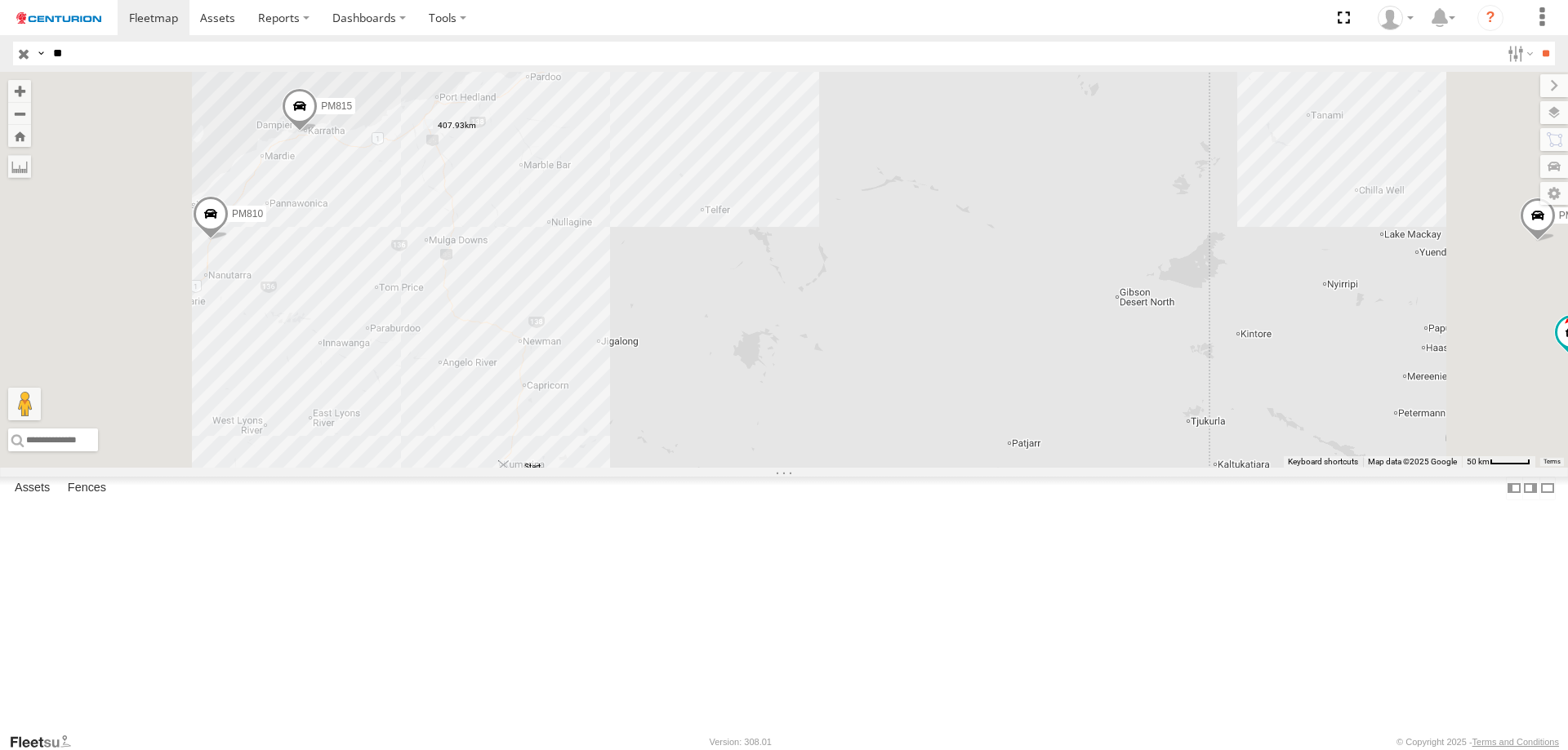
drag, startPoint x: 730, startPoint y: 476, endPoint x: 711, endPoint y: 602, distance: 127.4
click at [711, 468] on div "PM852 PM810 PM752 PM850 PM670 PM851 PM815 PM673 PM732 PM734 PM821" at bounding box center [784, 269] width 1568 height 396
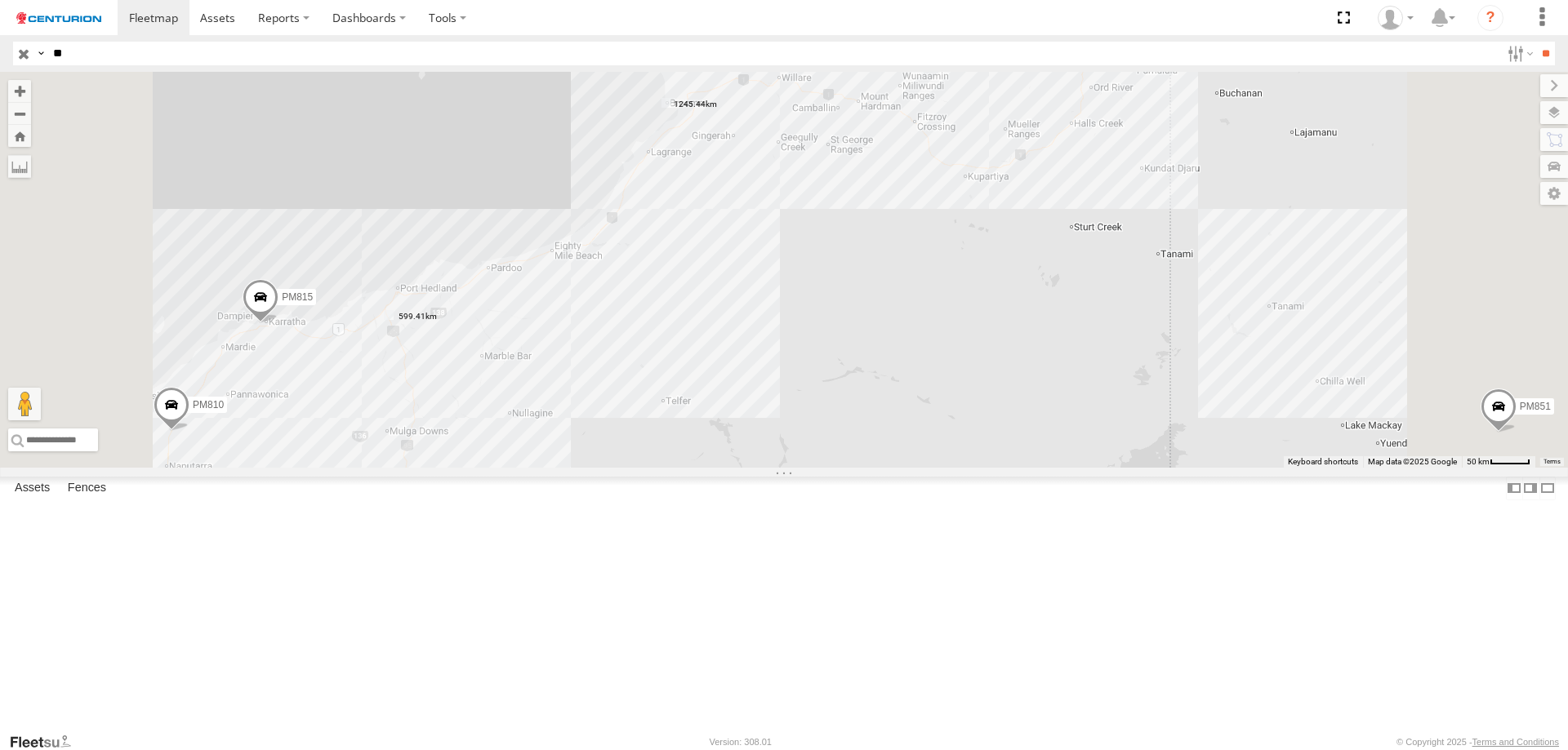
drag, startPoint x: 951, startPoint y: 307, endPoint x: 913, endPoint y: 456, distance: 153.8
click at [913, 456] on div "PM852 PM810 PM752 PM850 PM670 PM851 PM815 PM673 PM732 PM734 PM821" at bounding box center [784, 269] width 1568 height 396
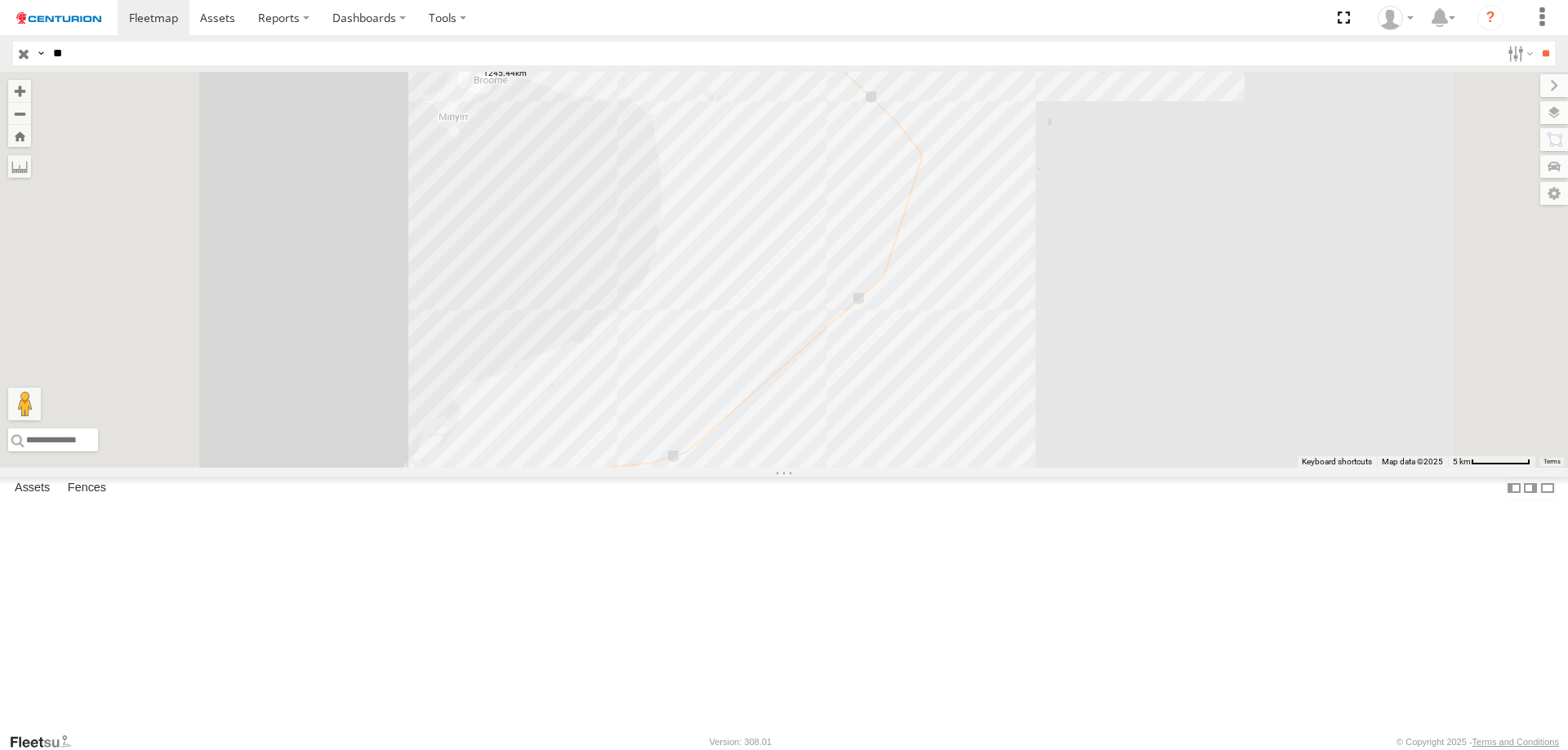
drag, startPoint x: 718, startPoint y: 201, endPoint x: 811, endPoint y: 447, distance: 263.0
click at [811, 447] on div "PM852 PM810 PM752 PM850 PM670 PM851 PM815 PM673 PM732 PM734 PM821" at bounding box center [784, 269] width 1568 height 396
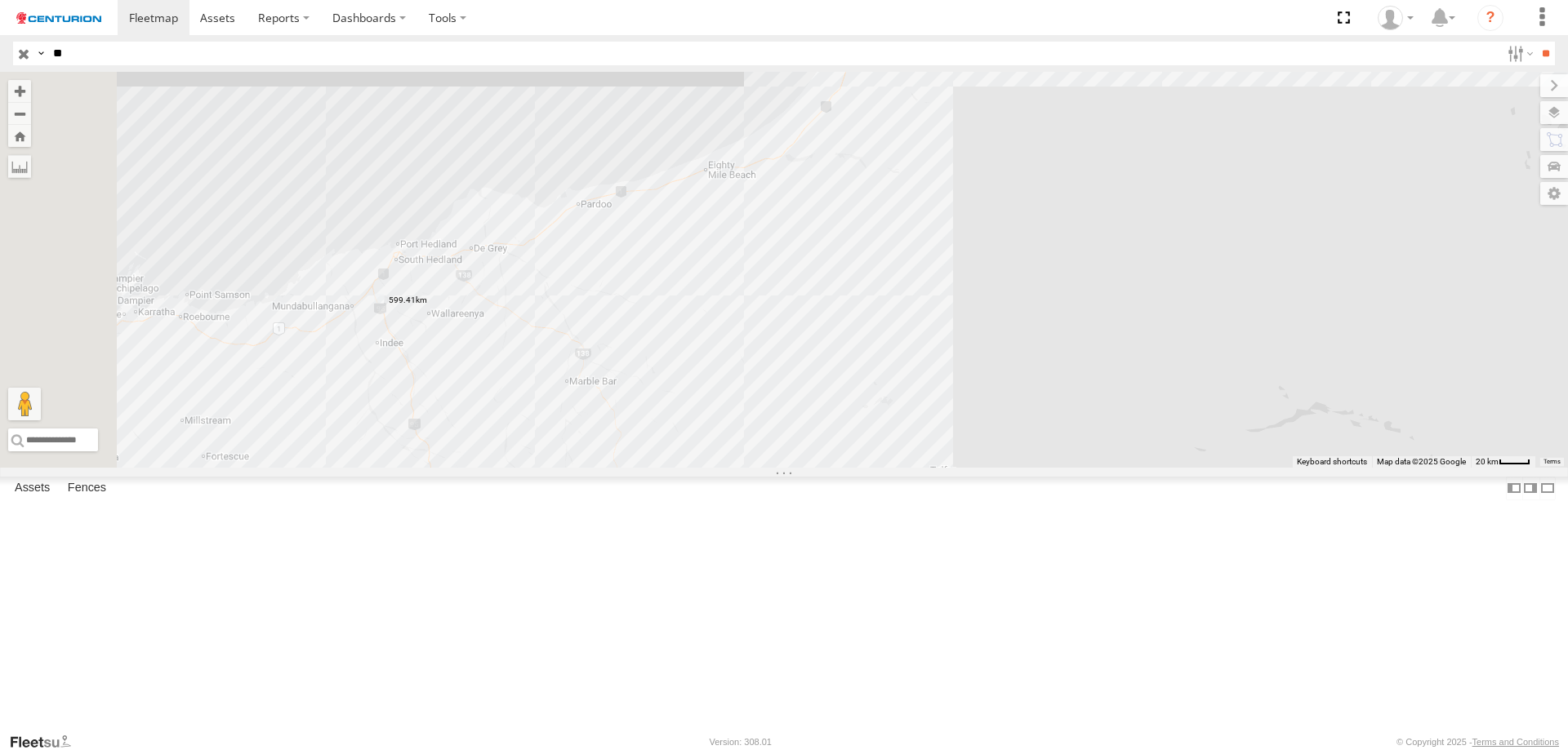
drag, startPoint x: 702, startPoint y: 487, endPoint x: 1112, endPoint y: 38, distance: 608.0
click at [1113, 36] on body at bounding box center [784, 375] width 1568 height 750
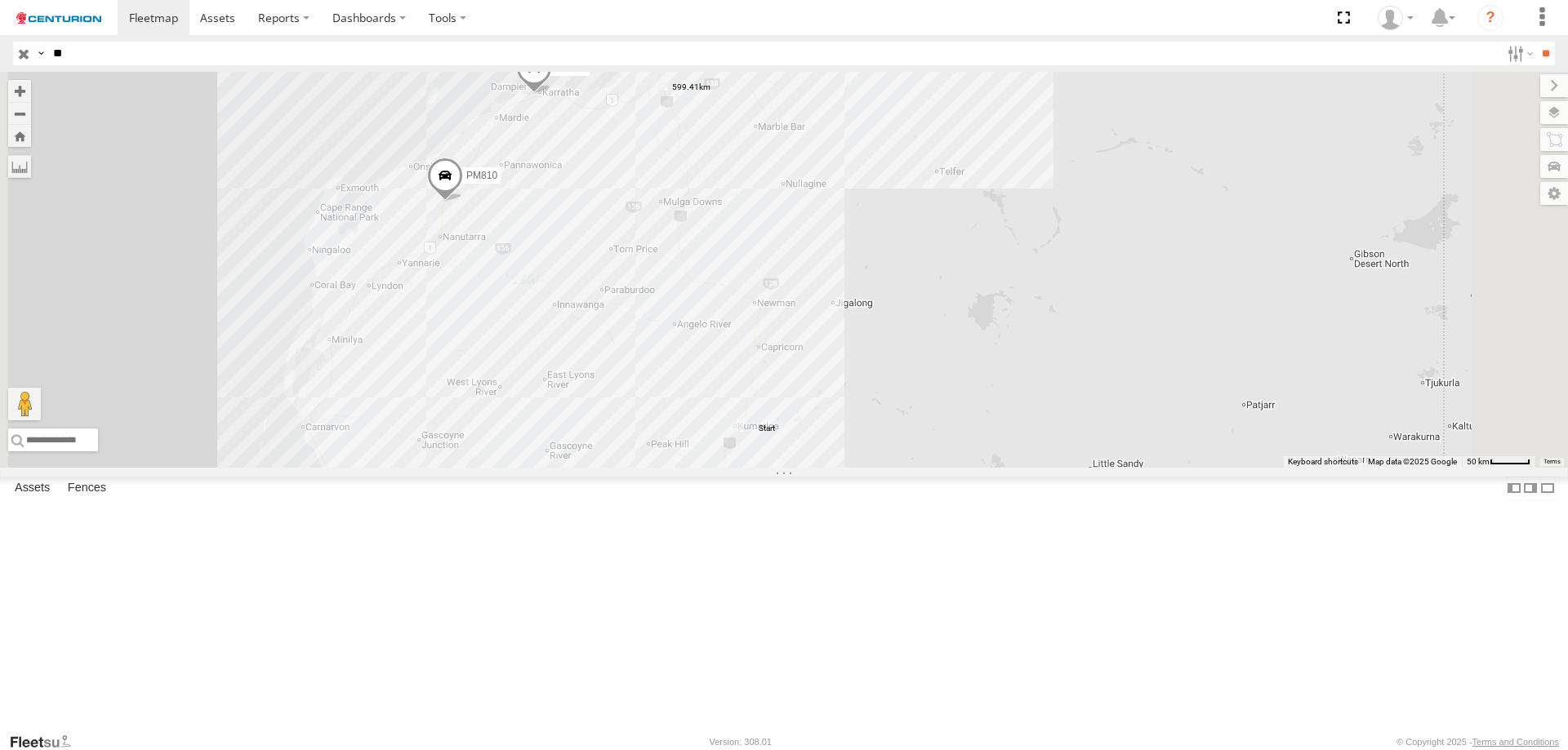
drag, startPoint x: 998, startPoint y: 502, endPoint x: 949, endPoint y: 476, distance: 55.5
click at [949, 468] on div "PM810 PM815" at bounding box center [784, 269] width 1568 height 396
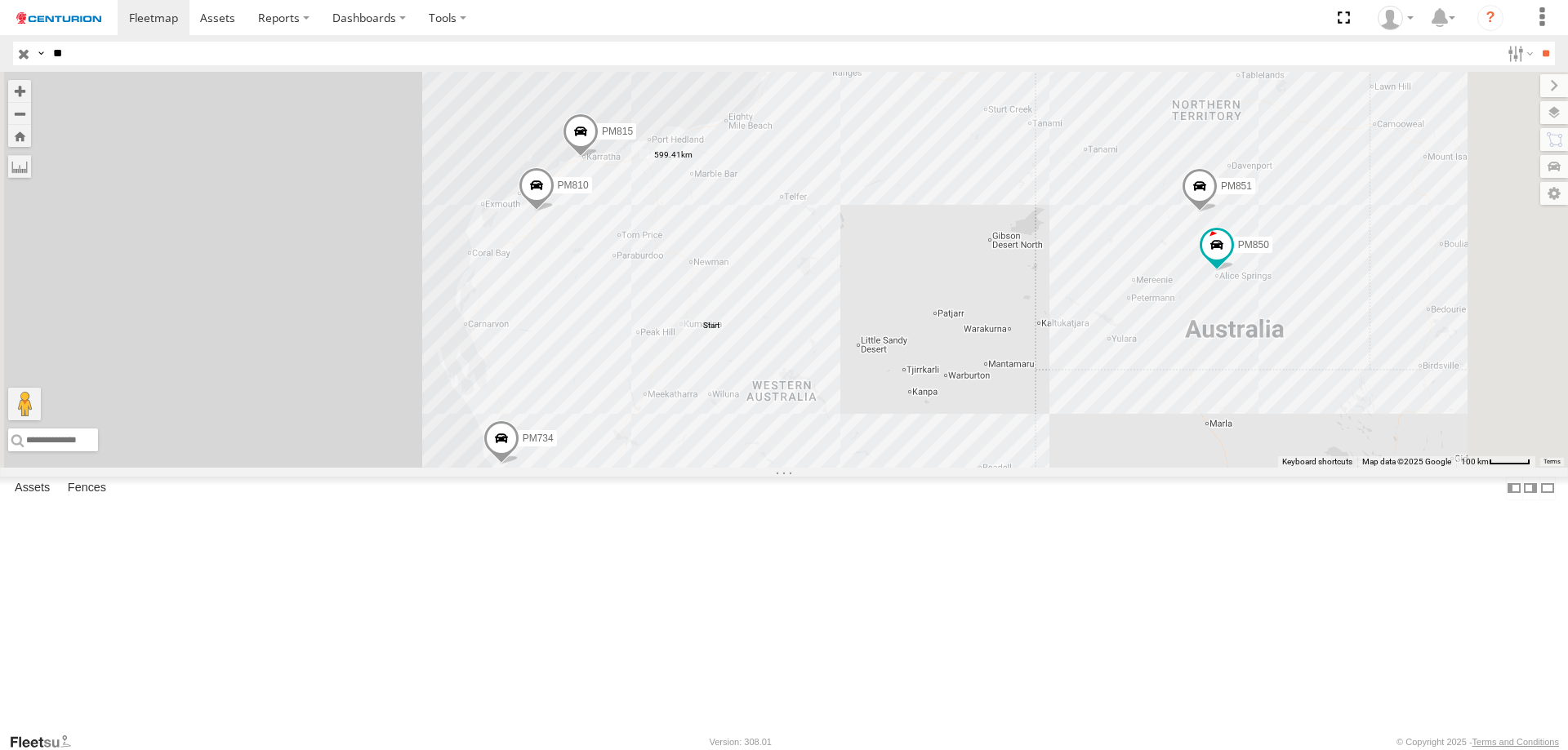
drag, startPoint x: 862, startPoint y: 558, endPoint x: 851, endPoint y: 448, distance: 110.5
click at [851, 448] on div "PM810 PM815 PM850 PM734 PM851" at bounding box center [784, 269] width 1568 height 396
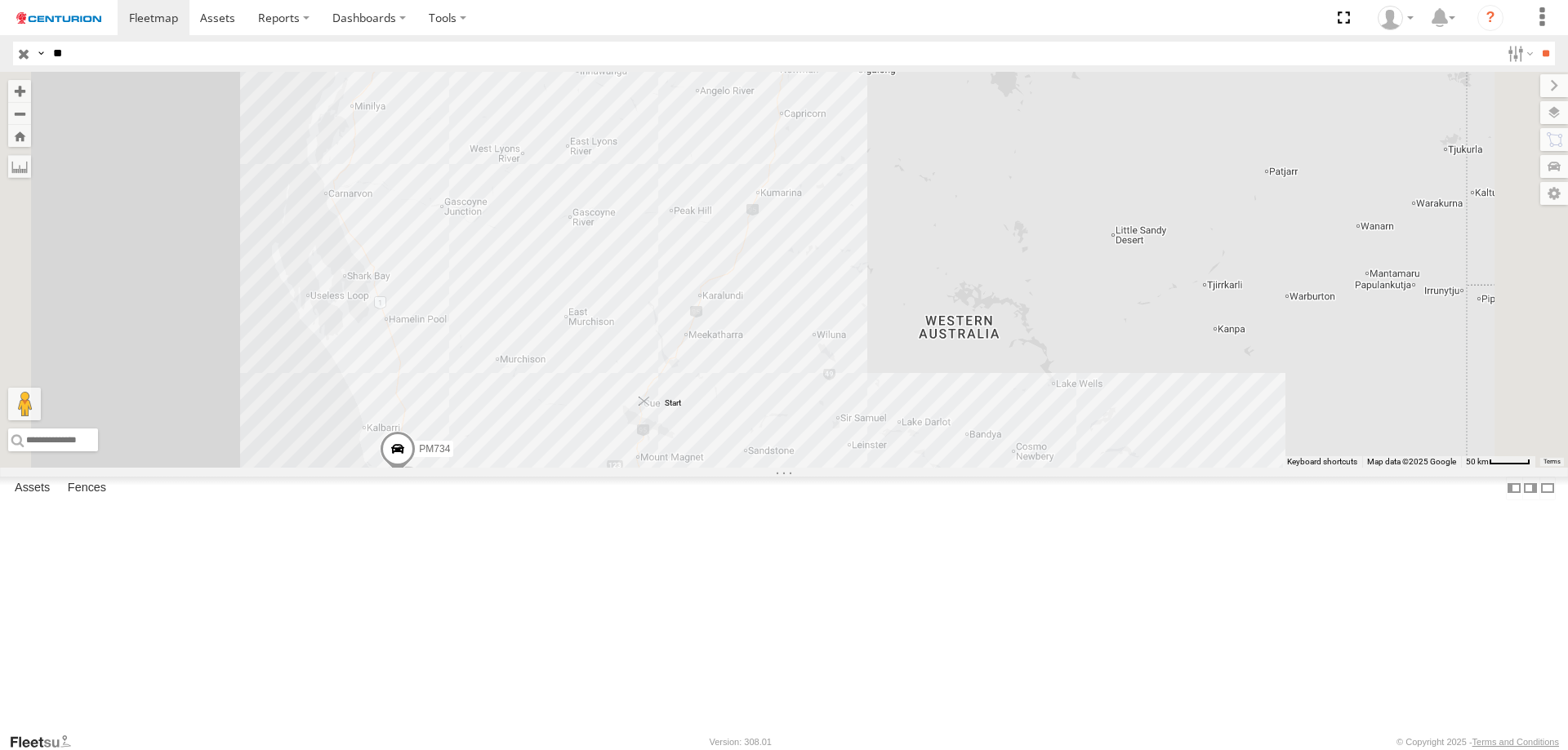
drag, startPoint x: 966, startPoint y: 330, endPoint x: 847, endPoint y: 540, distance: 241.4
click at [847, 468] on div "PM810 PM815 PM850 PM734 PM851 PM673 PM732" at bounding box center [784, 269] width 1568 height 396
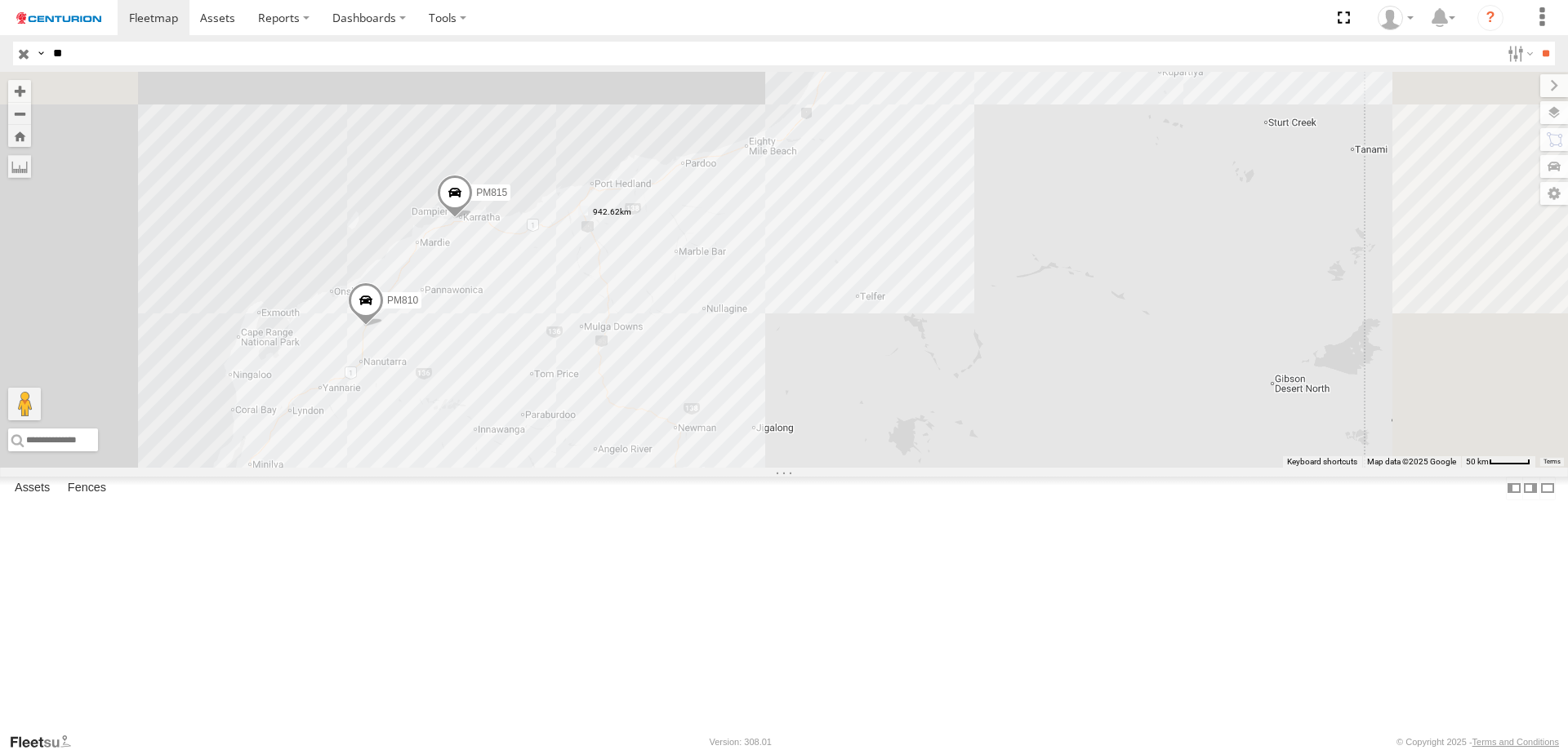
drag, startPoint x: 1117, startPoint y: 230, endPoint x: 1014, endPoint y: 602, distance: 386.0
click at [1014, 468] on div "PM810 PM815 PM850 PM734 PM851 PM673 PM732" at bounding box center [784, 269] width 1568 height 396
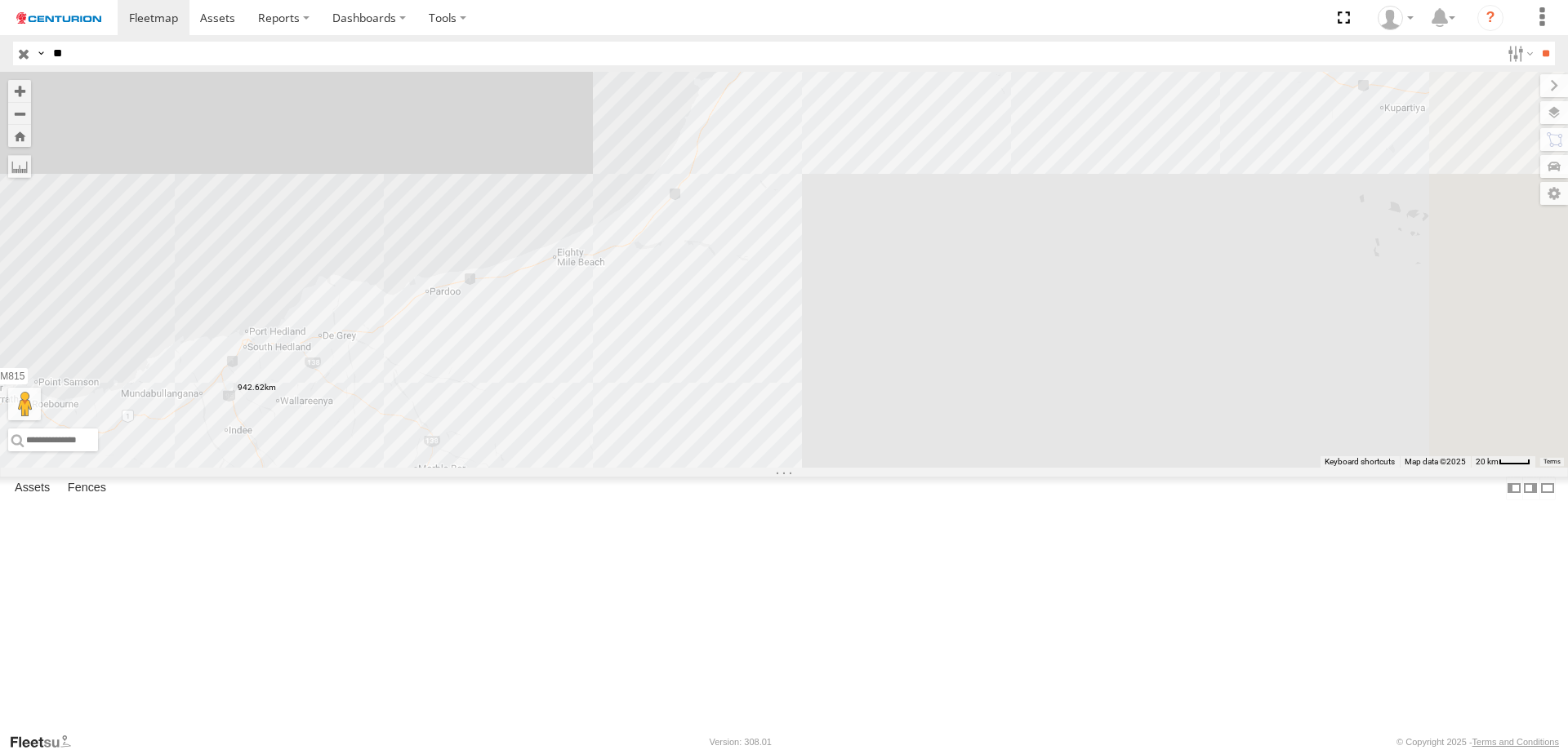
drag, startPoint x: 1079, startPoint y: 214, endPoint x: 981, endPoint y: 656, distance: 452.7
click at [981, 468] on div "PM810 PM815 PM850 PM734 PM851 PM673 PM732" at bounding box center [784, 269] width 1568 height 396
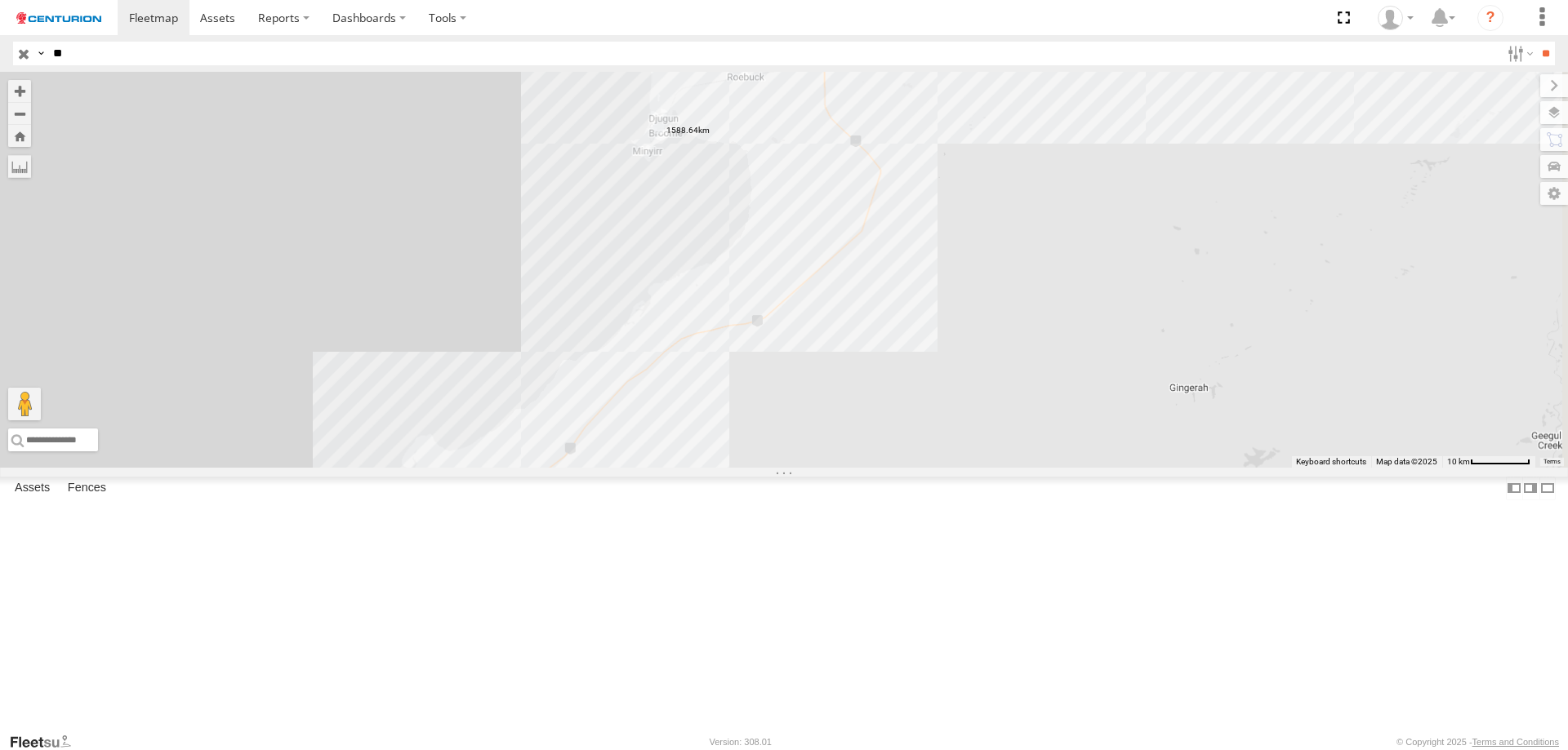
drag, startPoint x: 986, startPoint y: 287, endPoint x: 977, endPoint y: 507, distance: 220.2
click at [977, 468] on div "PM810 PM815 PM850 PM734 PM851 PM673 PM732" at bounding box center [784, 269] width 1568 height 396
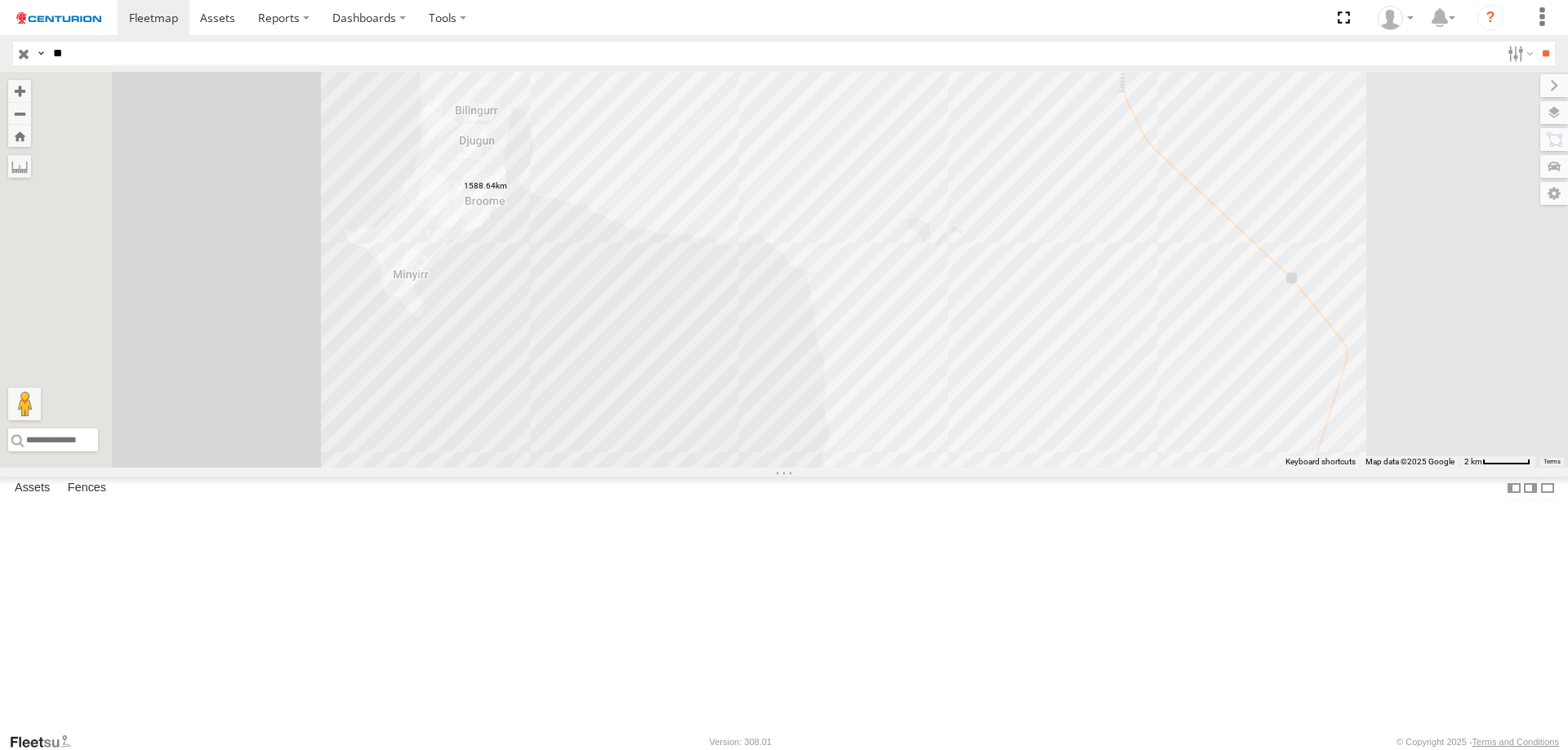
drag, startPoint x: 867, startPoint y: 394, endPoint x: 900, endPoint y: 435, distance: 52.6
click at [900, 435] on div "PM810 PM815 PM850 PM734 PM851 PM673 PM732" at bounding box center [784, 269] width 1568 height 396
click at [187, 51] on input "**" at bounding box center [773, 53] width 1453 height 24
type input "*****"
click at [1536, 42] on input "**" at bounding box center [1545, 53] width 19 height 24
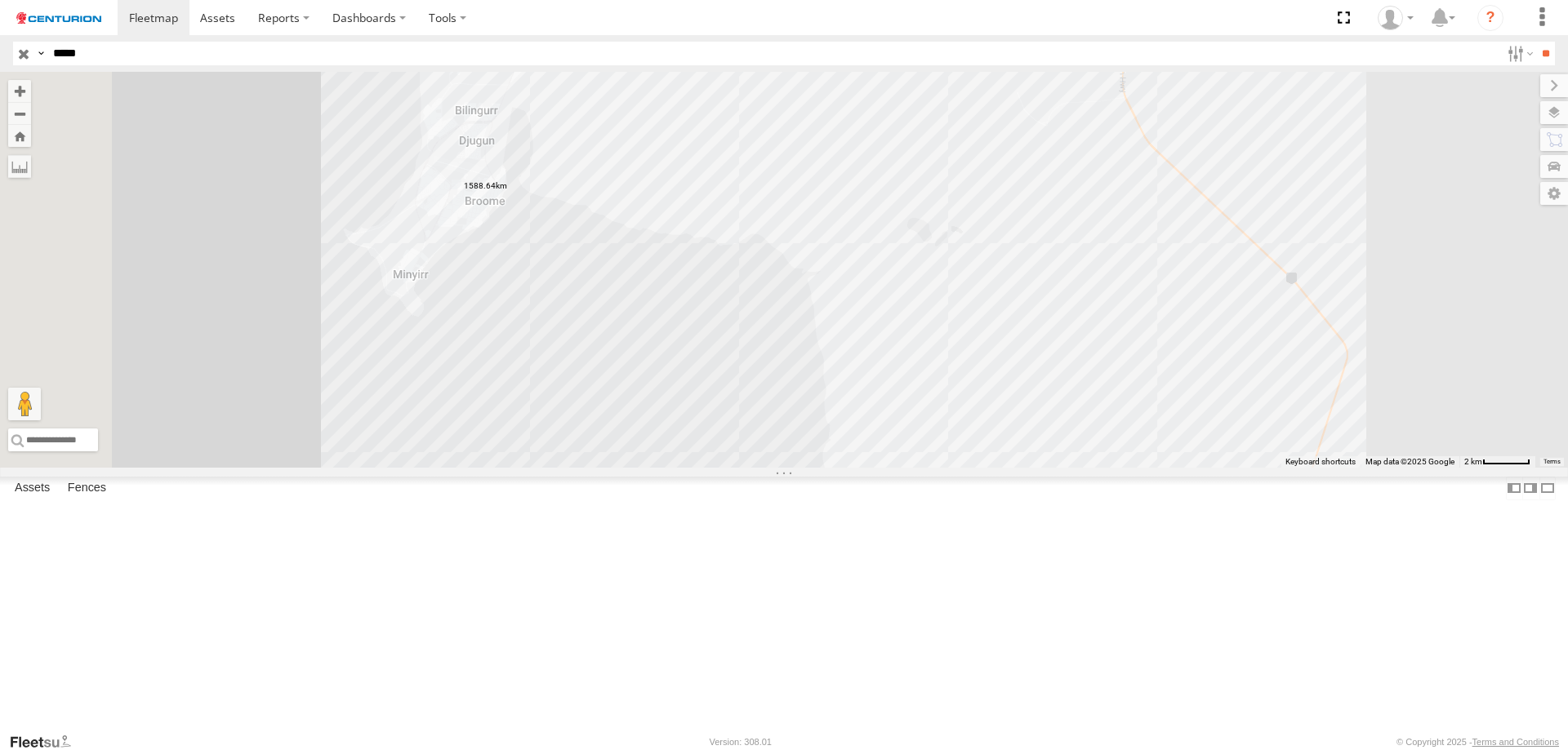
click at [0, 0] on span at bounding box center [0, 0] width 0 height 0
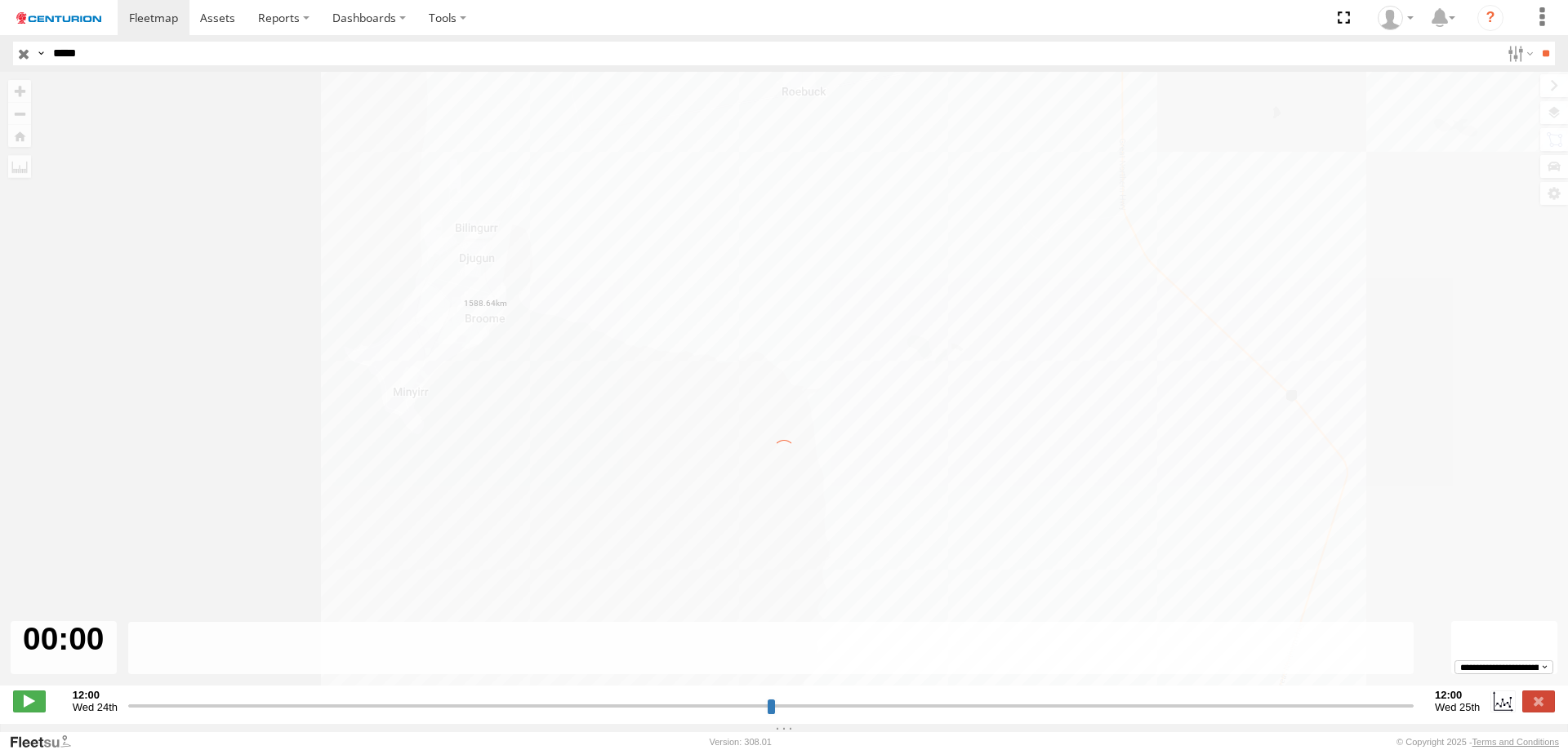
type input "**********"
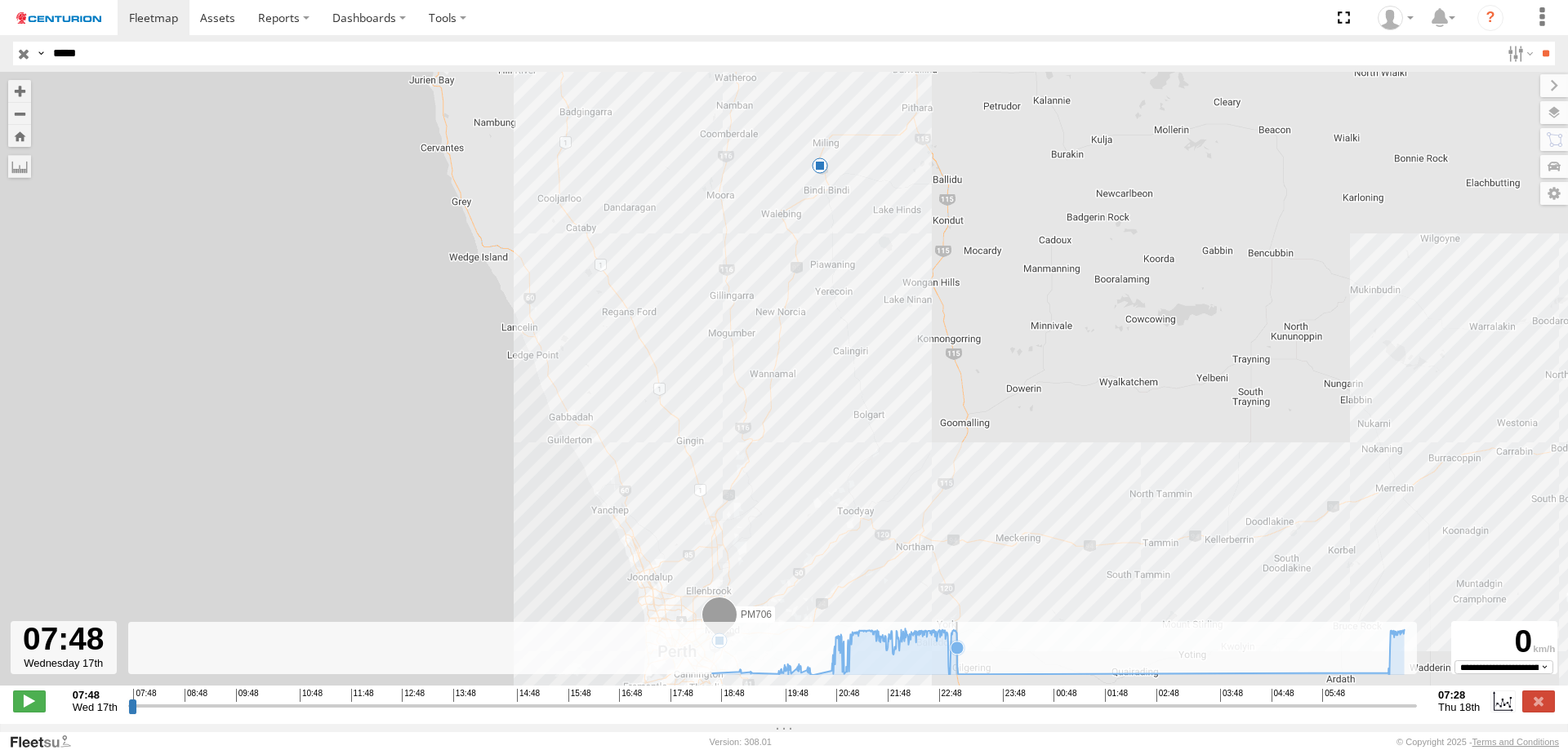
click at [957, 674] on icon at bounding box center [1057, 652] width 708 height 47
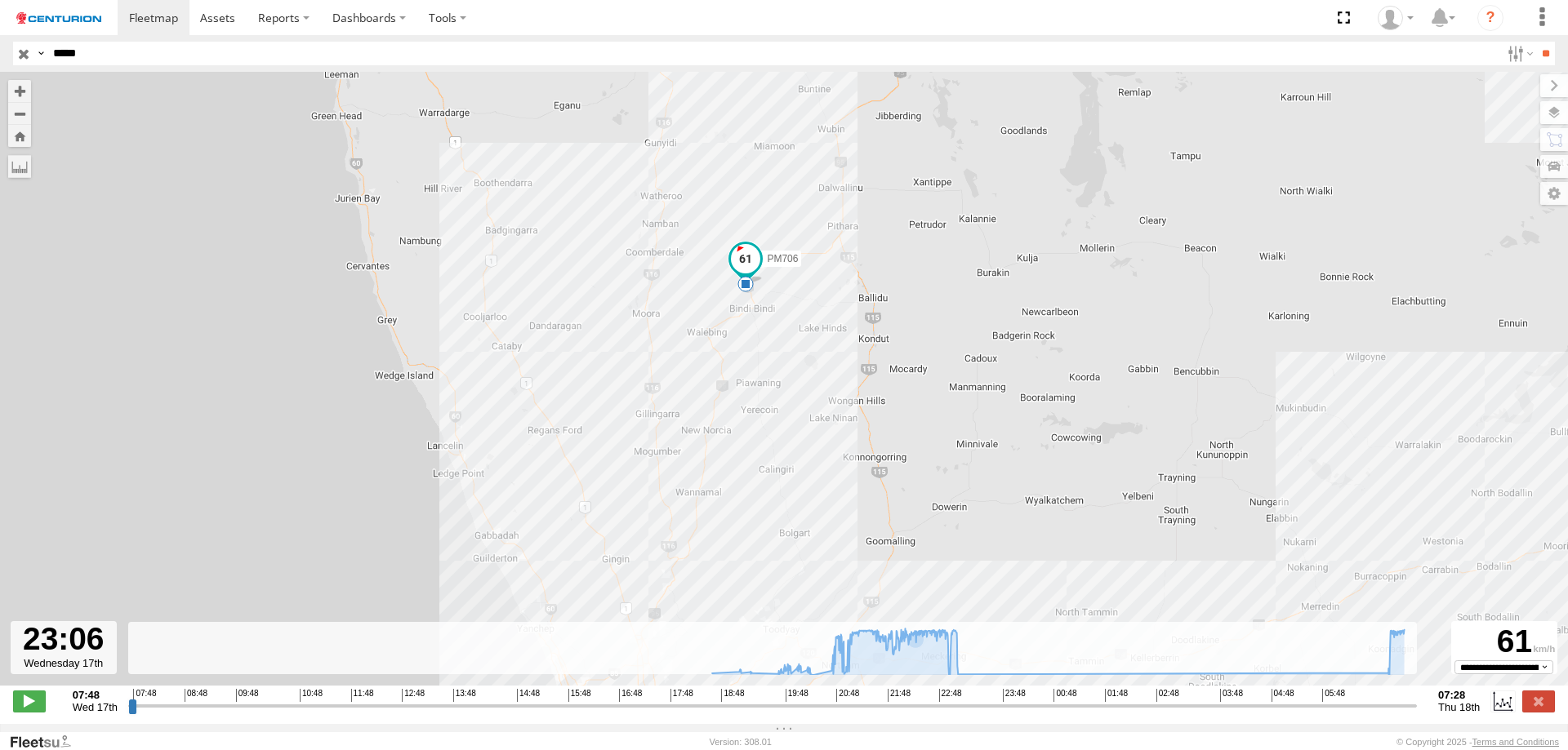
drag, startPoint x: 966, startPoint y: 361, endPoint x: 890, endPoint y: 485, distance: 145.4
click at [890, 485] on div "PM706 18:23 Wed 23:47 Wed" at bounding box center [784, 387] width 1568 height 632
click at [228, 55] on input "*****" at bounding box center [773, 53] width 1453 height 24
type input "*****"
click at [1536, 42] on input "**" at bounding box center [1545, 53] width 19 height 24
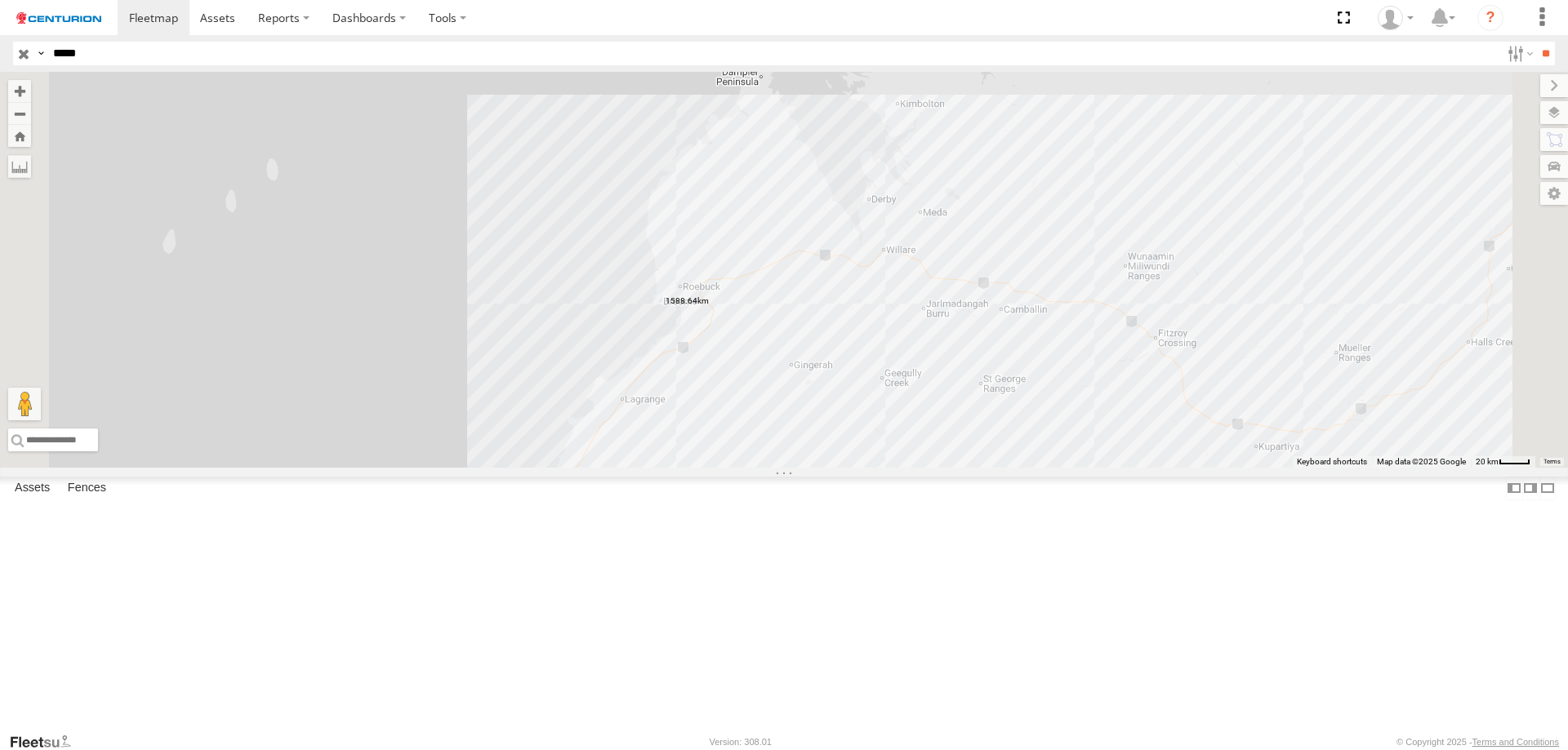
click at [0, 0] on div "PM728" at bounding box center [0, 0] width 0 height 0
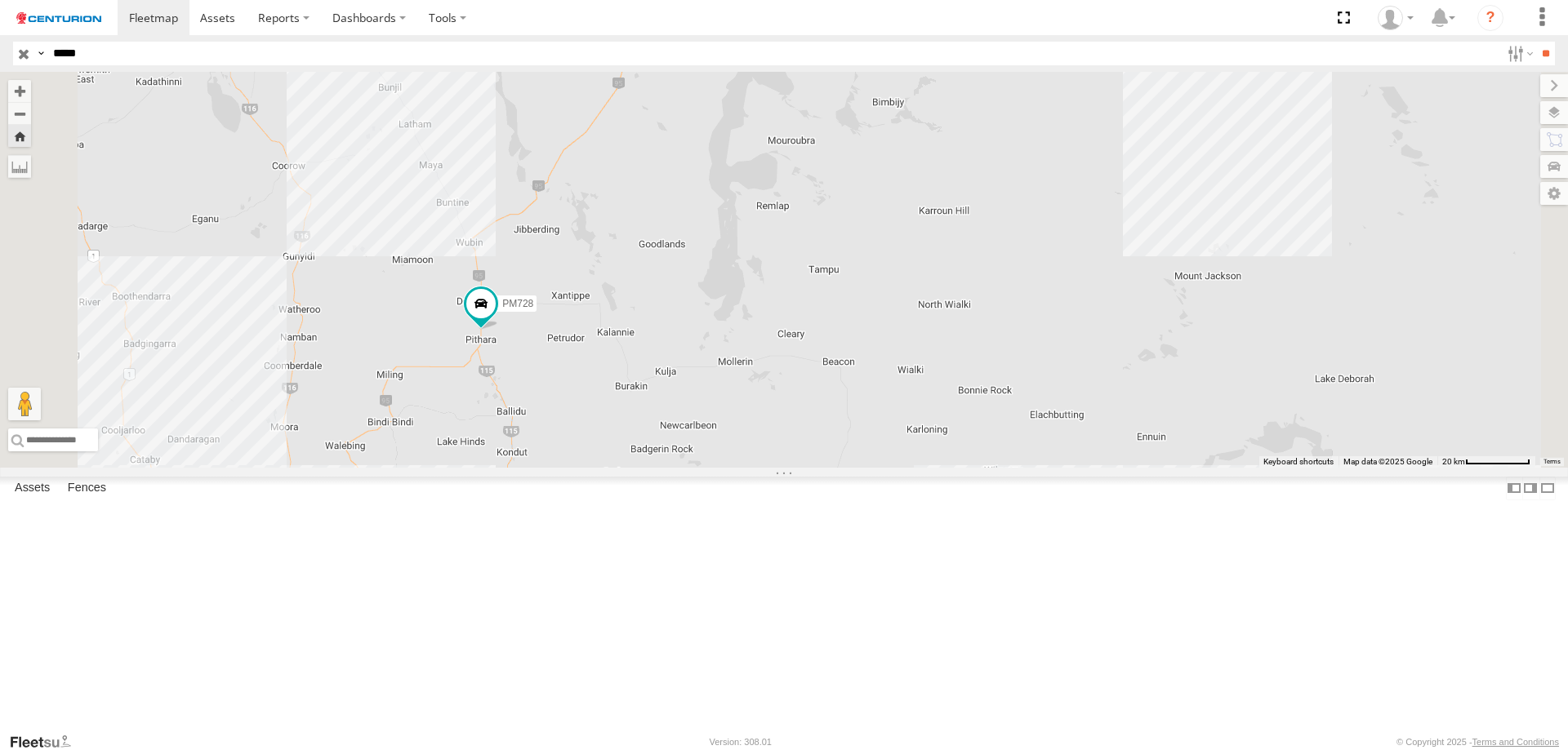
click at [0, 0] on span at bounding box center [0, 0] width 0 height 0
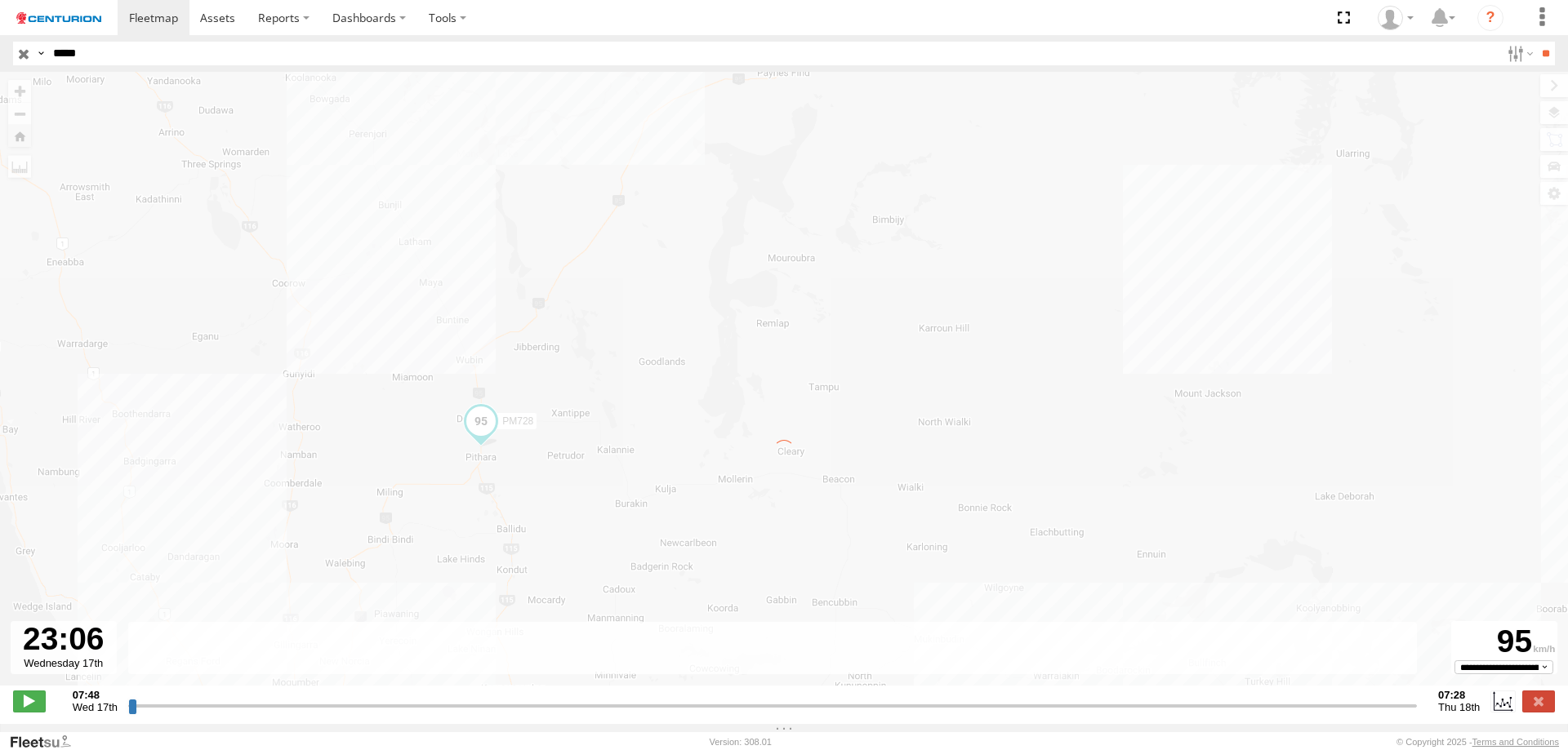
type input "**********"
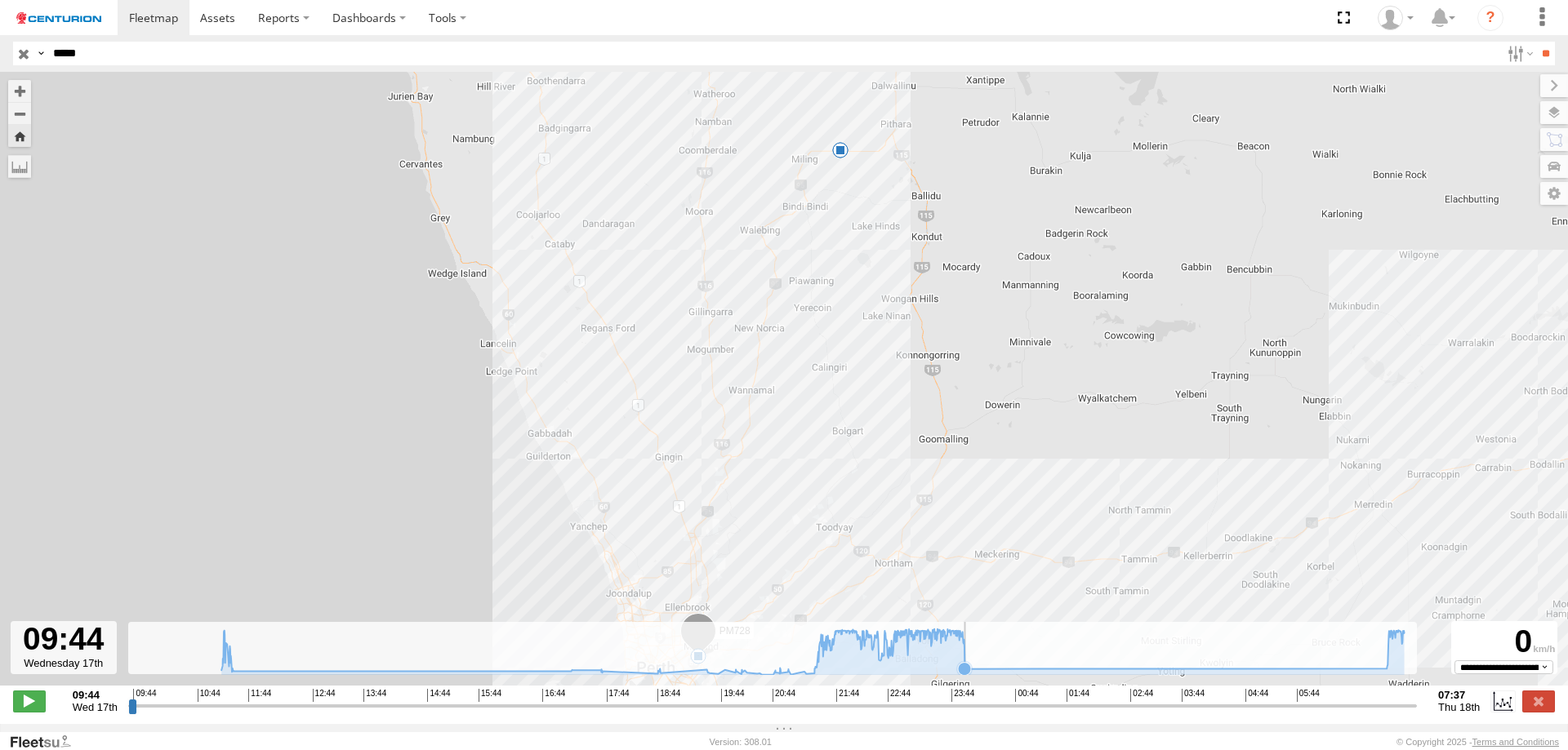
click at [971, 675] on icon at bounding box center [964, 669] width 13 height 13
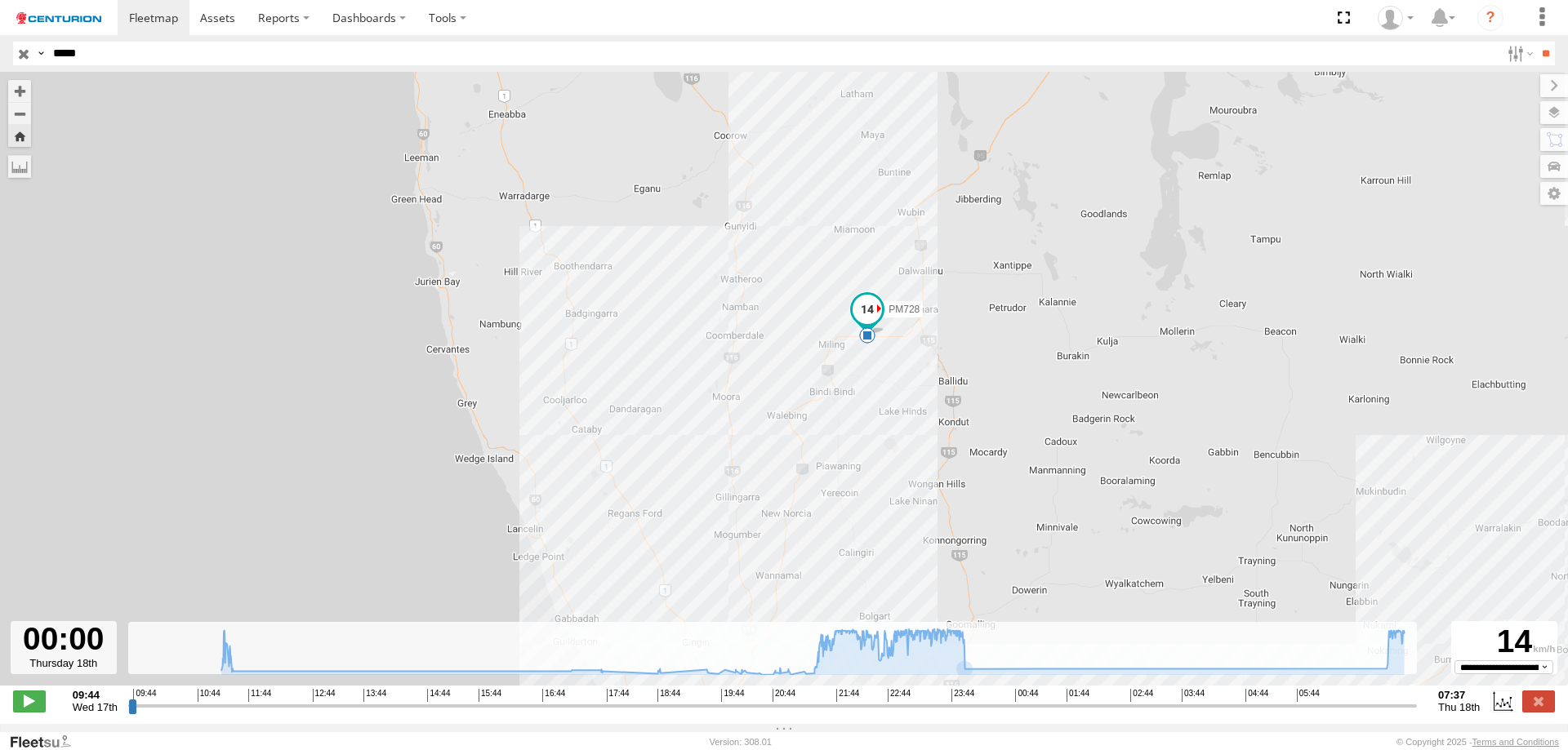
drag, startPoint x: 1038, startPoint y: 329, endPoint x: 1057, endPoint y: 498, distance: 170.1
click at [1057, 498] on div "PM728 00:02 Thu 00:09 Thu 13" at bounding box center [784, 387] width 1568 height 632
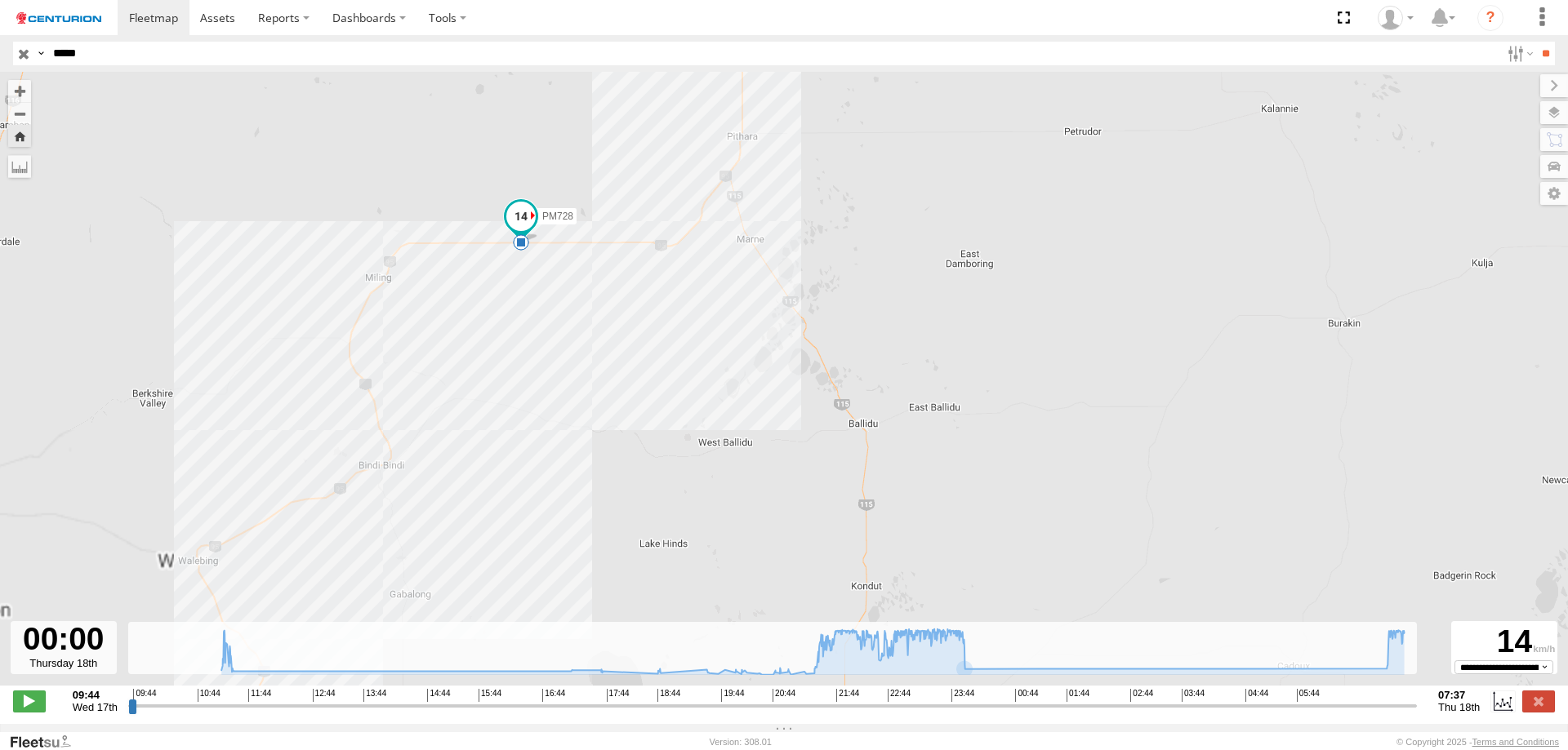
drag, startPoint x: 838, startPoint y: 290, endPoint x: 890, endPoint y: 435, distance: 154.0
click at [890, 435] on div "PM728 00:02 Thu 00:09 Thu" at bounding box center [784, 387] width 1568 height 632
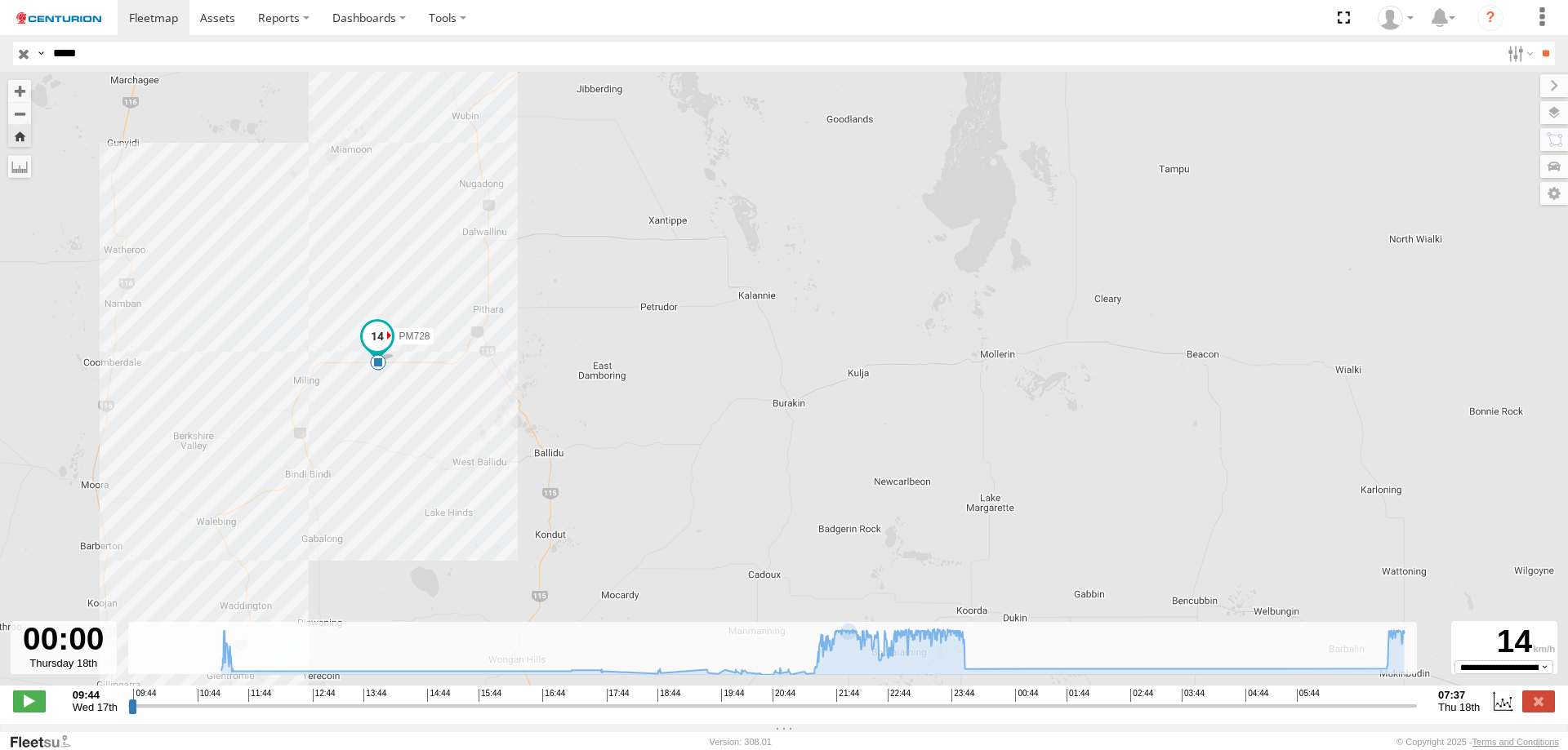
click at [0, 0] on label at bounding box center [0, 0] width 0 height 0
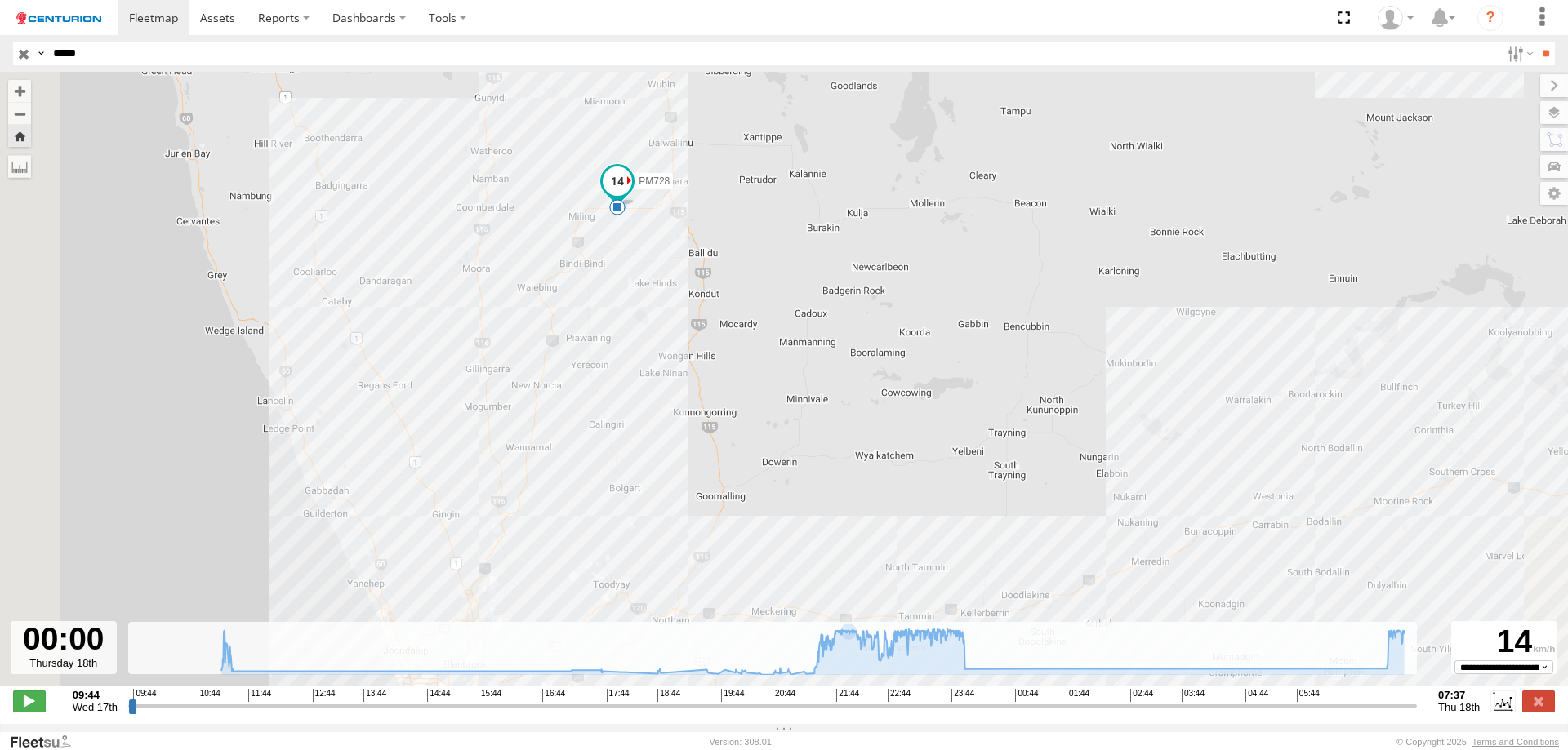
drag, startPoint x: 341, startPoint y: 527, endPoint x: 867, endPoint y: 150, distance: 647.2
click at [852, 159] on div "PM728 00:02 Thu 00:09 Thu" at bounding box center [784, 387] width 1568 height 632
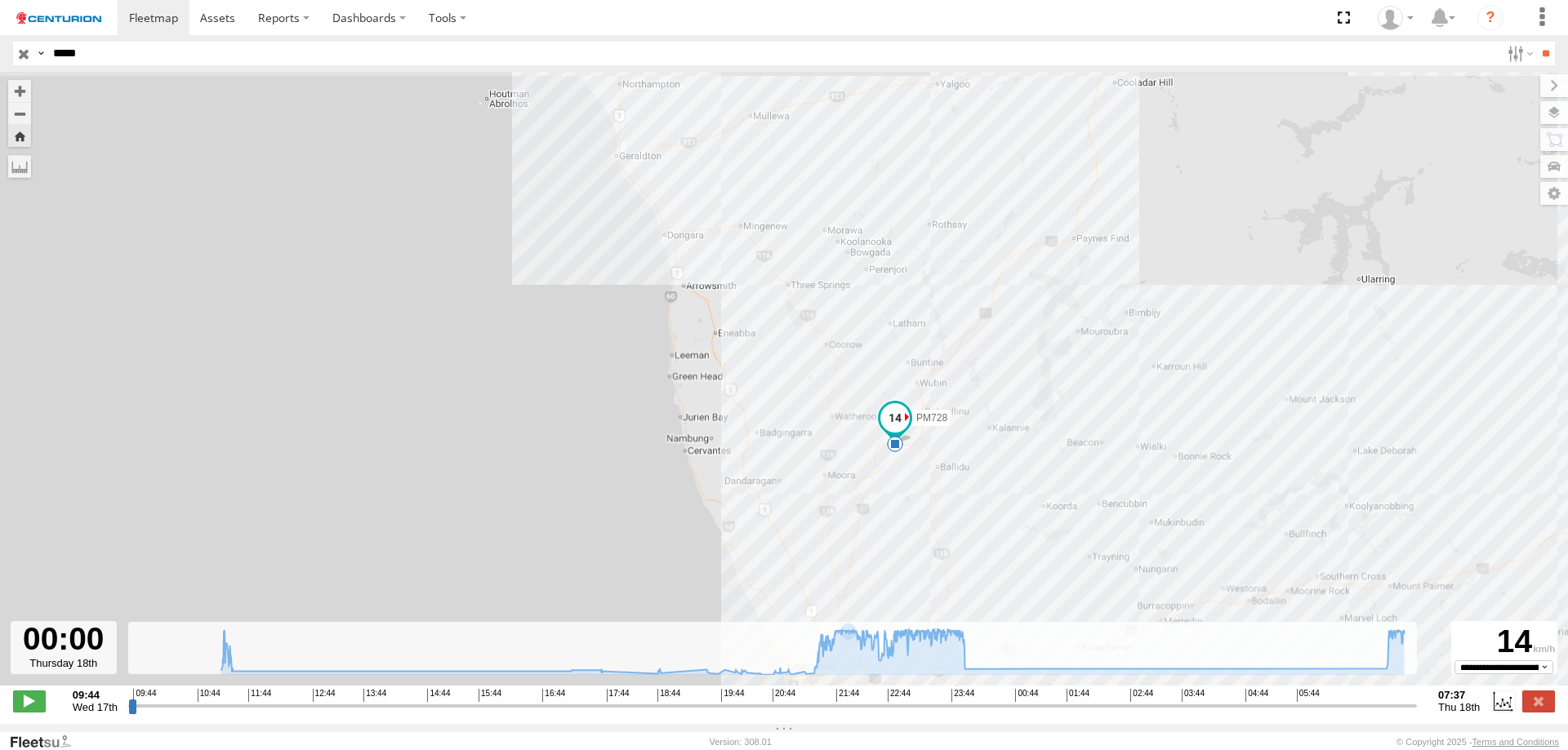
drag, startPoint x: 760, startPoint y: 221, endPoint x: 784, endPoint y: 585, distance: 364.8
click at [784, 585] on div "PM728 00:02 Thu 00:09 Thu 13" at bounding box center [784, 387] width 1568 height 632
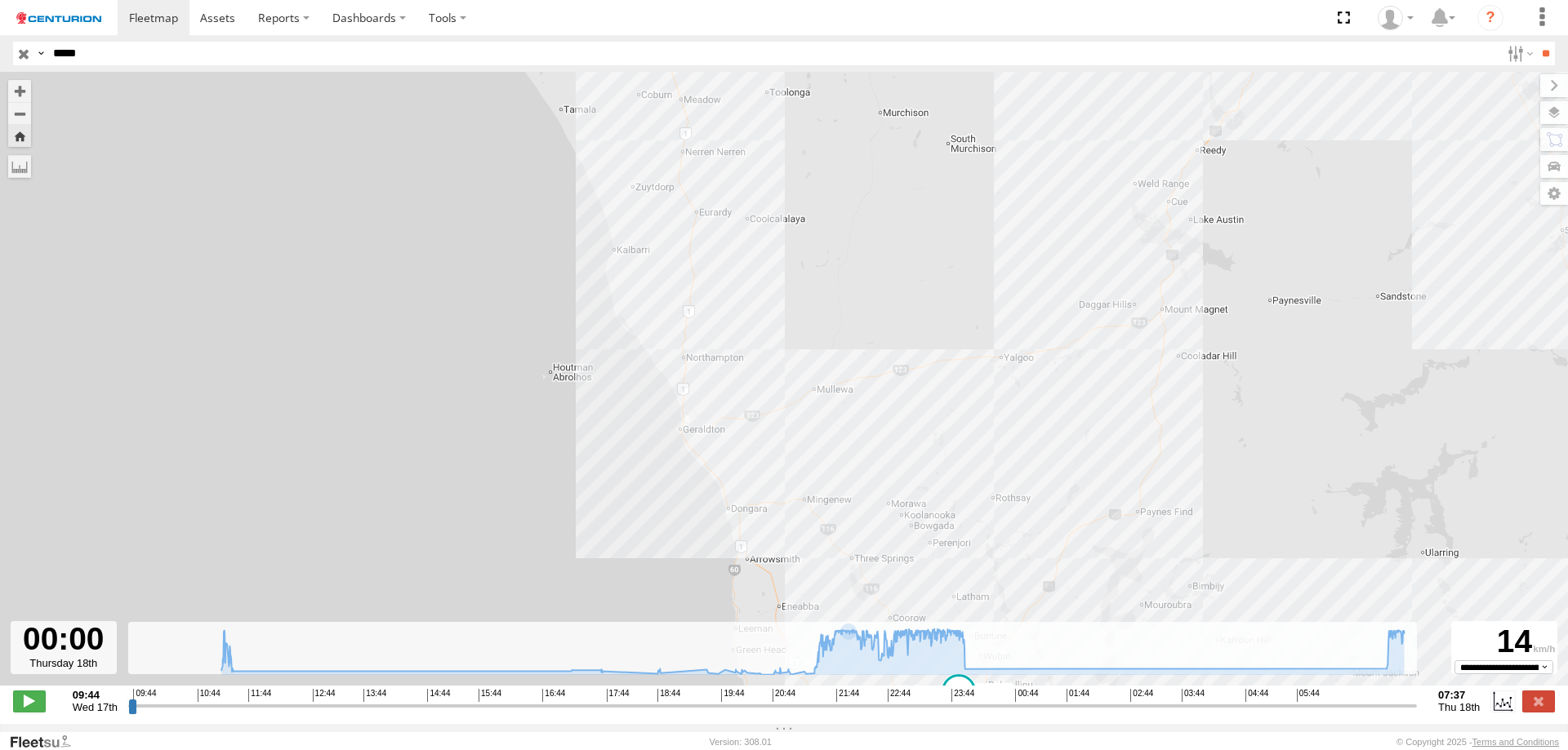
drag, startPoint x: 709, startPoint y: 240, endPoint x: 663, endPoint y: 217, distance: 51.4
click at [770, 499] on div "PM728 00:02 Thu 00:09 Thu 13" at bounding box center [784, 387] width 1568 height 632
click at [683, 351] on div "PM728 00:02 Thu 00:09 Thu 13" at bounding box center [784, 387] width 1568 height 632
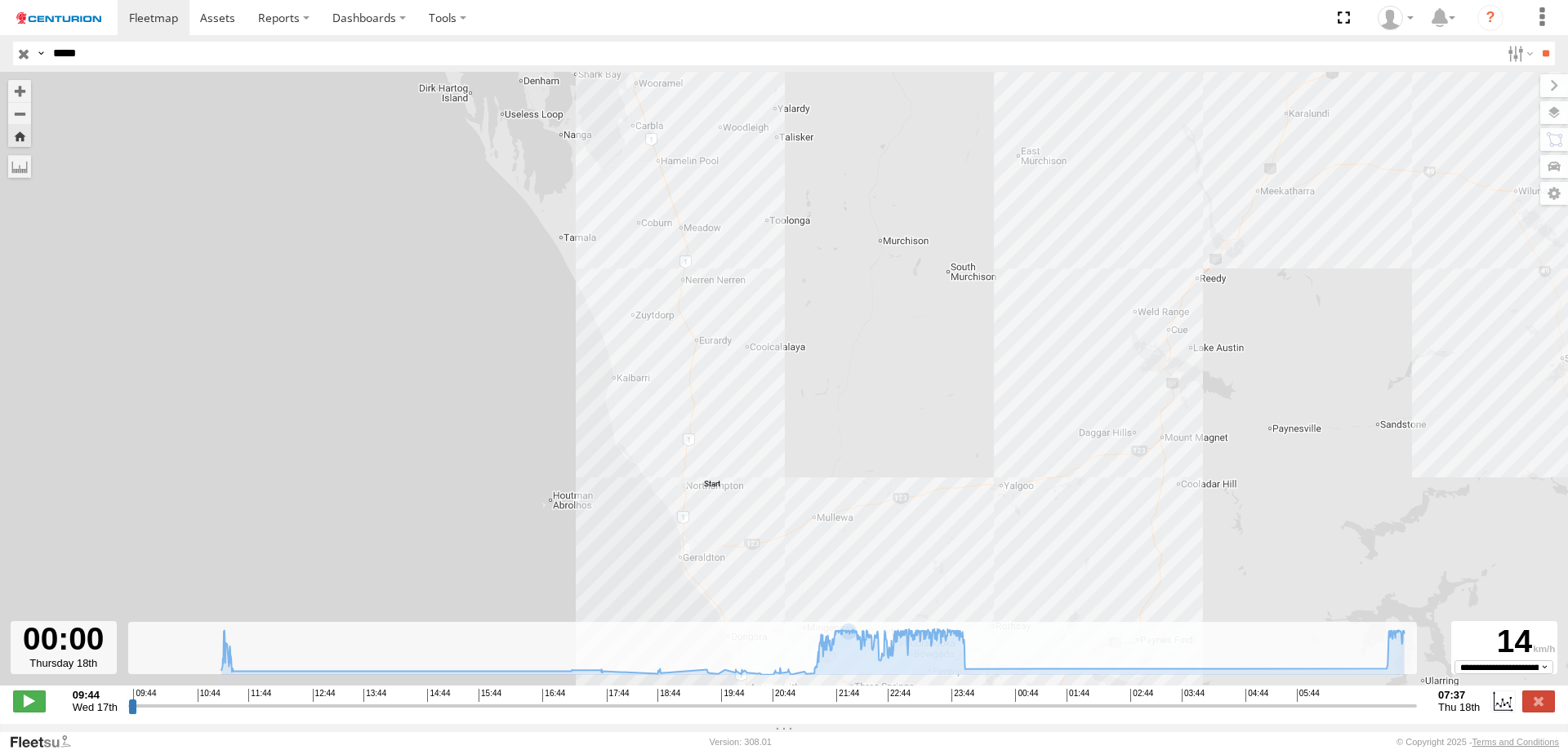
drag, startPoint x: 775, startPoint y: 112, endPoint x: 775, endPoint y: 543, distance: 431.0
click at [775, 543] on div "PM728 00:02 Thu 00:09 Thu 13" at bounding box center [784, 387] width 1568 height 632
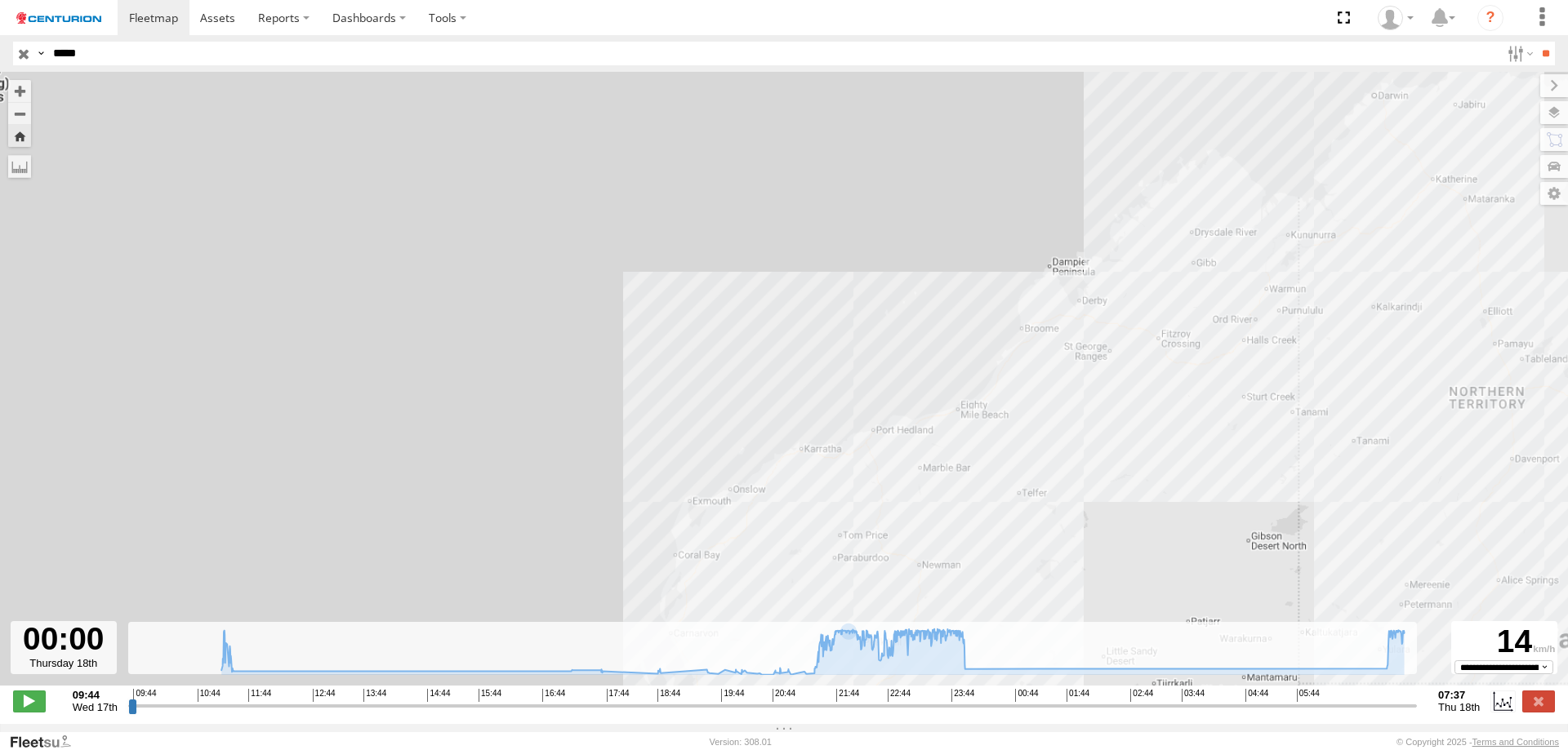
drag, startPoint x: 862, startPoint y: 274, endPoint x: 821, endPoint y: 446, distance: 176.8
click at [821, 446] on div "PM728 00:02 Thu 00:09 Thu" at bounding box center [784, 387] width 1568 height 632
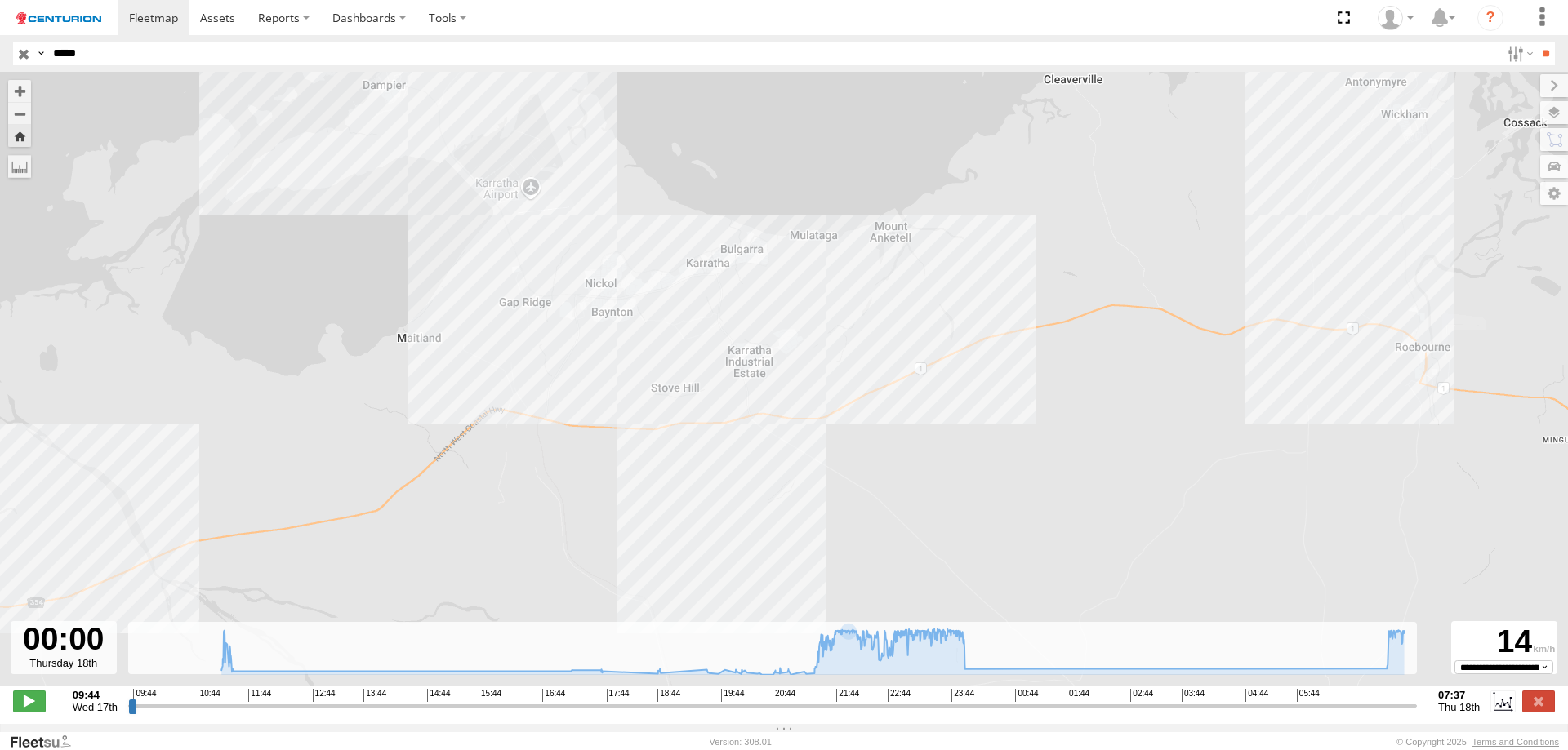
click at [687, 428] on div "PM728 00:02 Thu 00:09 Thu" at bounding box center [784, 387] width 1568 height 632
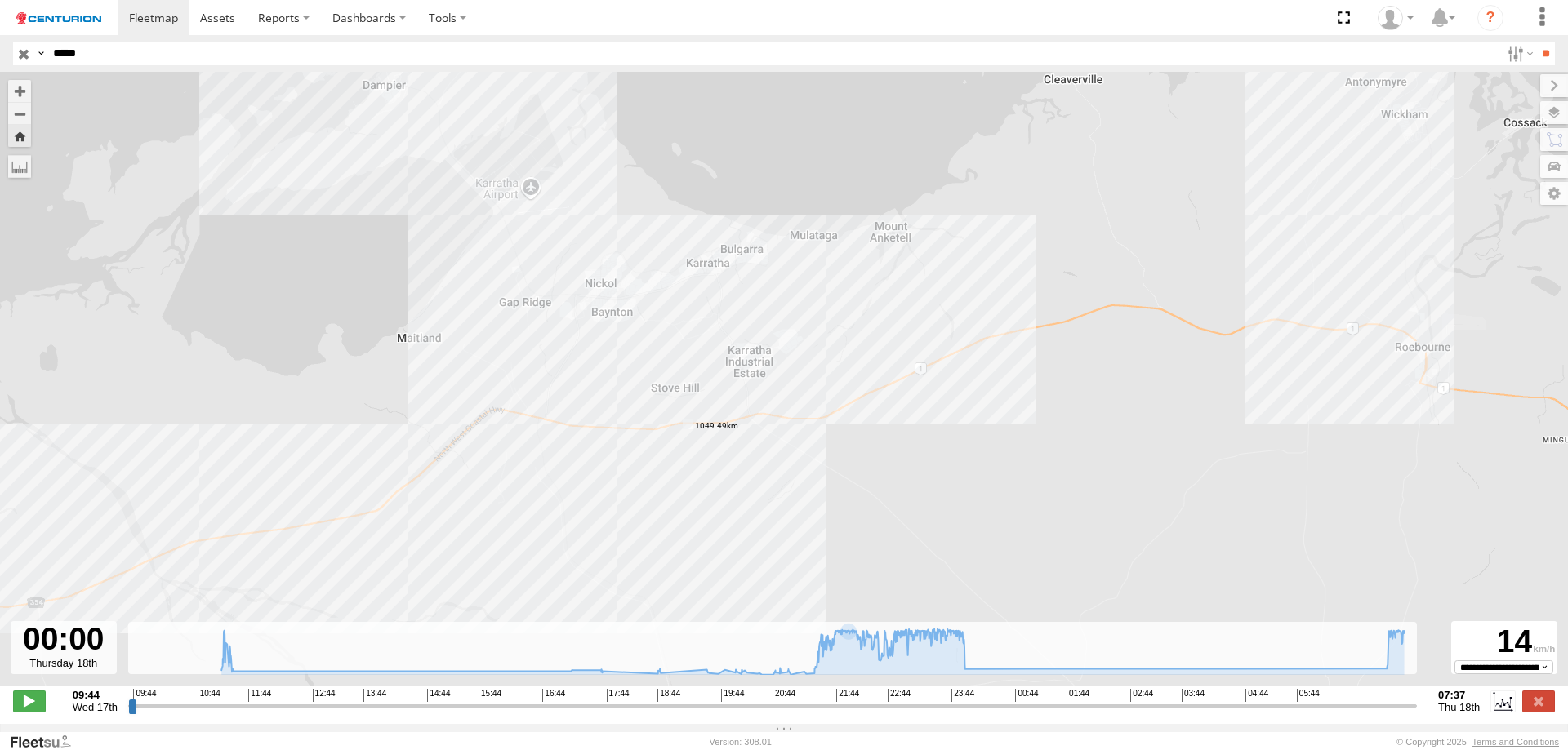
click at [122, 70] on header "Search Query Asset ID Asset Label Registration Manufacturer Model VIN Job ID" at bounding box center [784, 54] width 1568 height 37
click at [136, 59] on input "*****" at bounding box center [773, 53] width 1453 height 24
click at [1536, 42] on input "**" at bounding box center [1545, 53] width 19 height 24
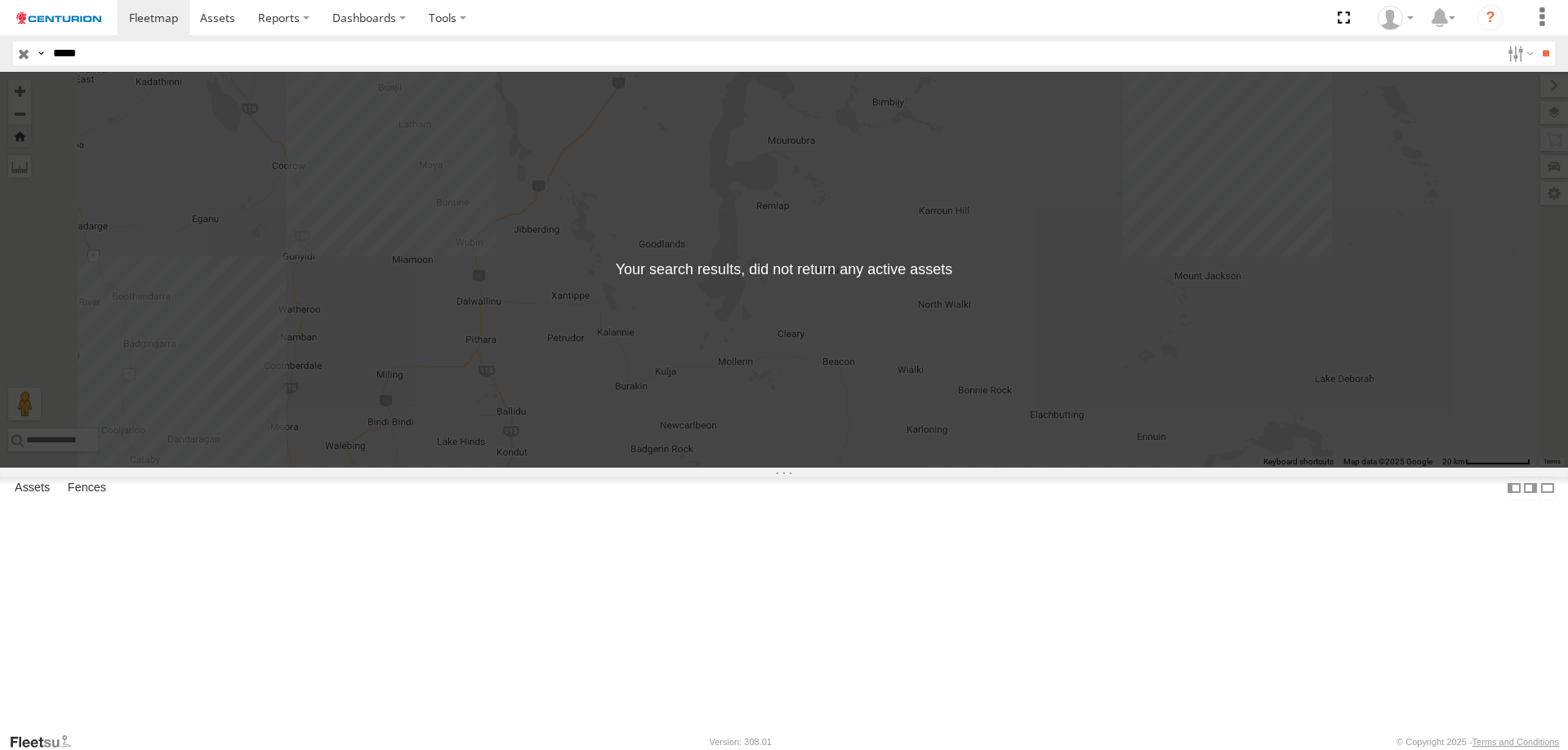
click at [104, 49] on input "*****" at bounding box center [773, 53] width 1453 height 24
type input "*****"
click at [1536, 42] on input "**" at bounding box center [1545, 53] width 19 height 24
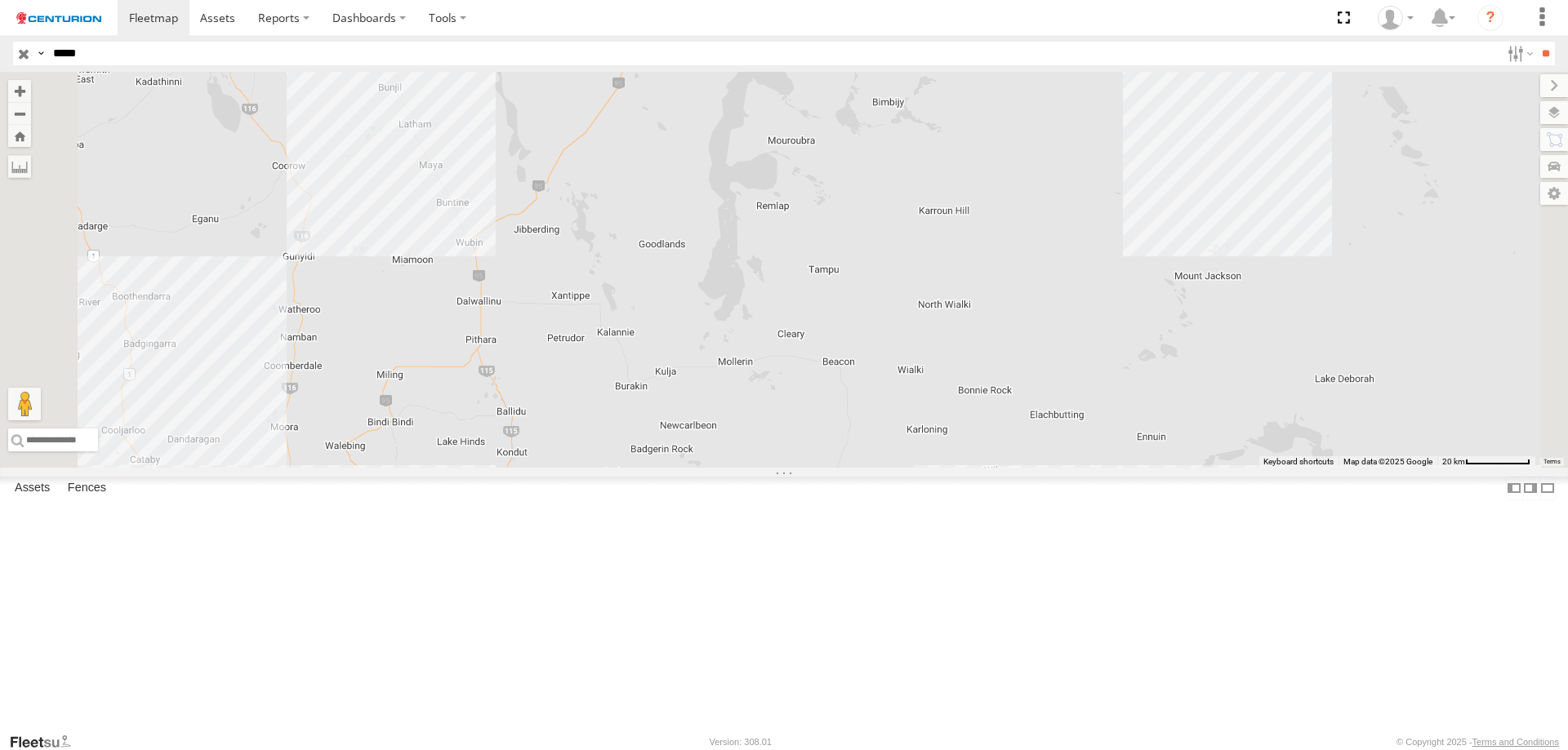
click at [0, 0] on div "Linehaul" at bounding box center [0, 0] width 0 height 0
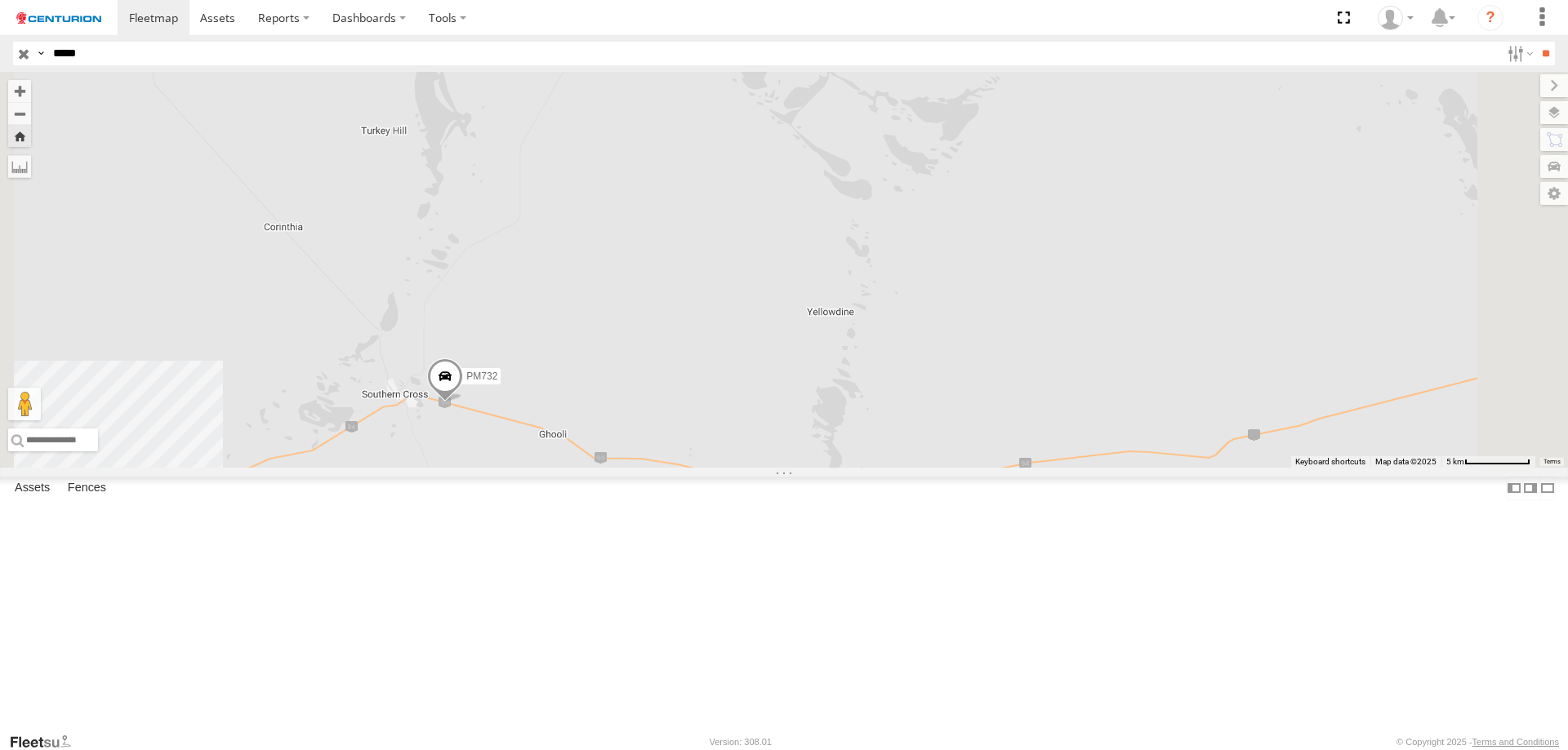
click at [0, 0] on span at bounding box center [0, 0] width 0 height 0
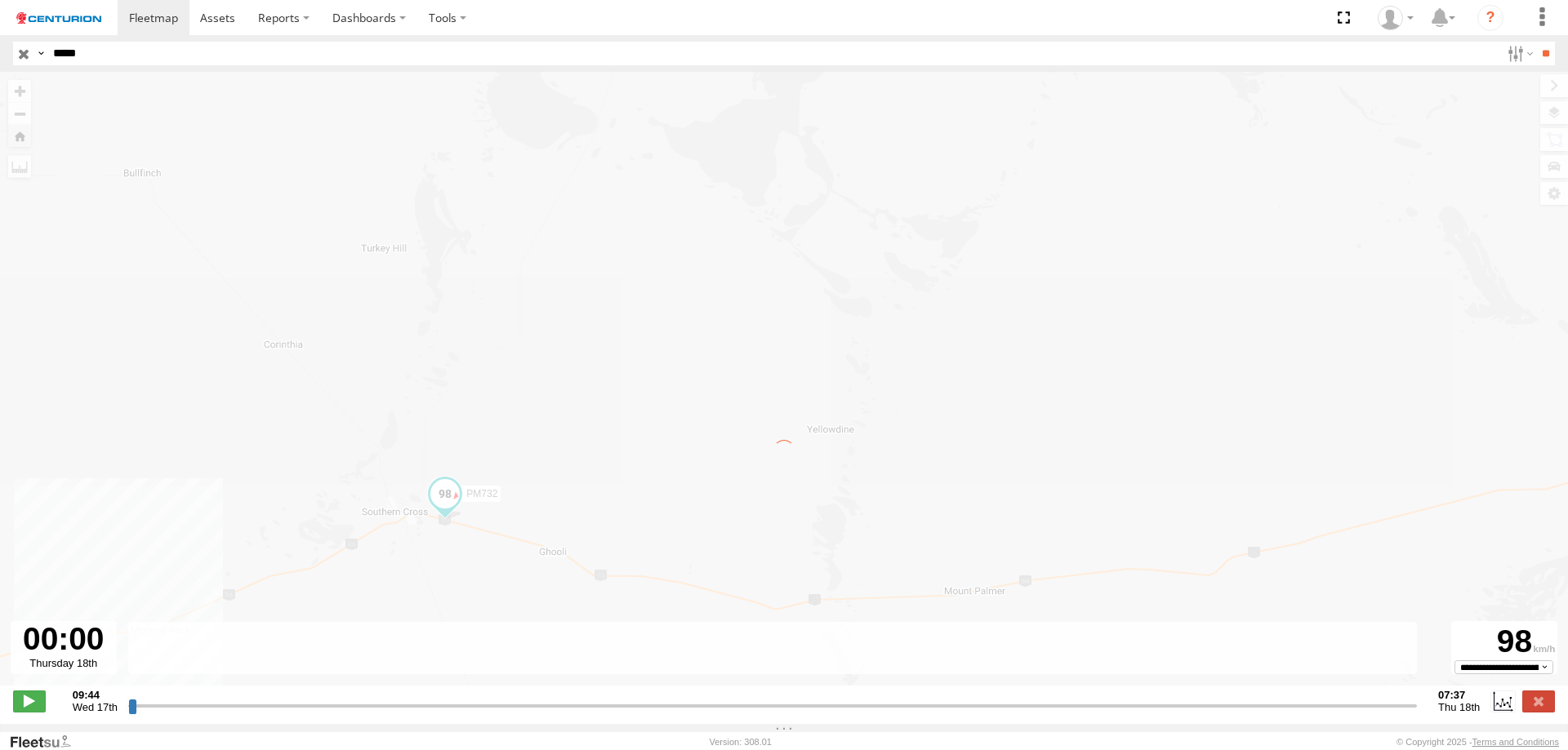
type input "**********"
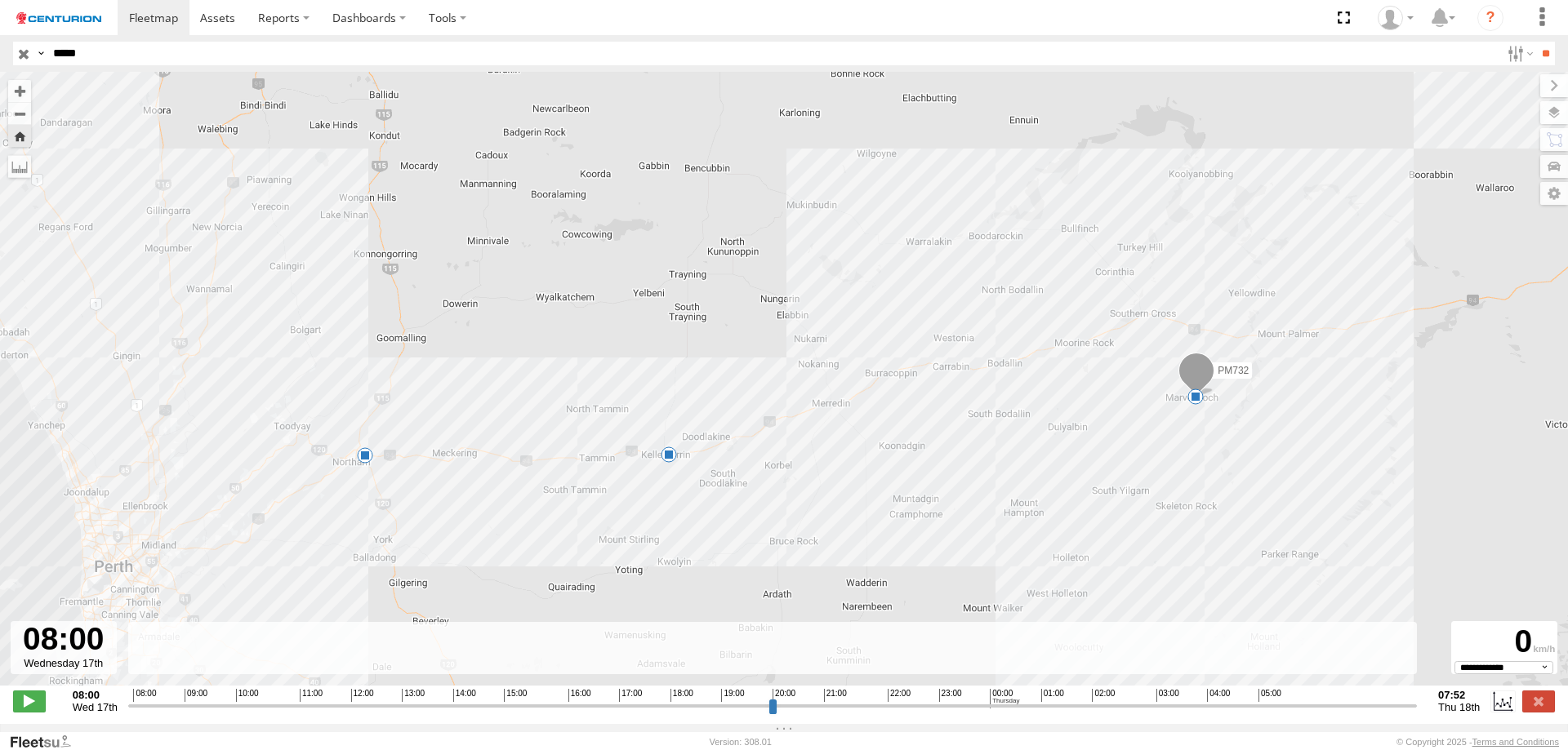
select select "**********"
